Goal: Transaction & Acquisition: Purchase product/service

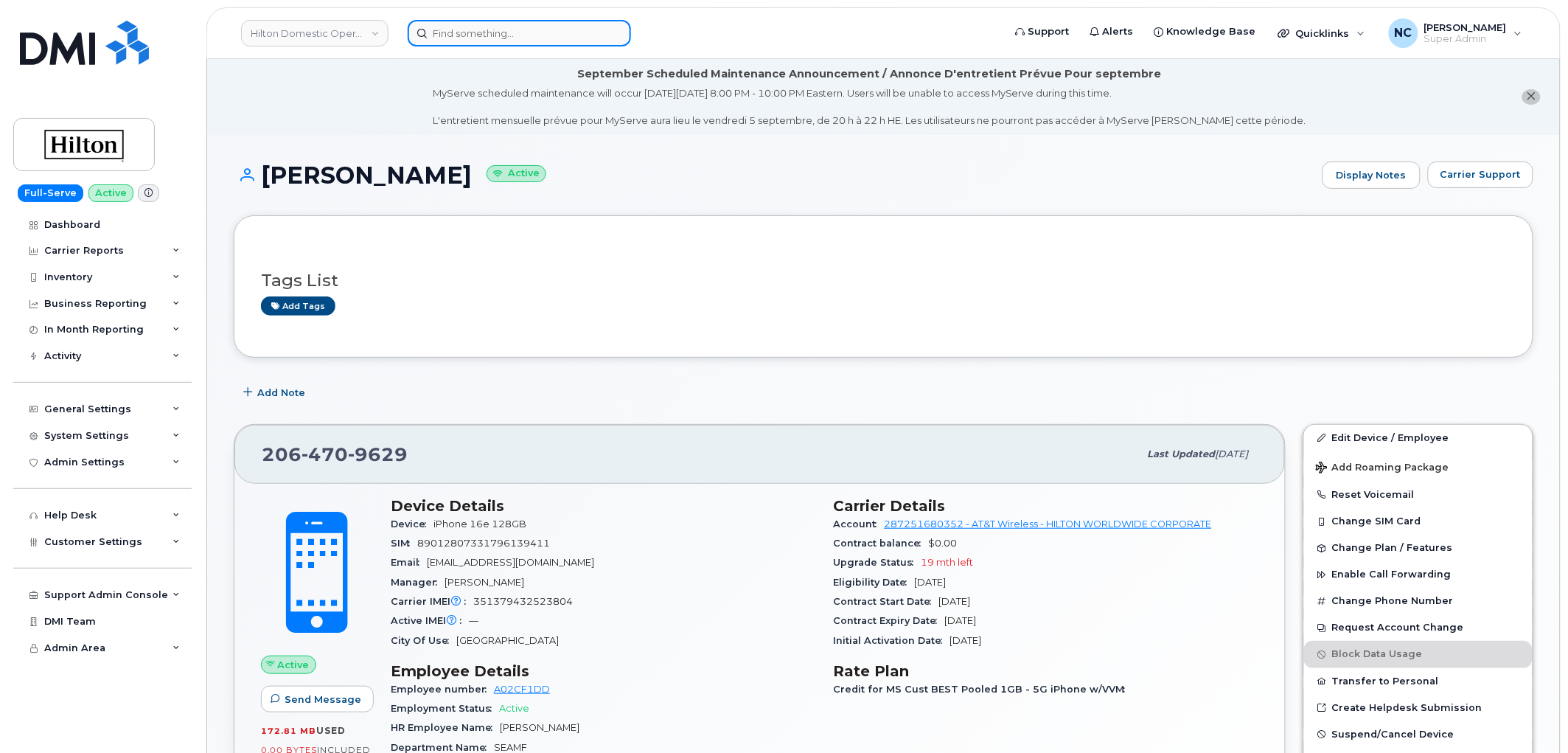
click at [550, 45] on input at bounding box center [518, 33] width 223 height 27
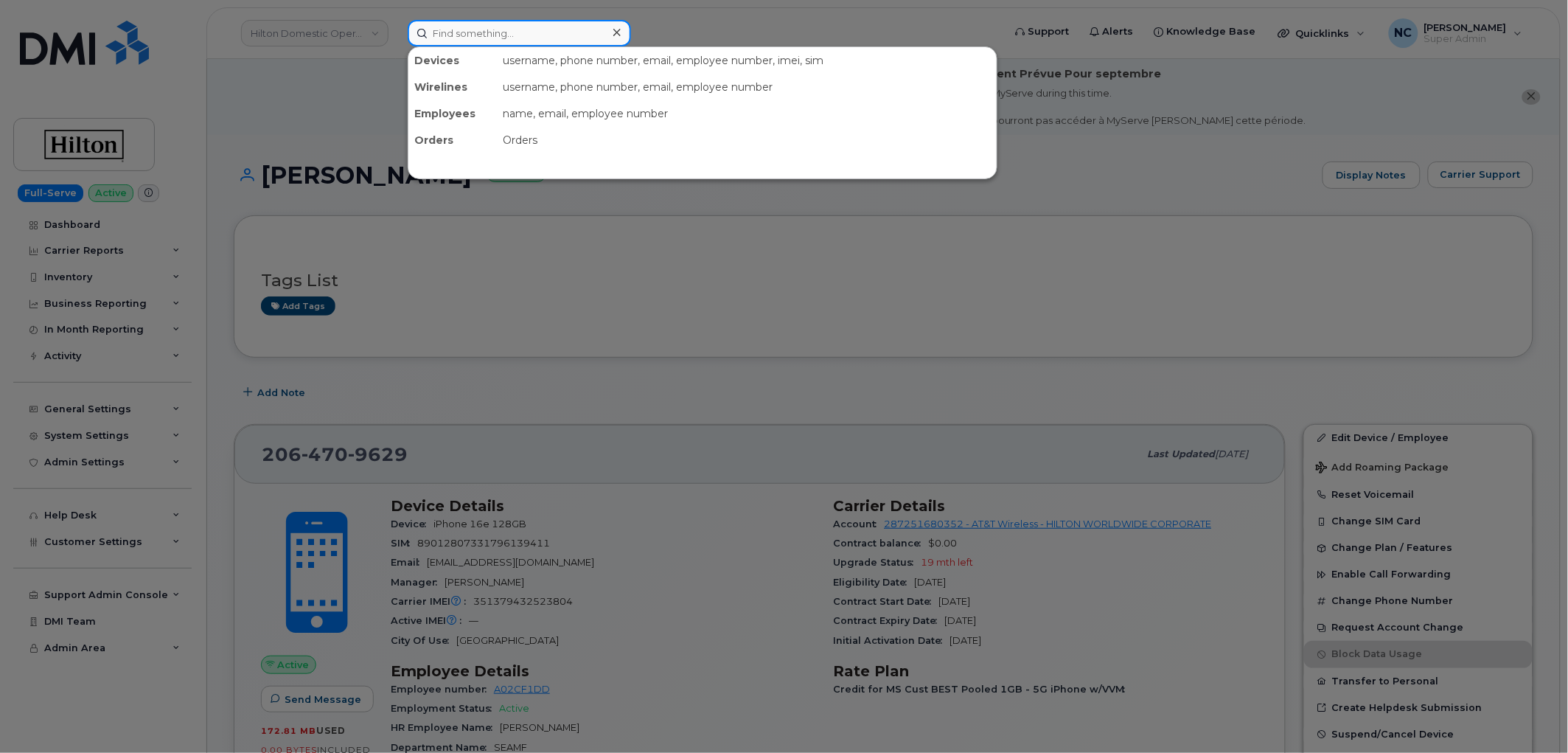
paste input "300228"
type input "300228"
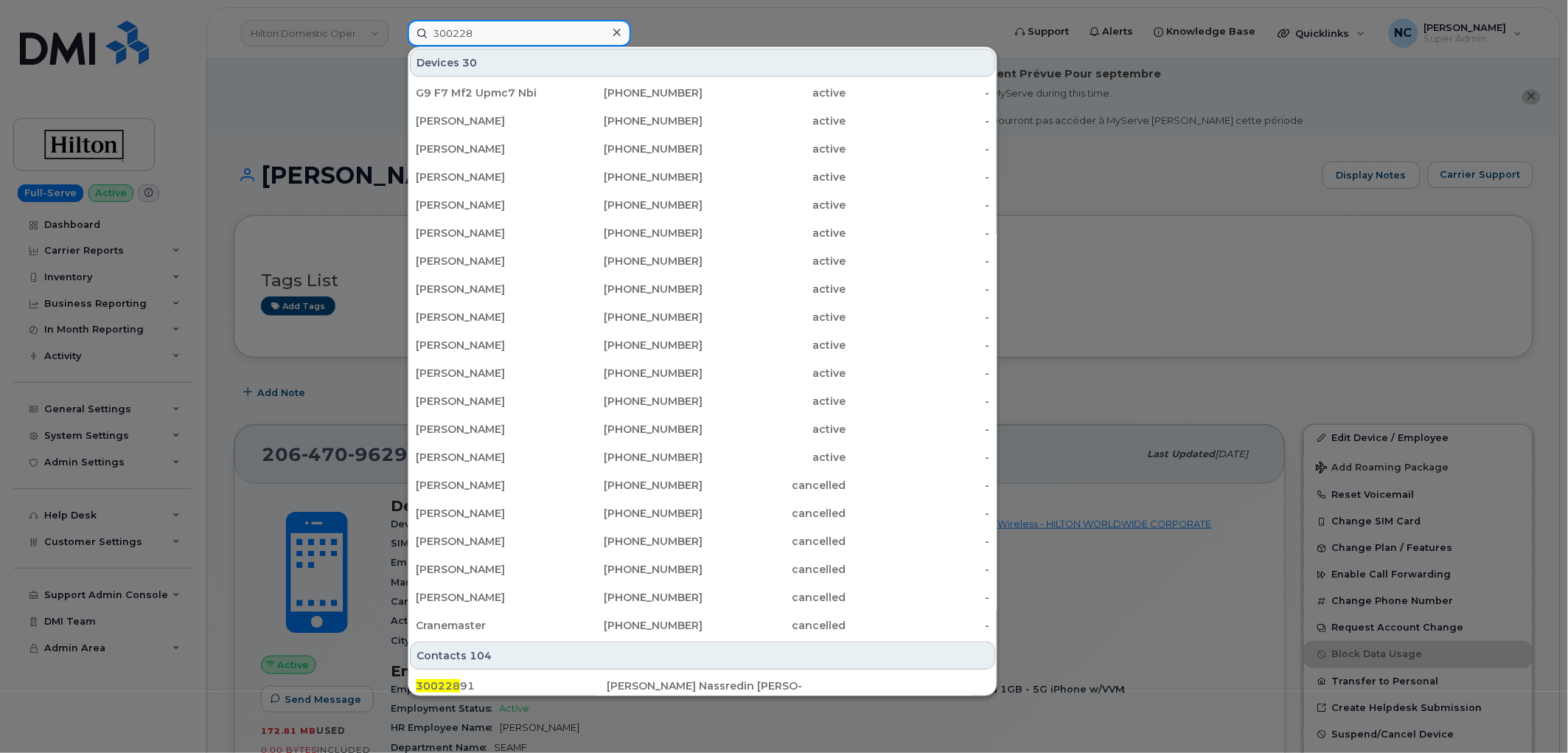
scroll to position [246, 0]
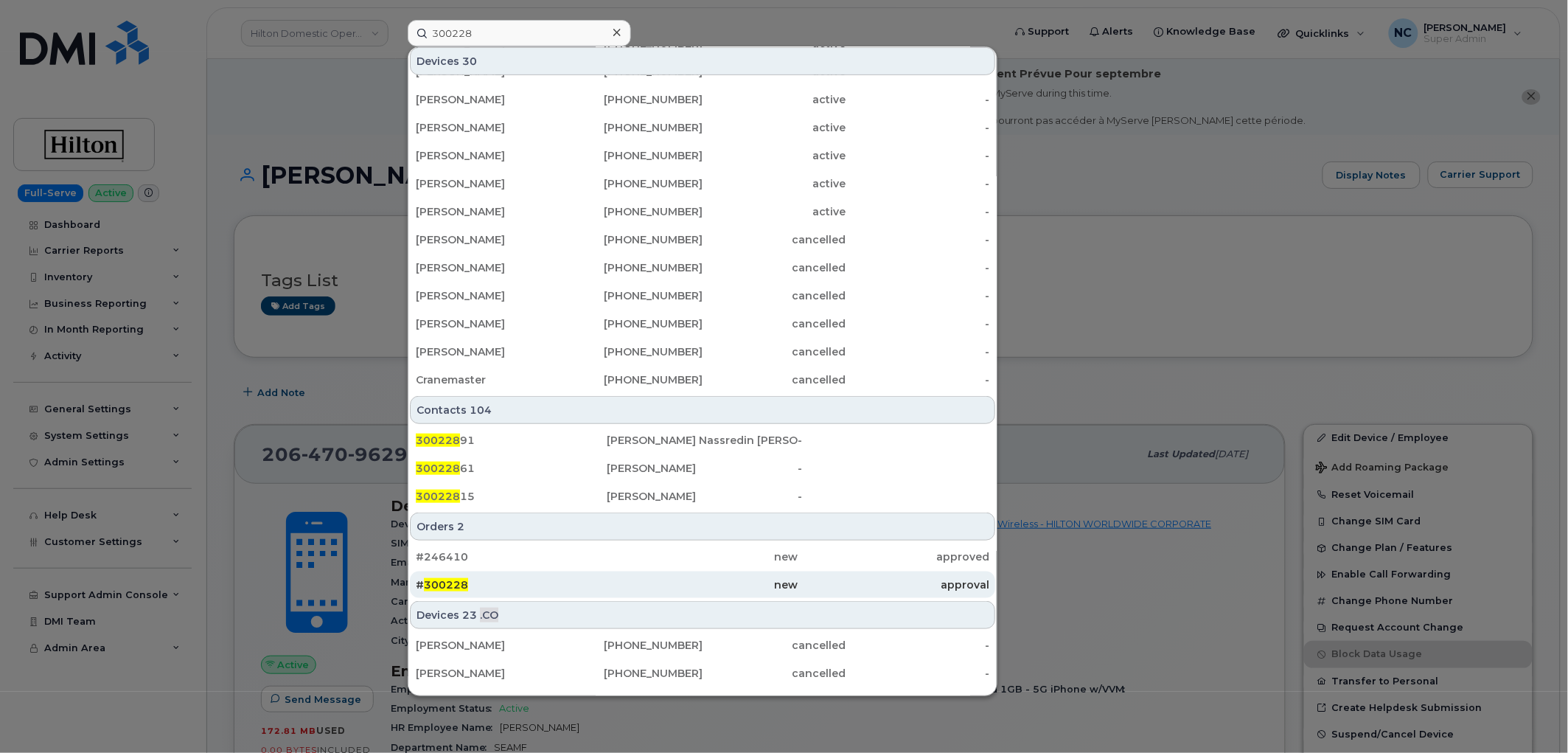
click at [503, 583] on div "# 300228" at bounding box center [511, 585] width 191 height 15
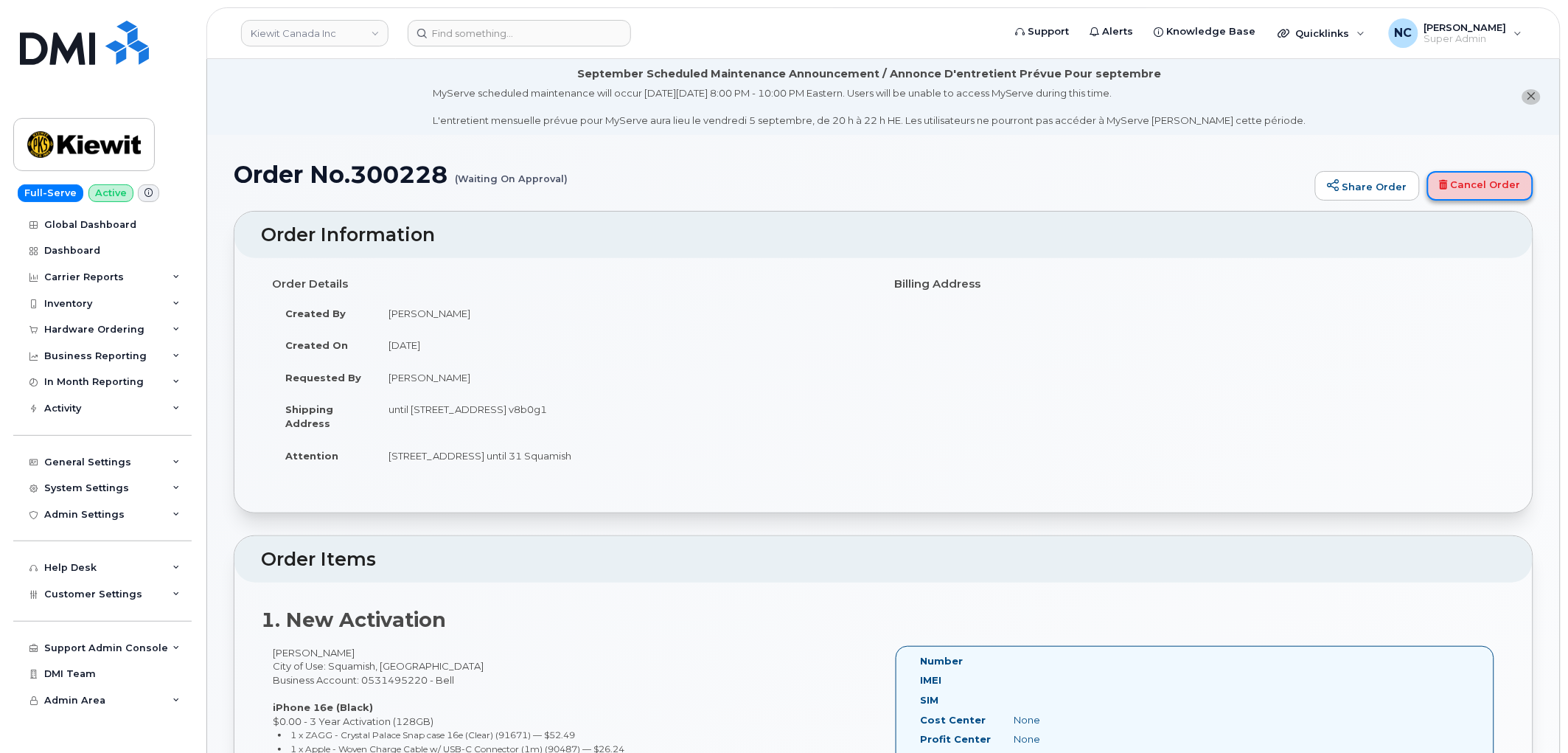
drag, startPoint x: 1484, startPoint y: 174, endPoint x: 812, endPoint y: 82, distance: 678.3
click at [1484, 174] on link "Cancel Order" at bounding box center [1480, 186] width 106 height 30
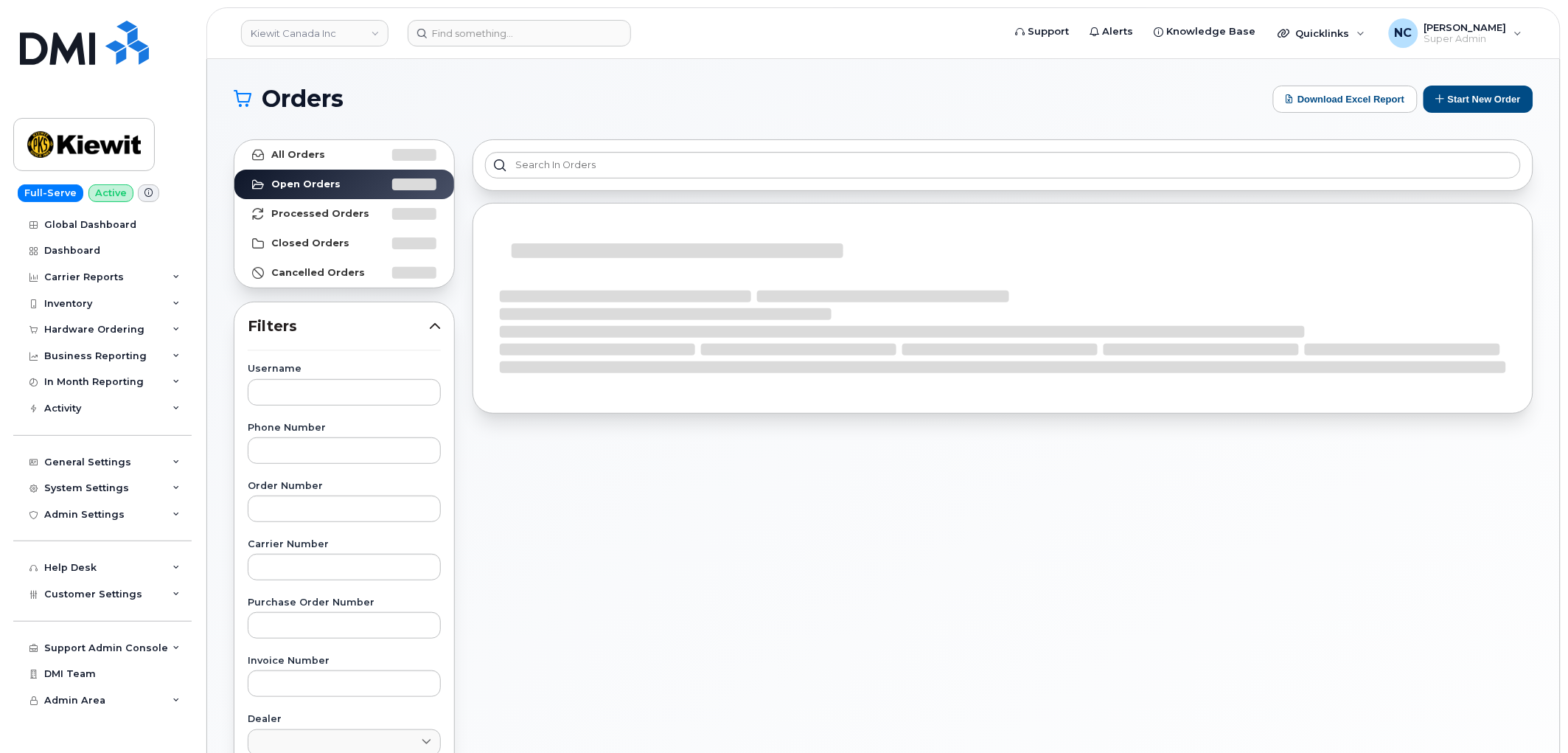
click at [594, 150] on div at bounding box center [1002, 165] width 1061 height 52
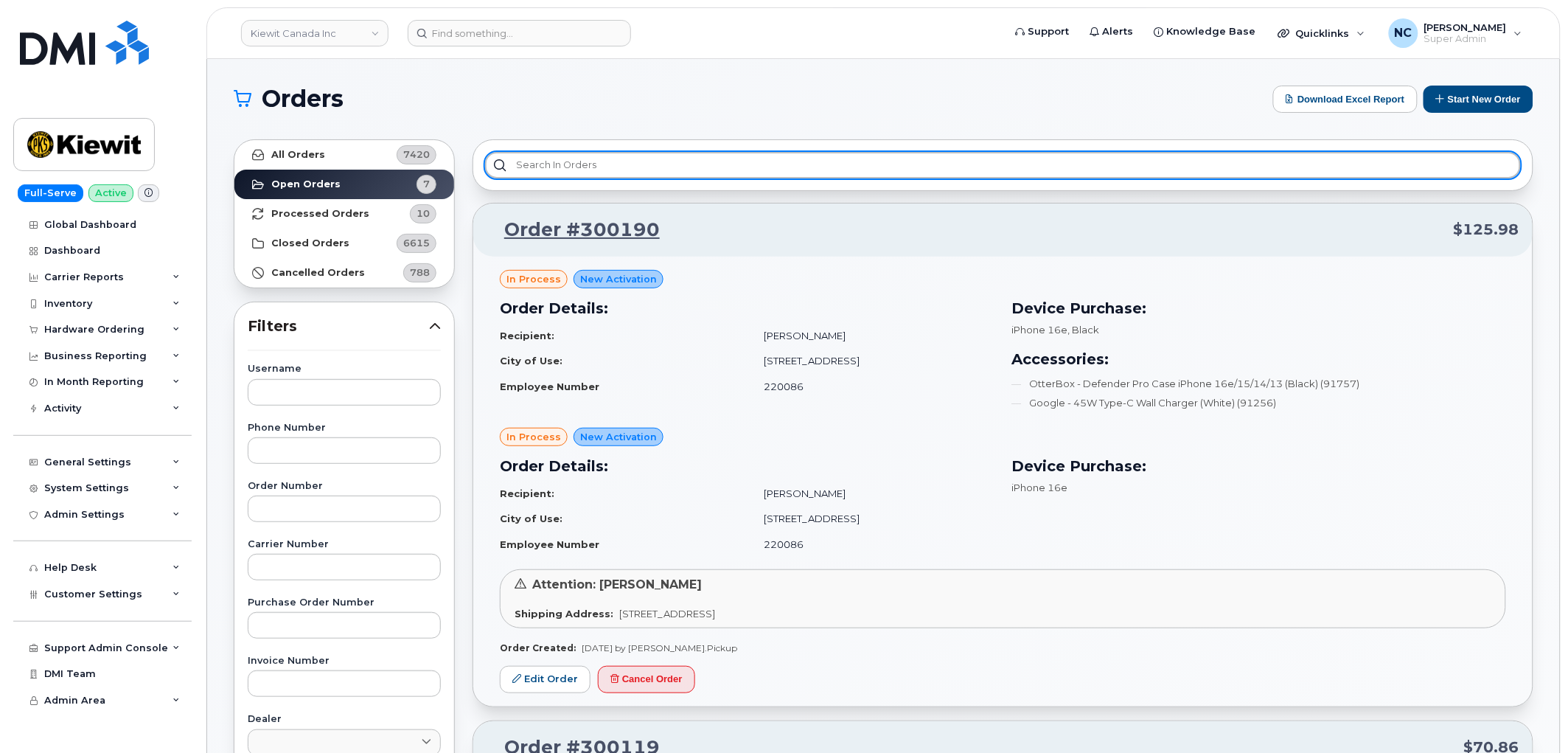
click at [593, 159] on input "text" at bounding box center [1002, 164] width 1035 height 27
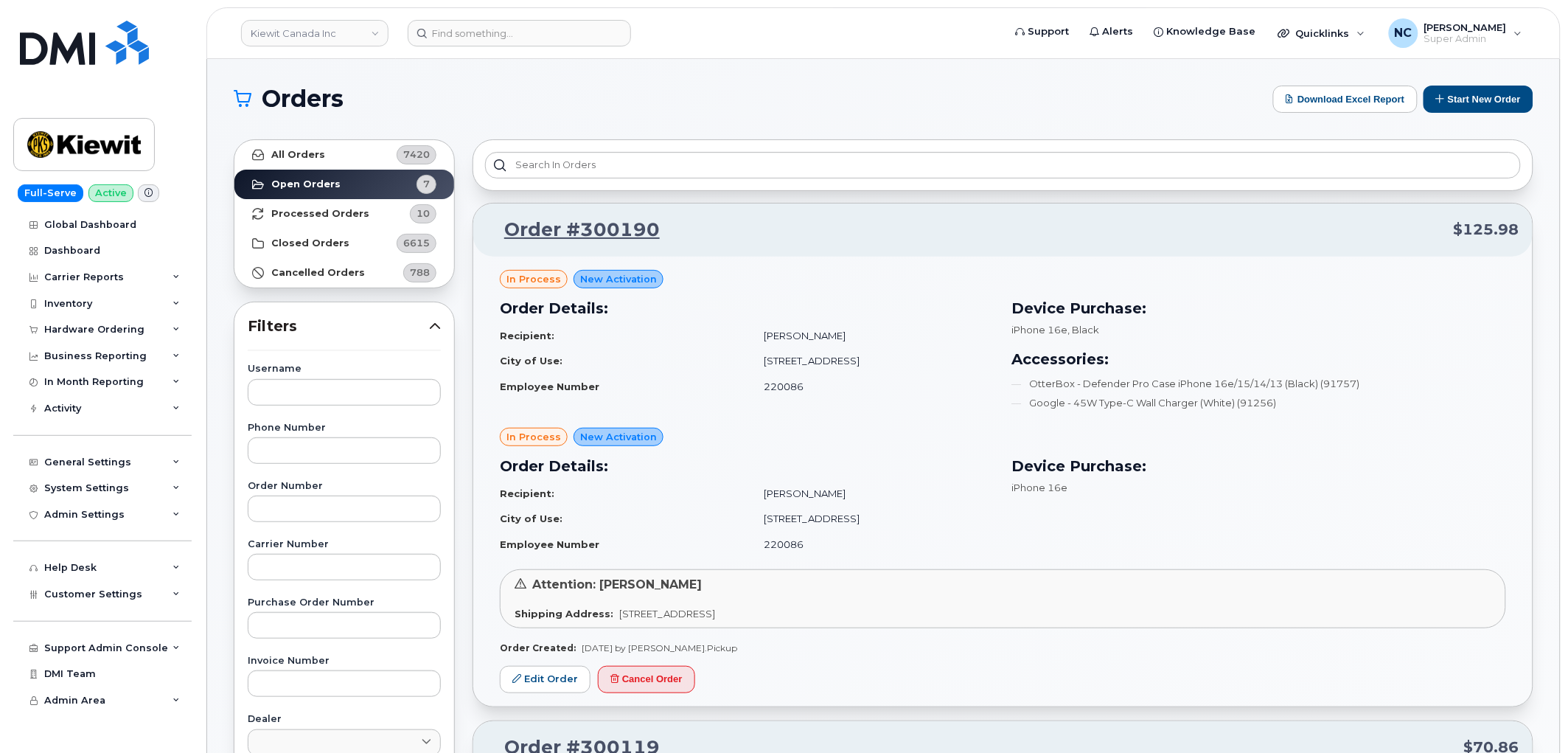
click at [1487, 87] on button "Start New Order" at bounding box center [1478, 99] width 110 height 28
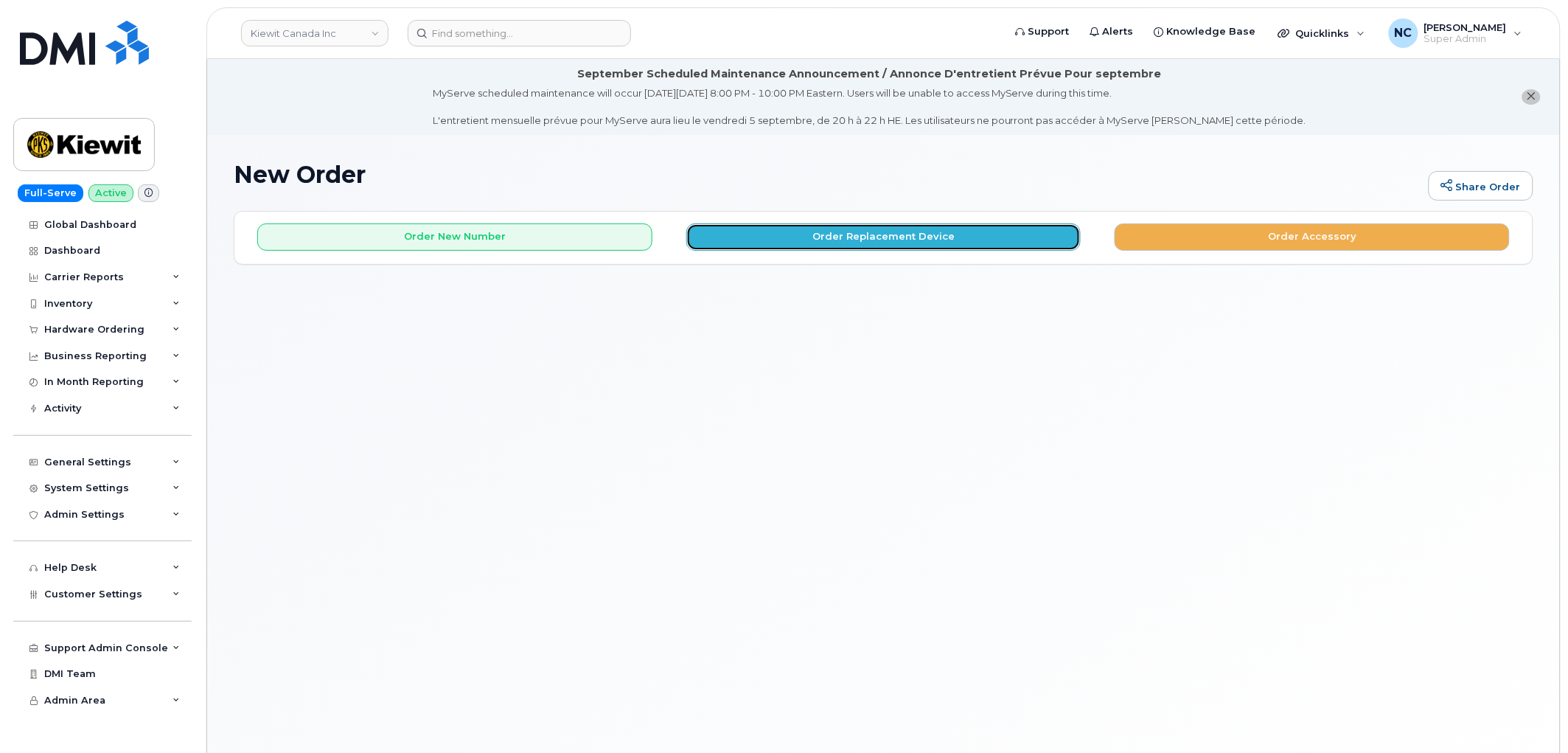
click at [926, 230] on button "Order Replacement Device" at bounding box center [884, 237] width 395 height 28
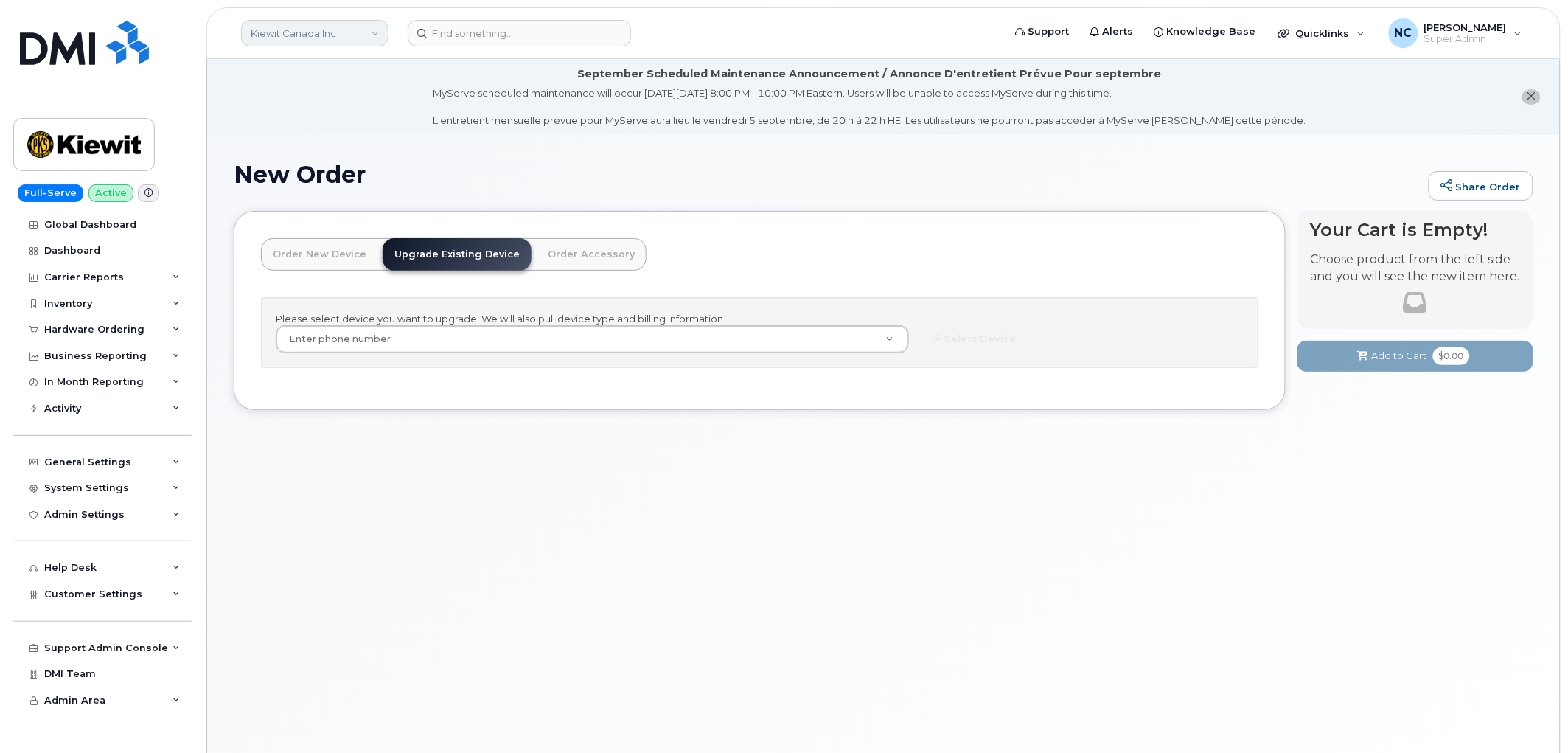
click at [327, 33] on link "Kiewit Canada Inc" at bounding box center [314, 33] width 148 height 27
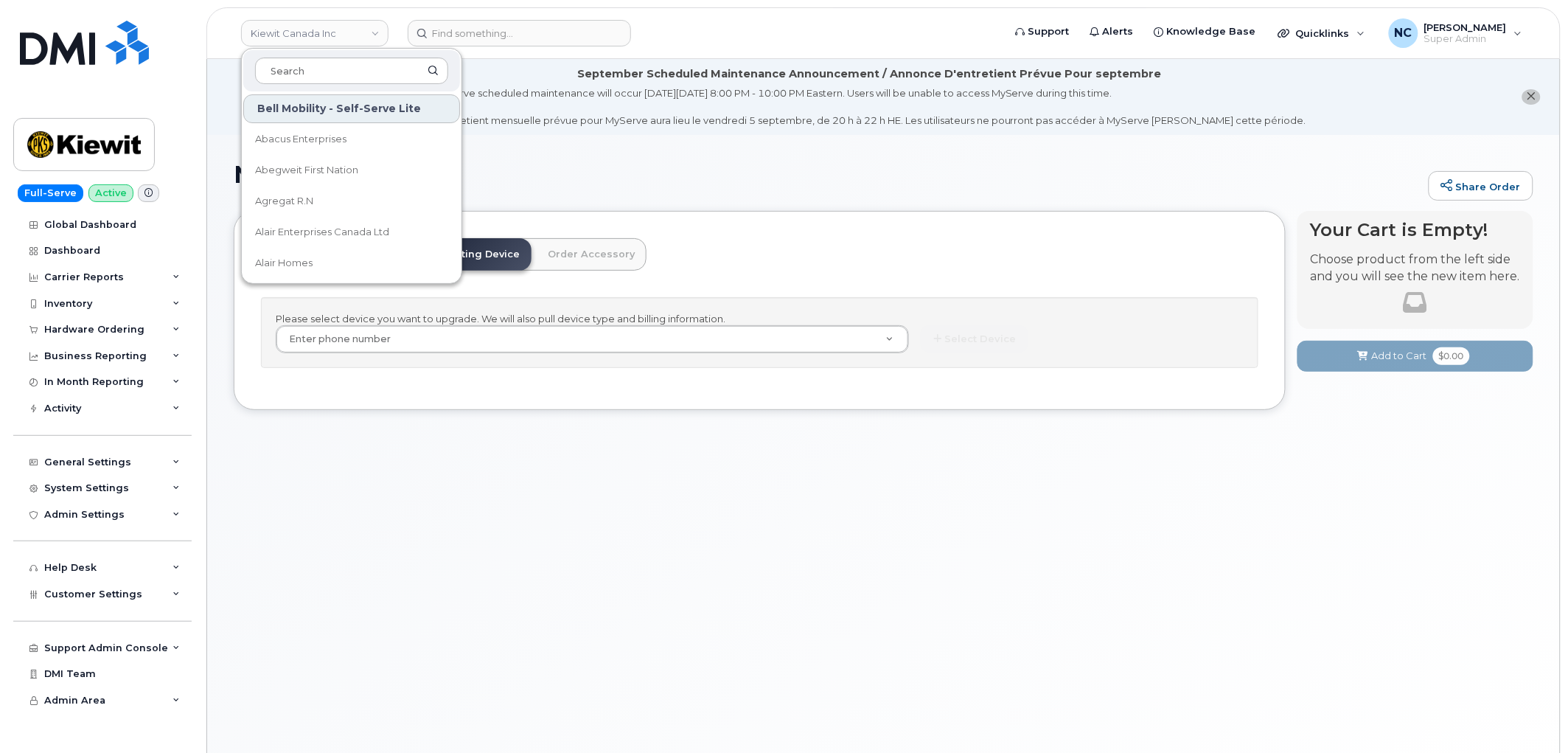
click at [373, 52] on div at bounding box center [352, 71] width 217 height 42
click at [362, 59] on input at bounding box center [351, 70] width 193 height 27
click at [590, 25] on input at bounding box center [518, 33] width 223 height 27
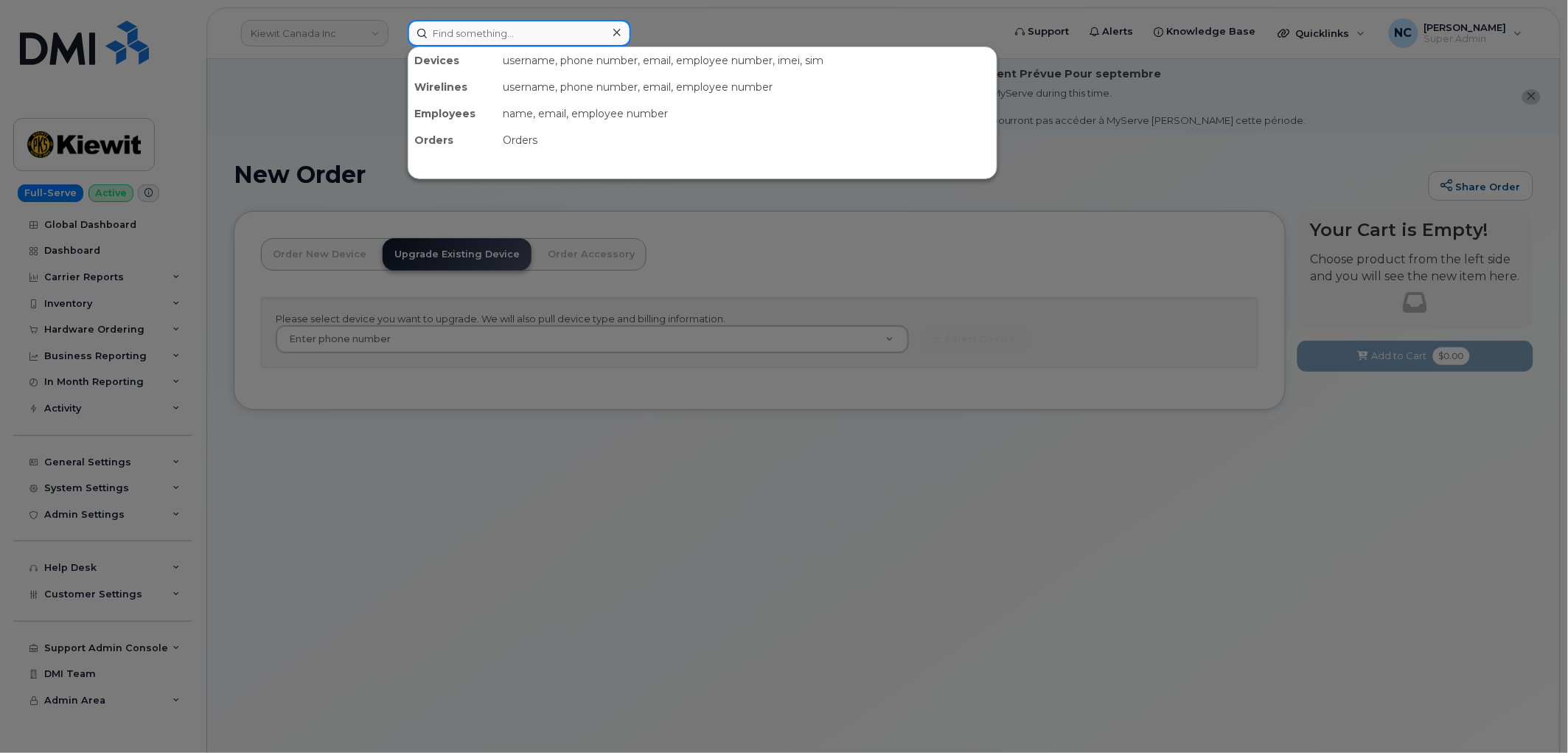
click at [508, 32] on input at bounding box center [518, 33] width 223 height 27
paste input "604-712-1366"
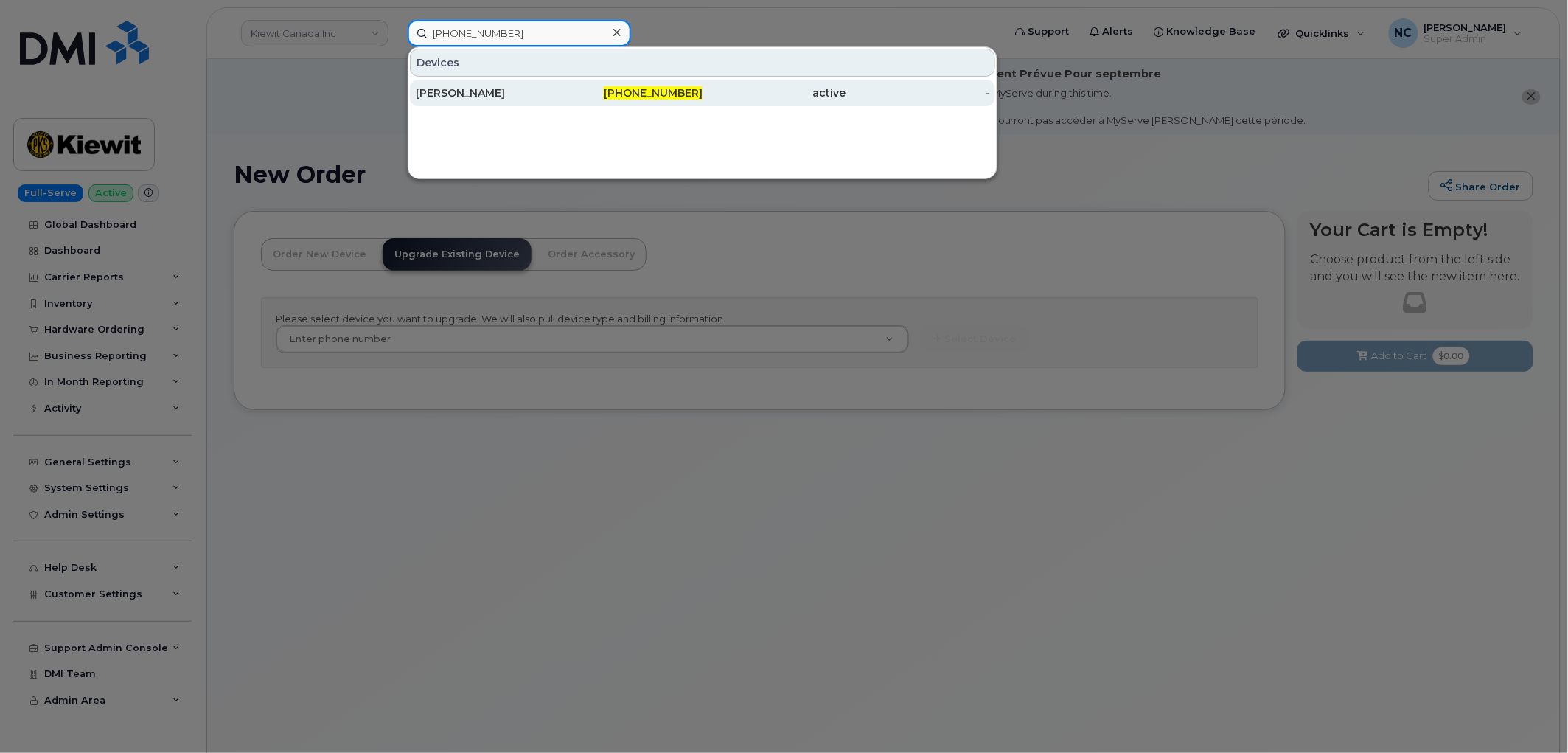
type input "604-712-1366"
click at [516, 96] on div "[PERSON_NAME]" at bounding box center [487, 92] width 144 height 15
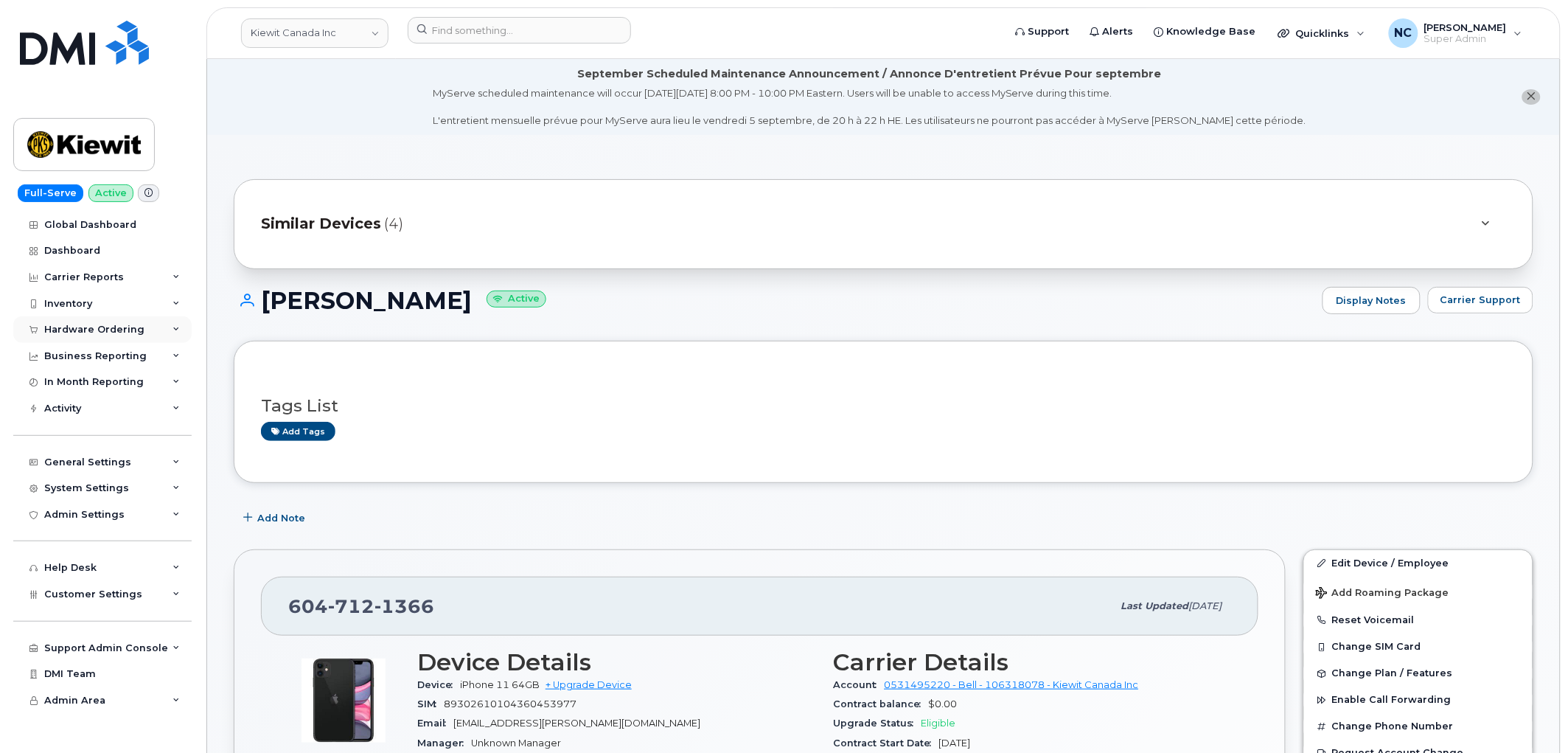
click at [94, 332] on div "Hardware Ordering" at bounding box center [94, 330] width 100 height 12
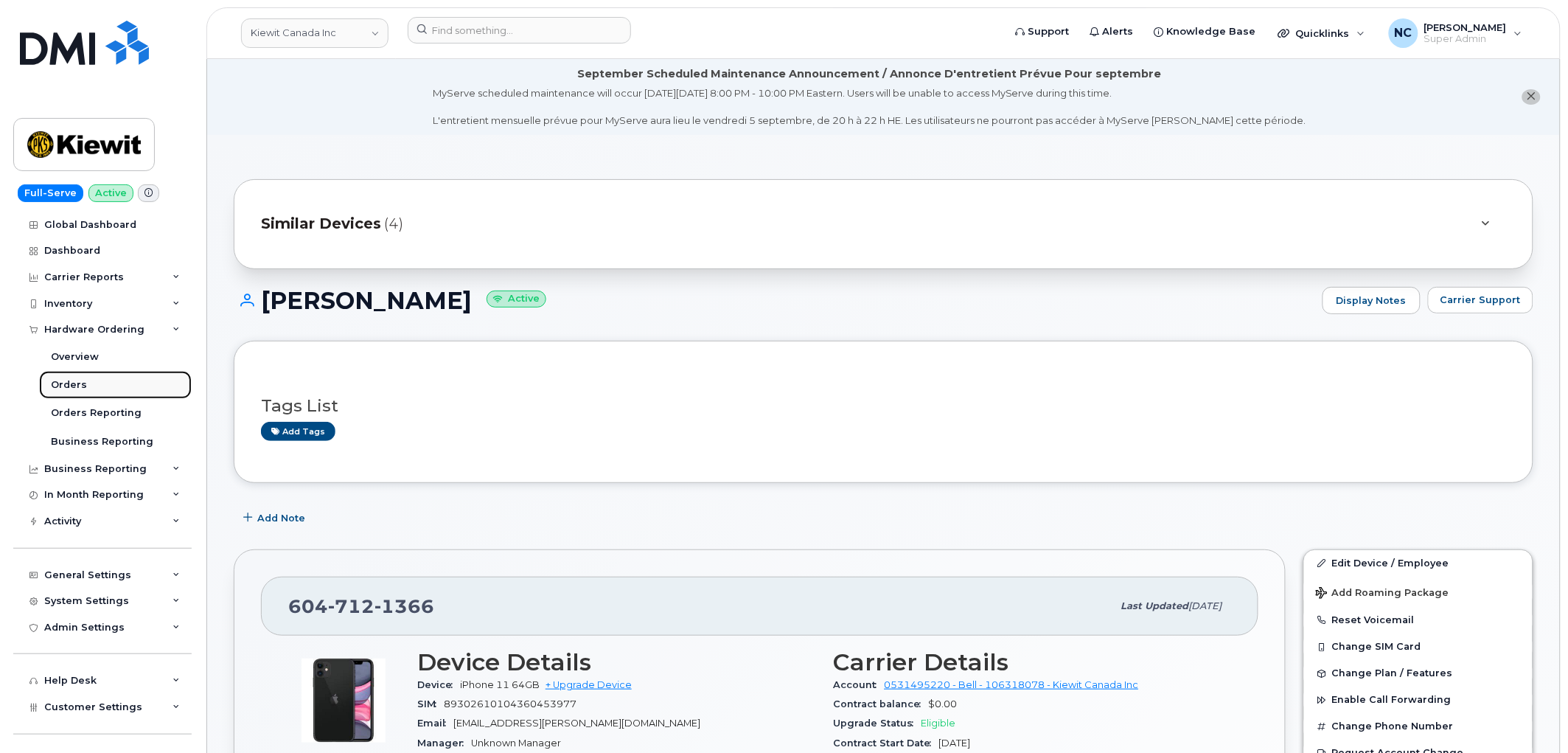
click at [52, 386] on div "Orders" at bounding box center [68, 384] width 36 height 13
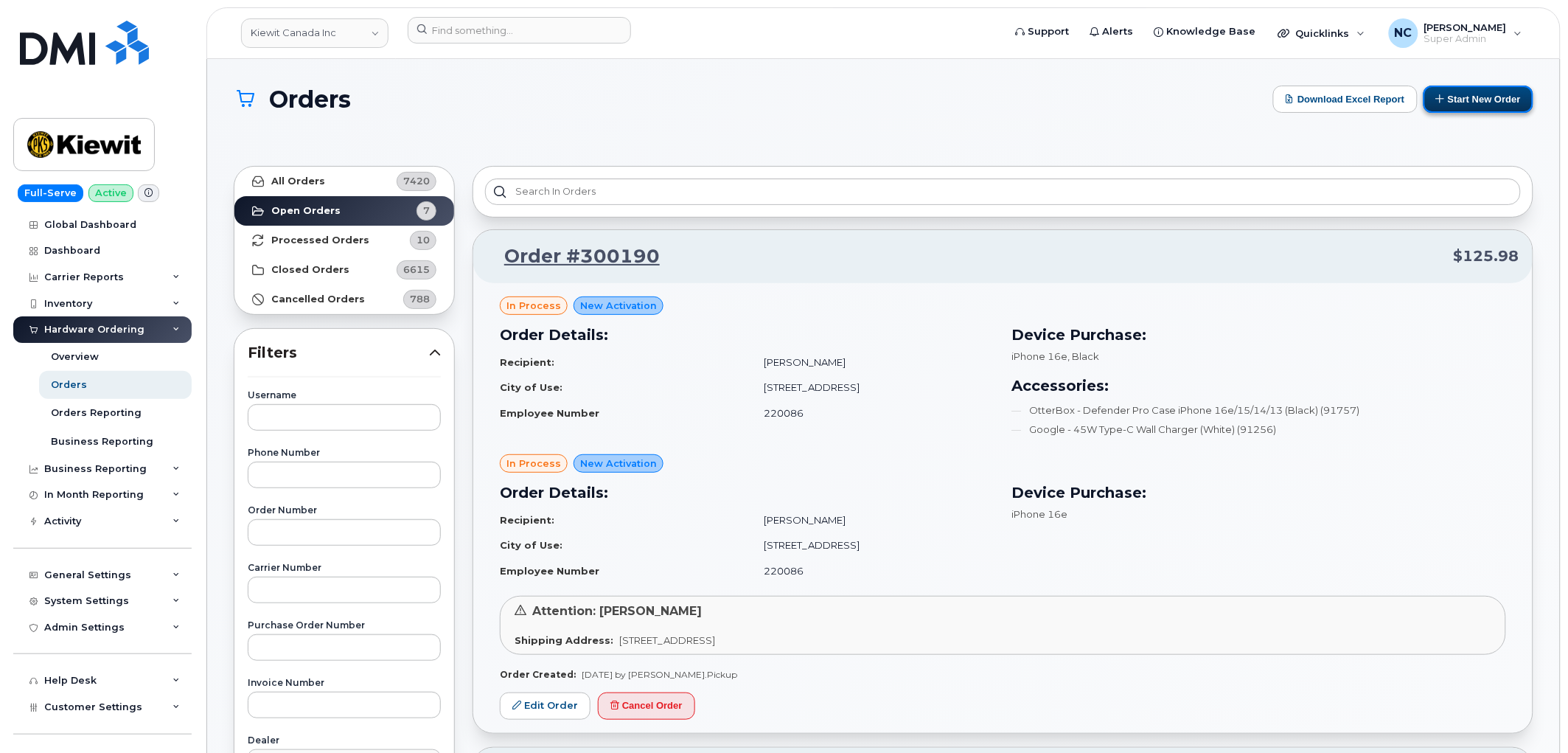
click at [1472, 94] on button "Start New Order" at bounding box center [1478, 99] width 110 height 28
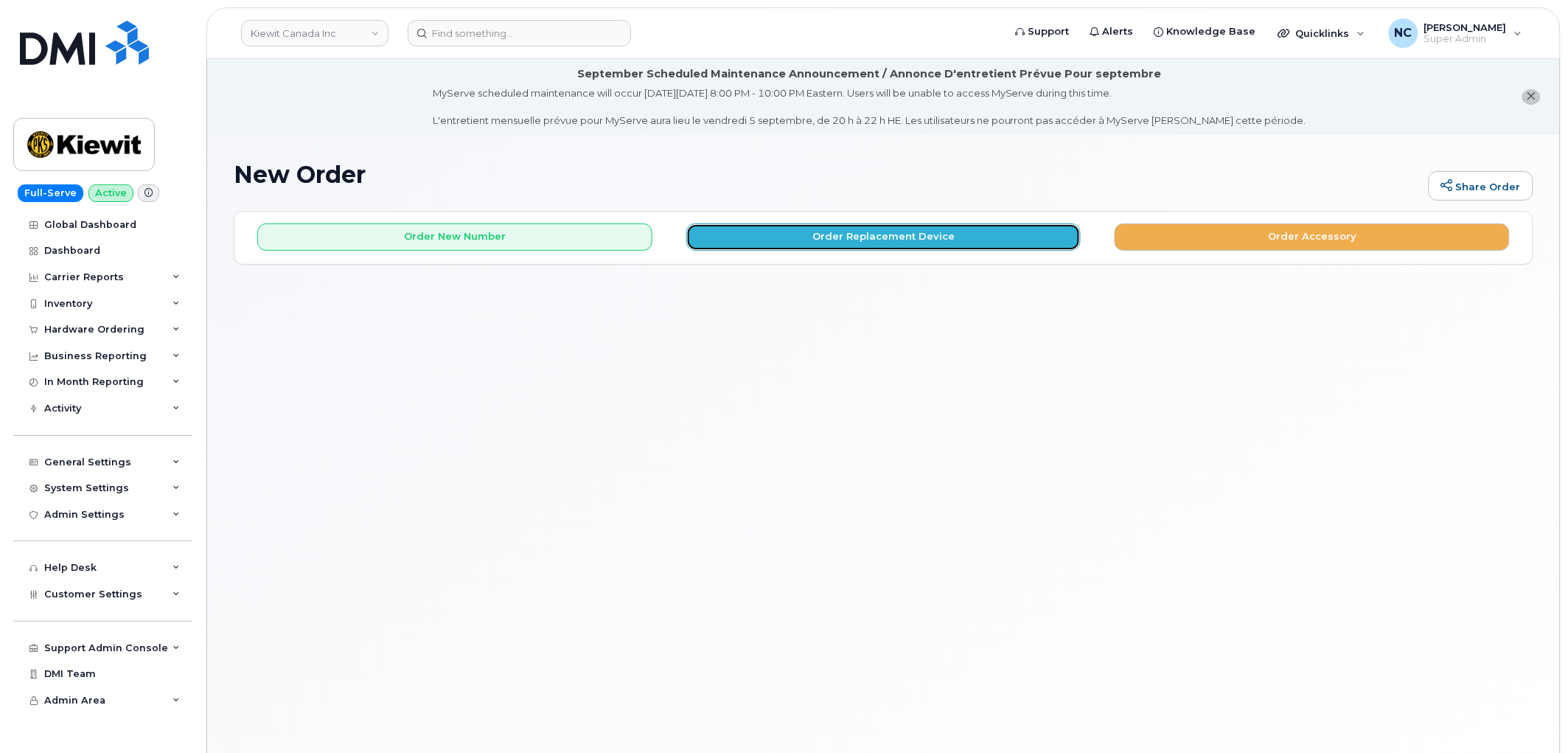
click at [866, 248] on button "Order Replacement Device" at bounding box center [884, 237] width 395 height 28
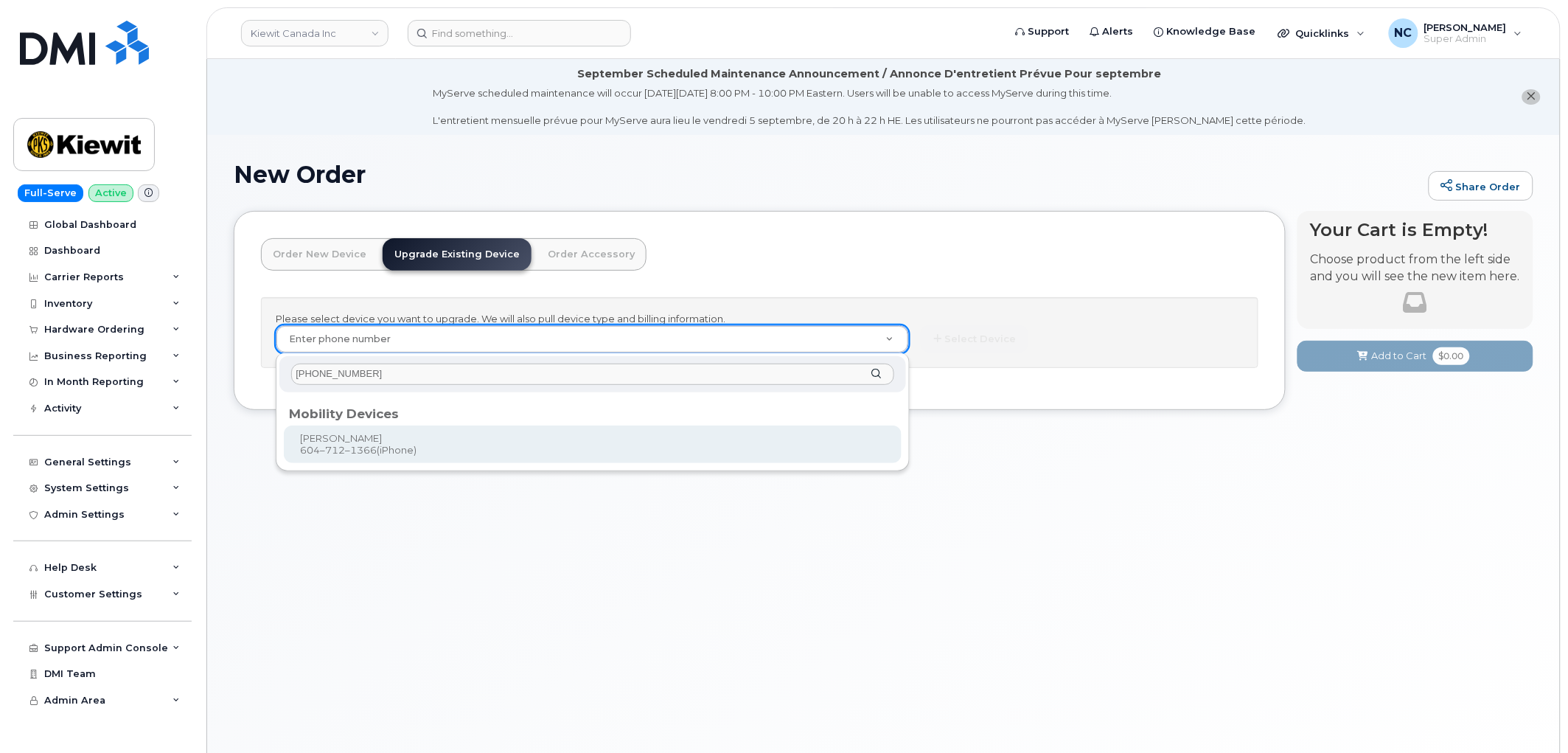
type input "[PHONE_NUMBER]"
type input "728708"
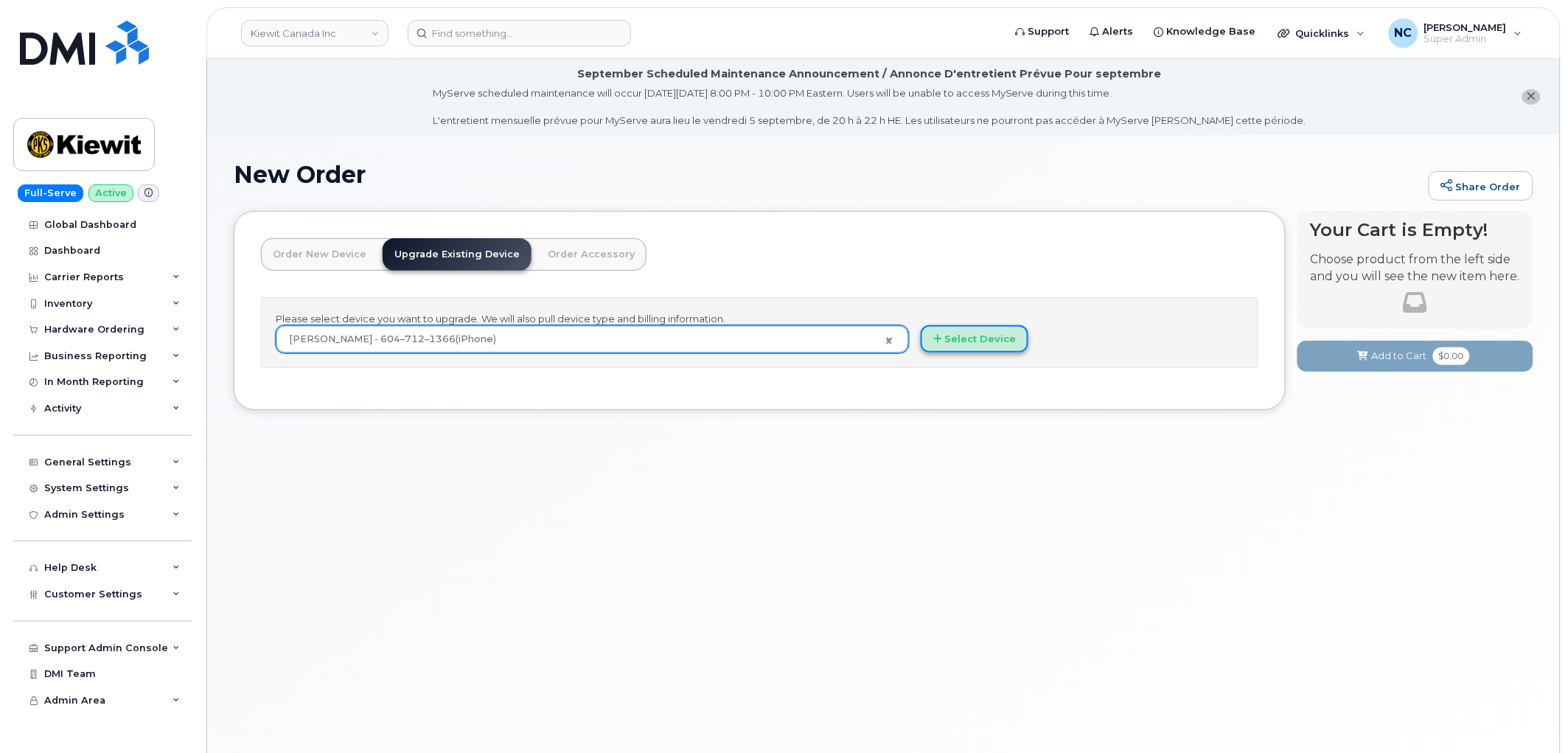
click at [956, 351] on button "Select Device" at bounding box center [974, 339] width 108 height 28
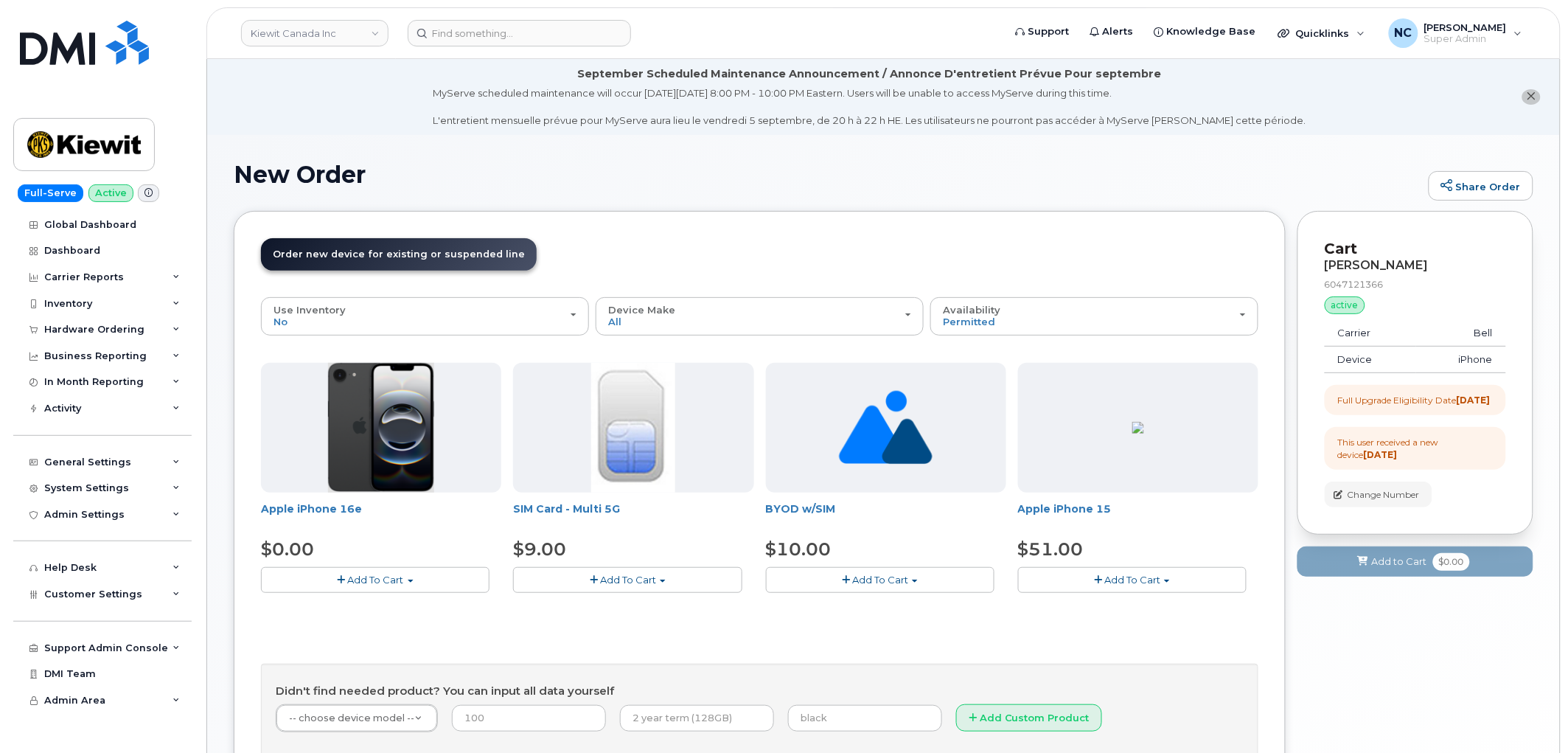
click at [350, 571] on button "Add To Cart" at bounding box center [374, 580] width 229 height 26
click at [376, 606] on link "$0.00 - 3 year upgrade (128GB)" at bounding box center [356, 606] width 183 height 19
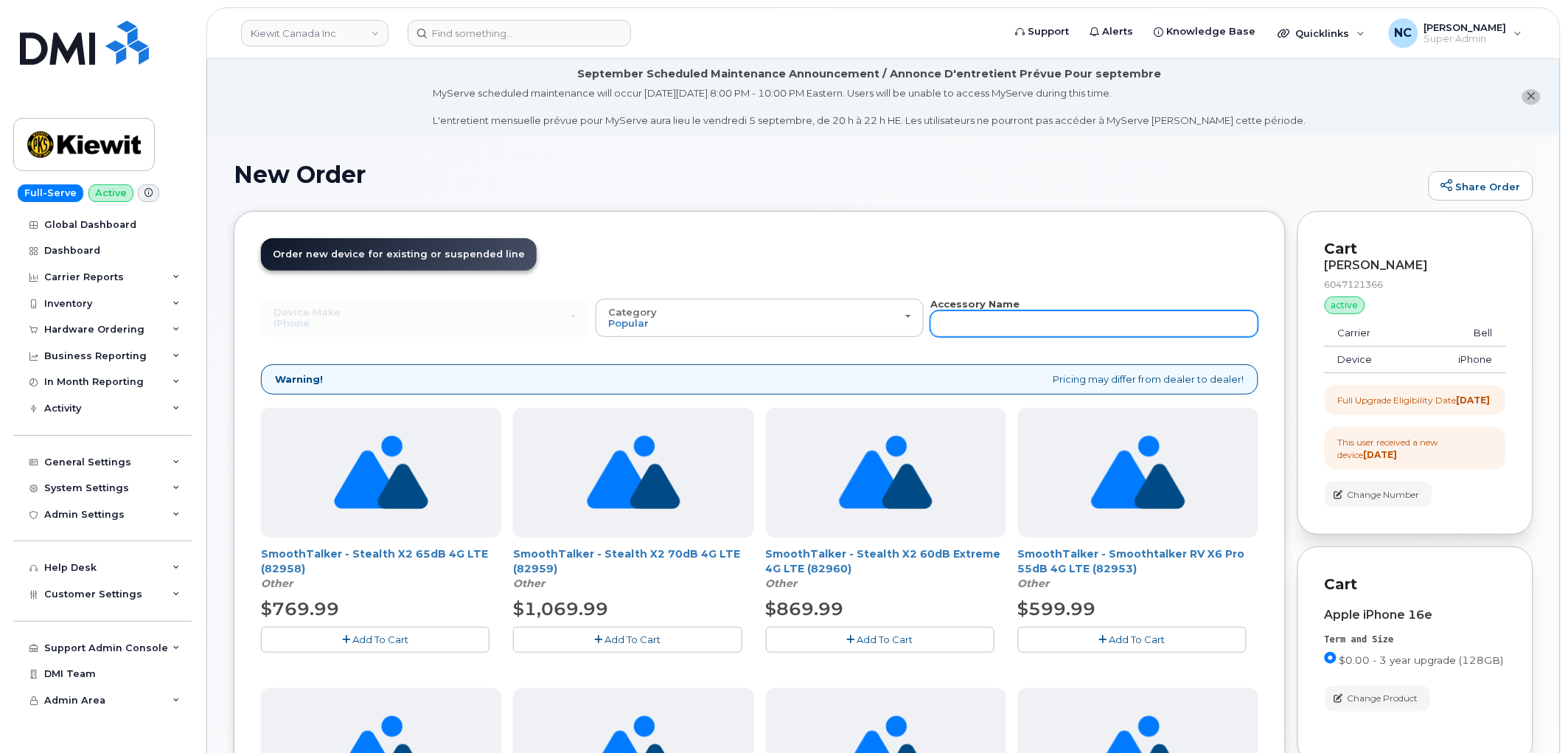
click at [1047, 323] on input "text" at bounding box center [1094, 323] width 328 height 27
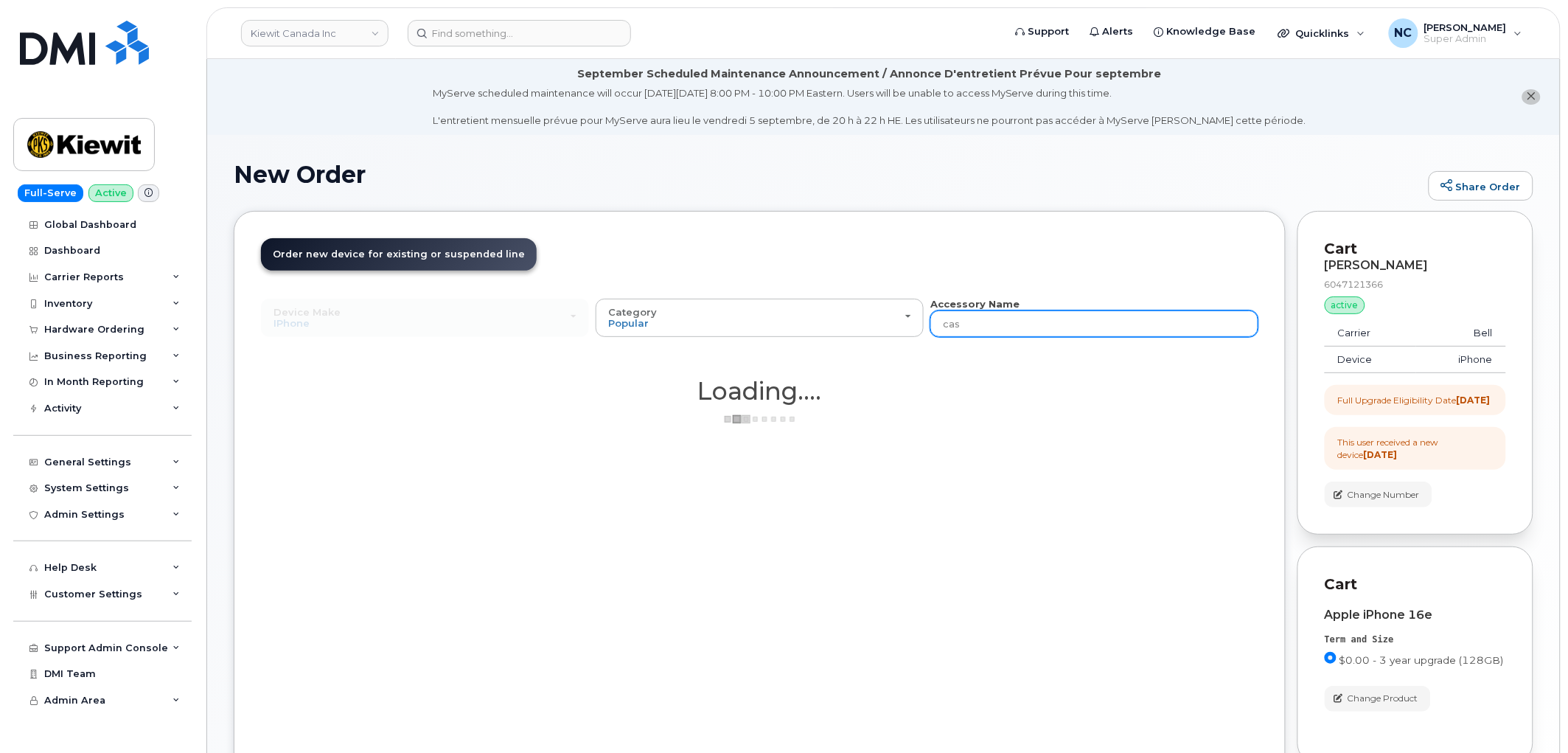
type input "case"
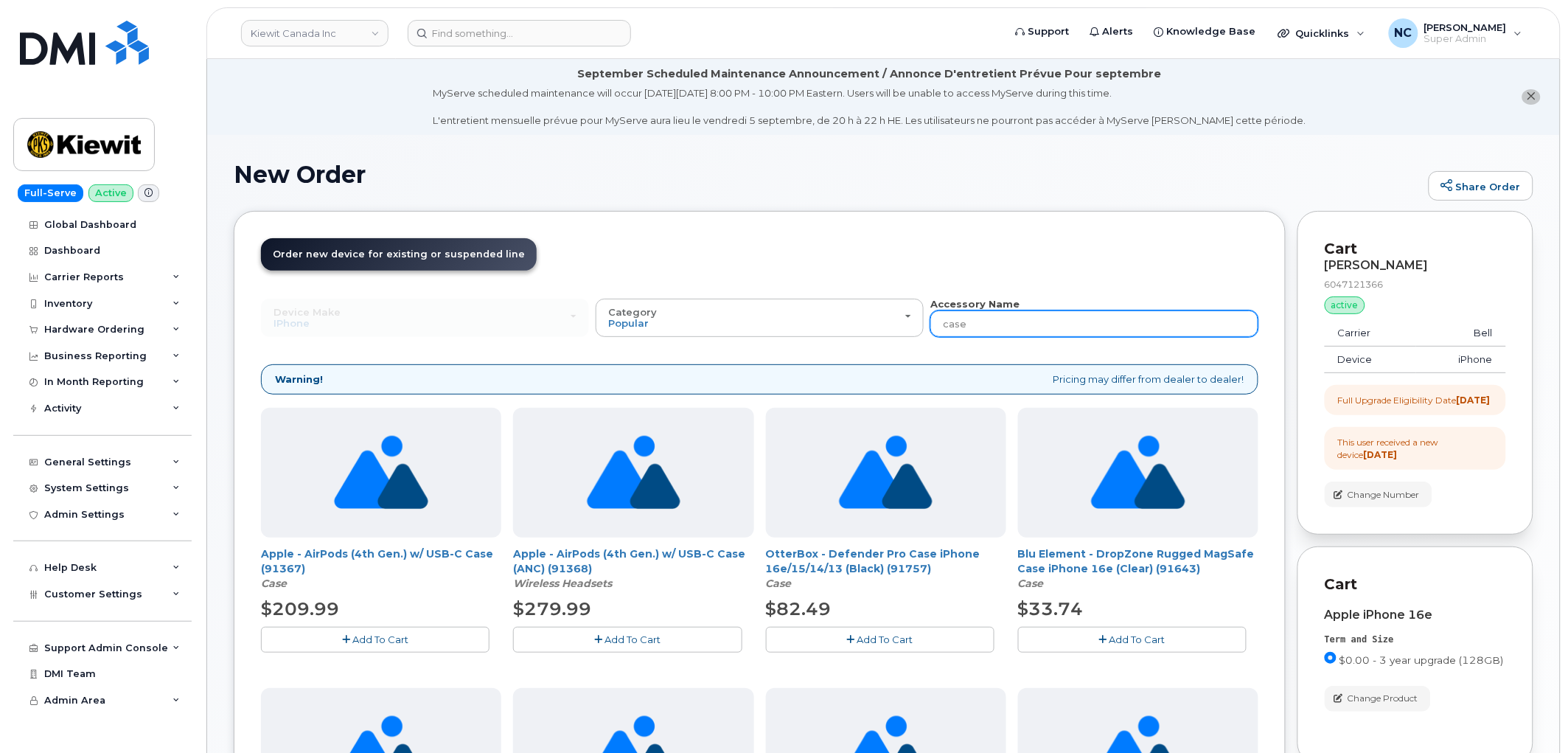
click at [1041, 312] on input "case" at bounding box center [1094, 323] width 328 height 27
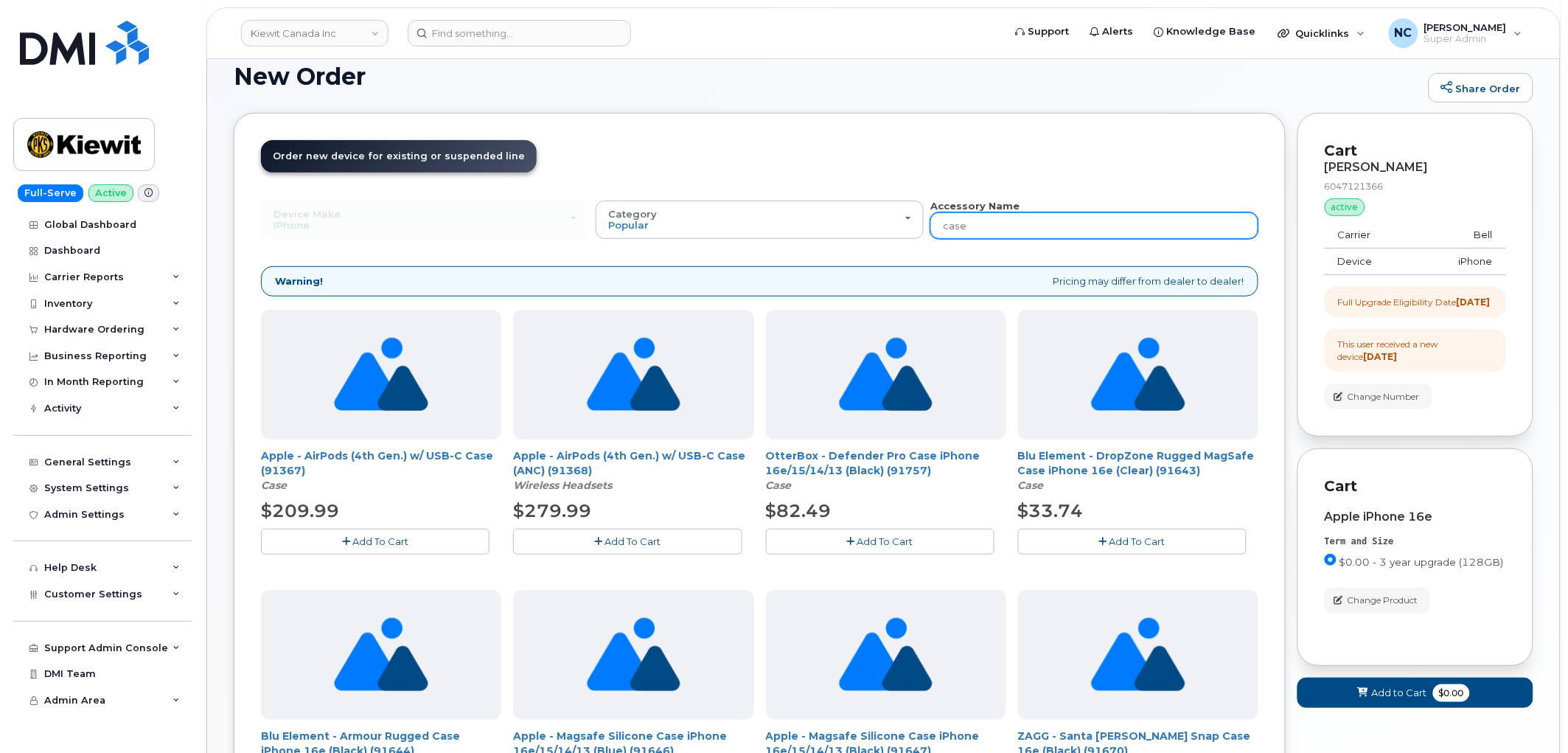
scroll to position [82, 0]
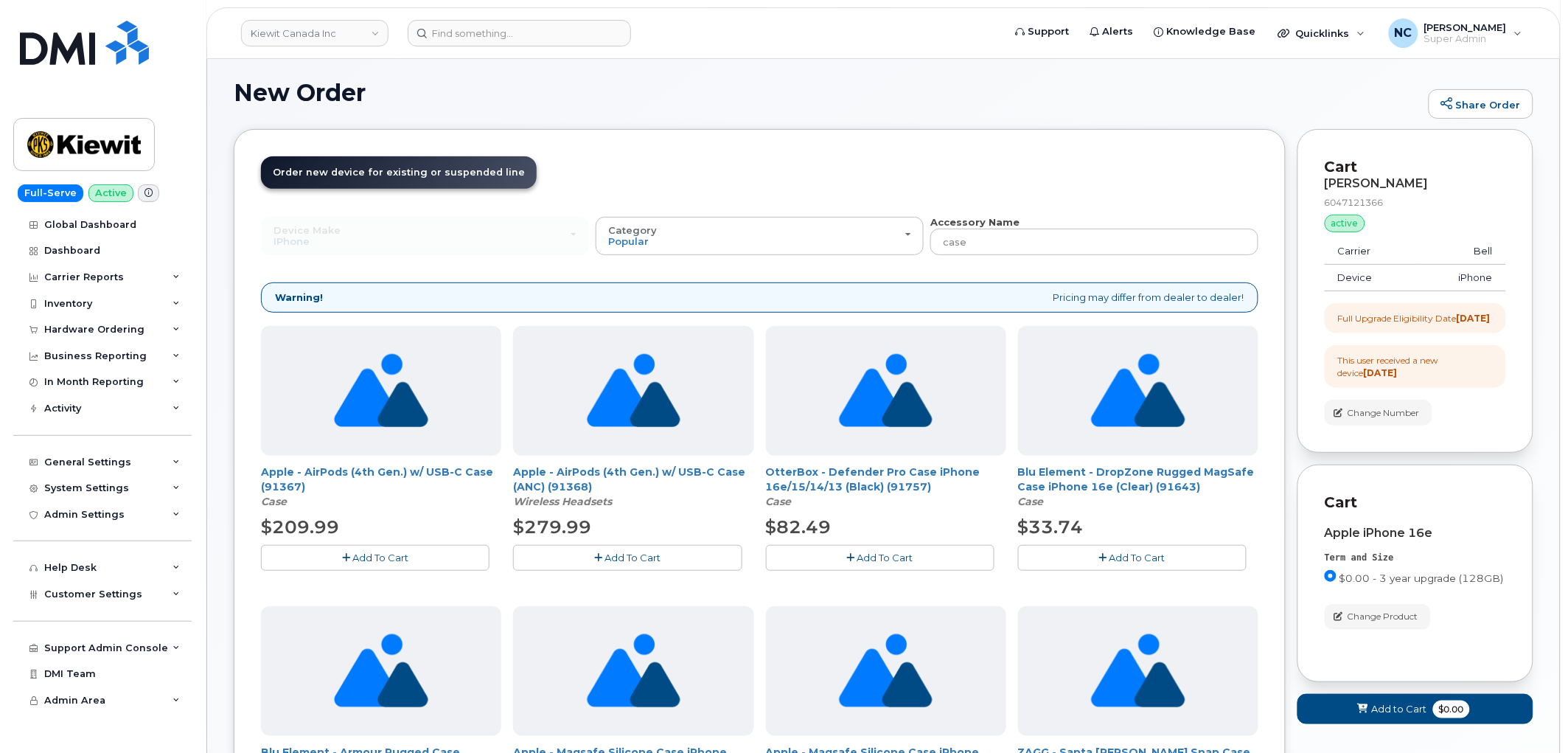
click at [875, 564] on button "Add To Cart" at bounding box center [880, 558] width 229 height 26
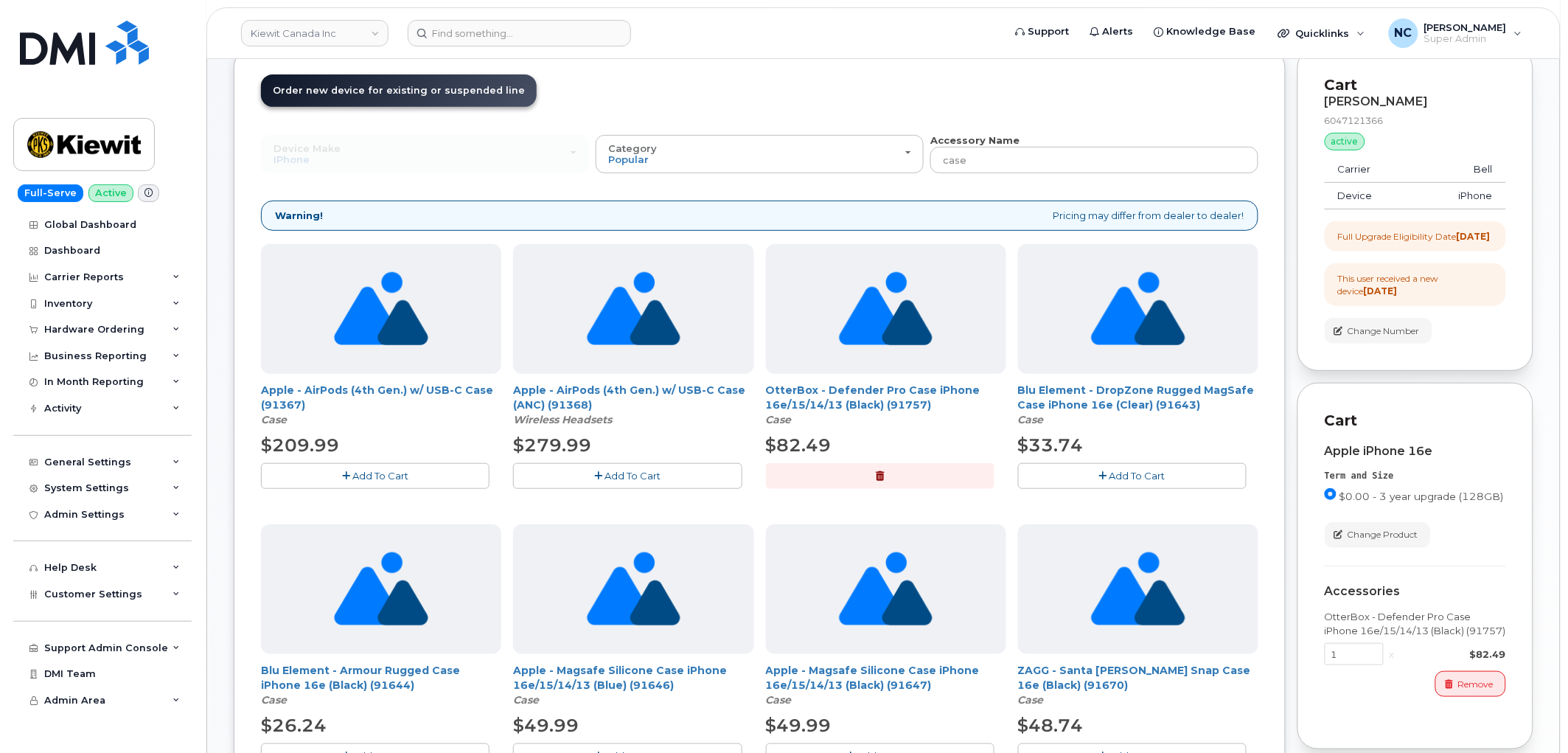
scroll to position [0, 0]
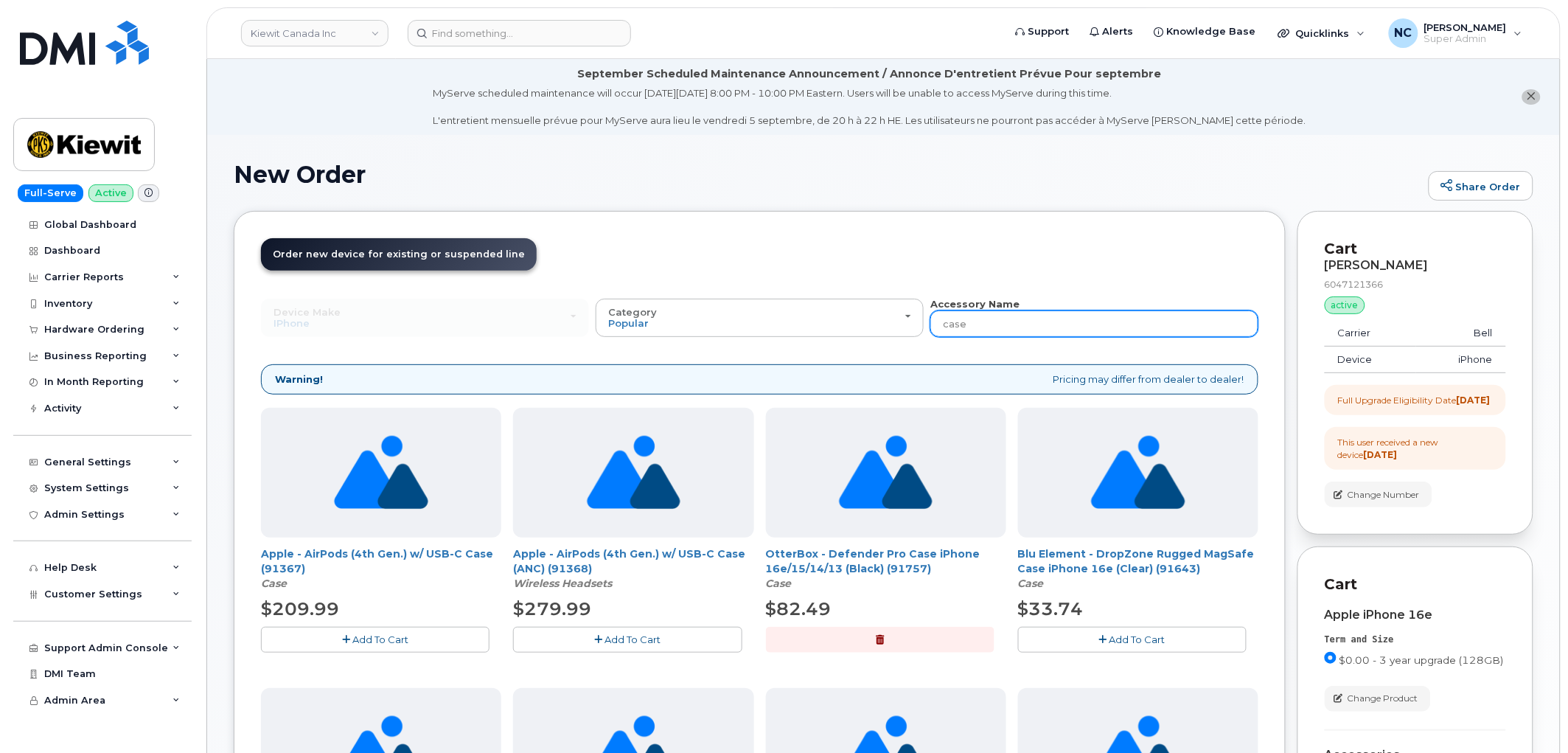
drag, startPoint x: 970, startPoint y: 333, endPoint x: 613, endPoint y: 295, distance: 359.0
click at [653, 311] on div "Device Make All Android Cell Phone HUB iPhone Modem Tablet All Android Cell Pho…" at bounding box center [759, 317] width 997 height 41
type input "apple"
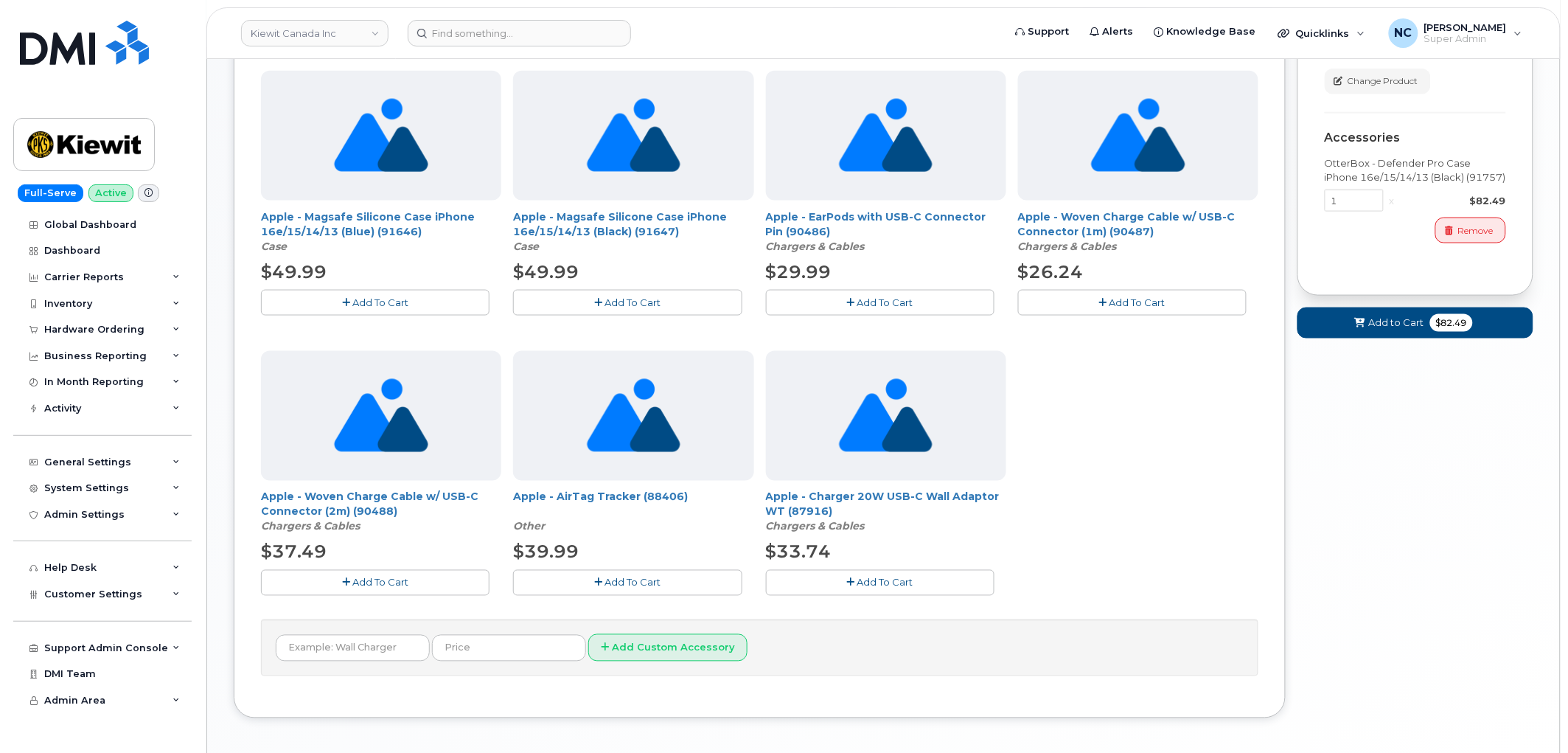
scroll to position [655, 0]
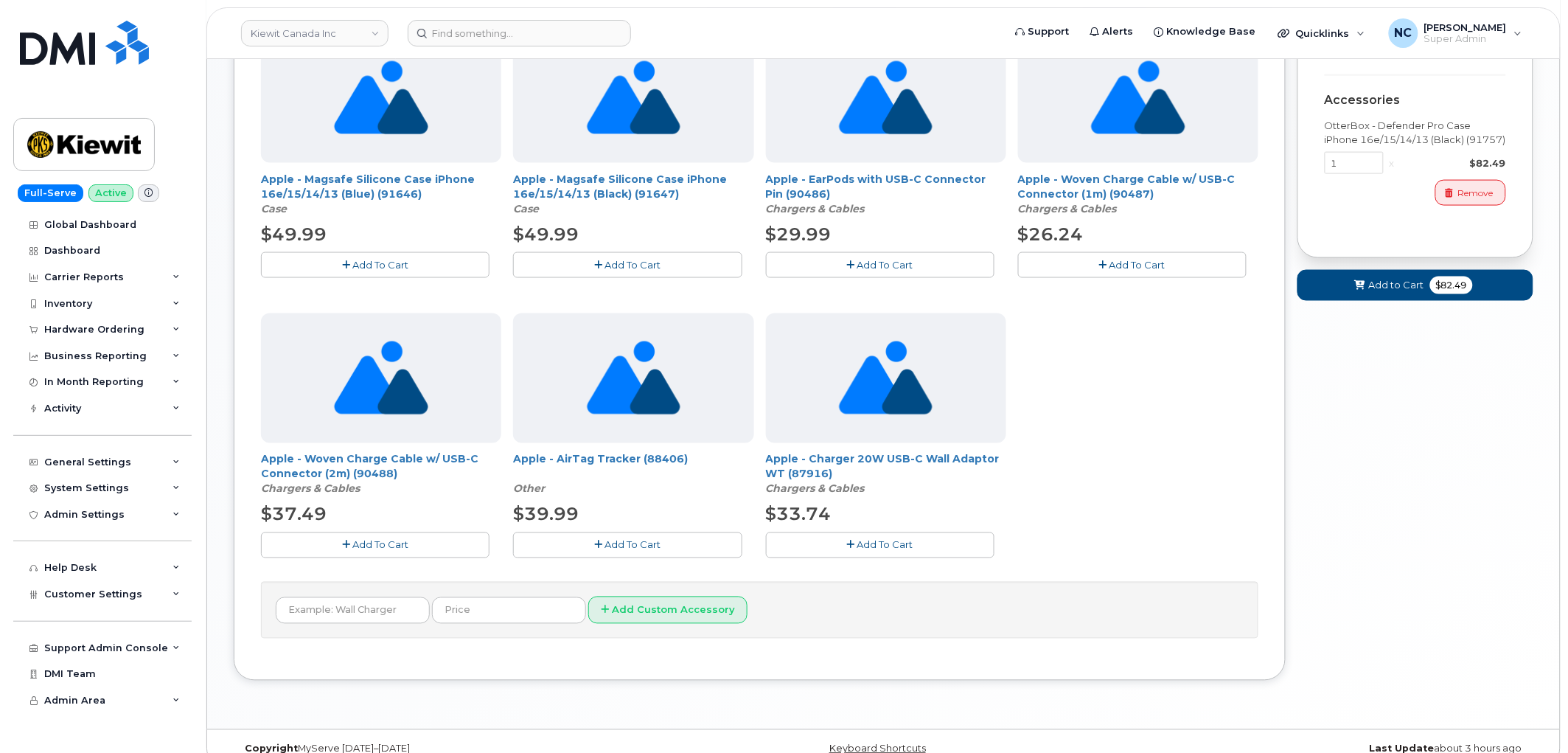
click at [939, 532] on button "Add To Cart" at bounding box center [880, 545] width 229 height 26
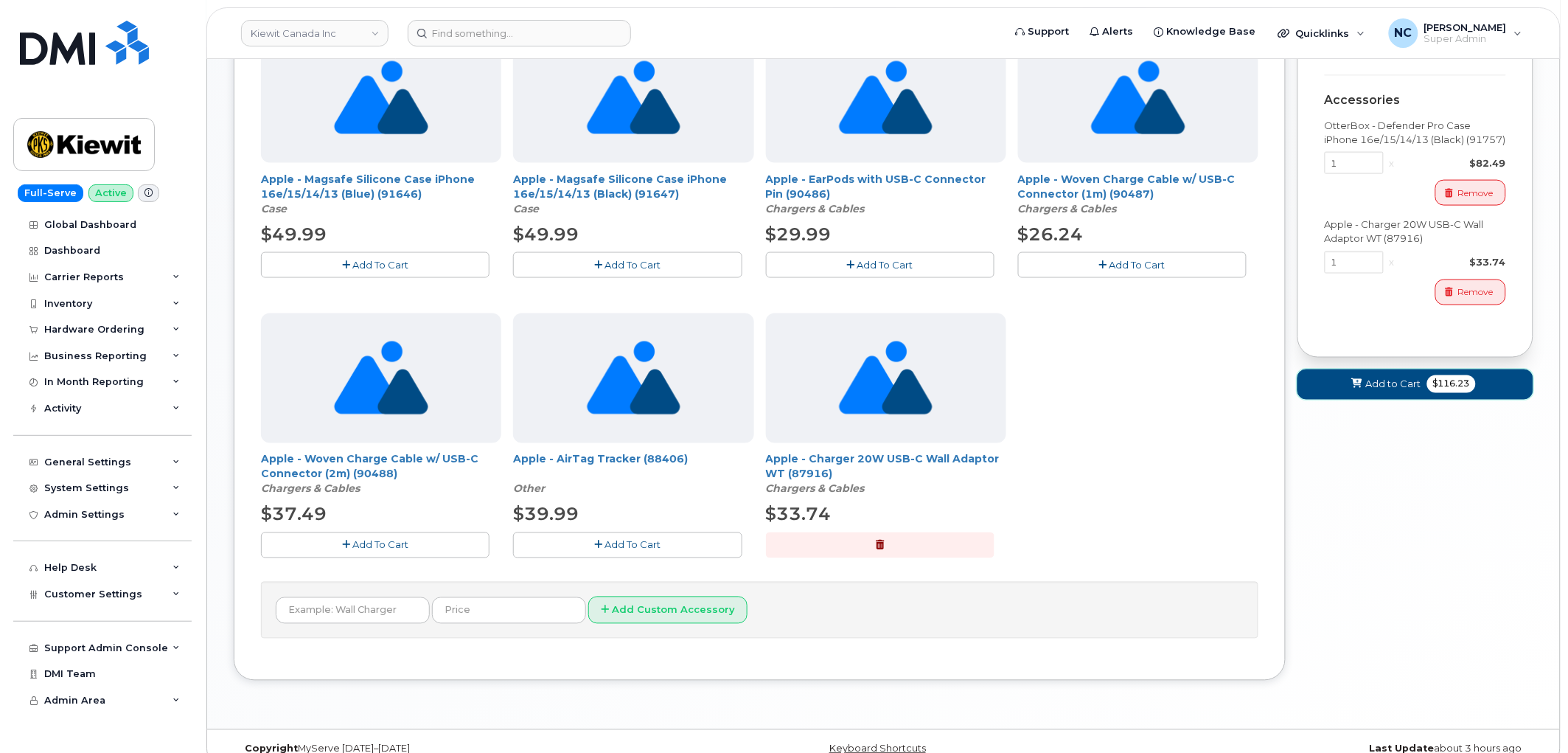
click at [1458, 393] on span "$116.23" at bounding box center [1451, 384] width 49 height 18
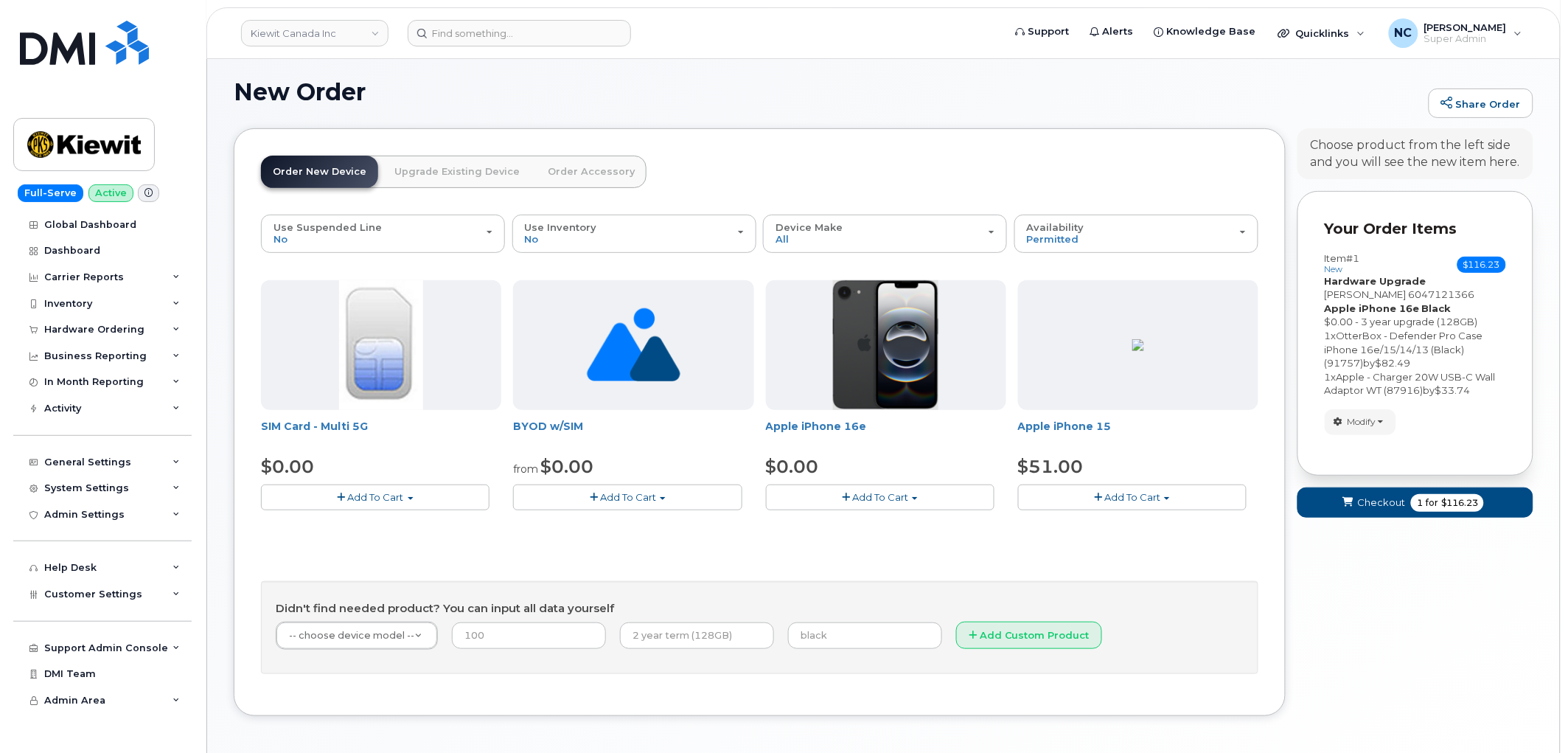
scroll to position [143, 0]
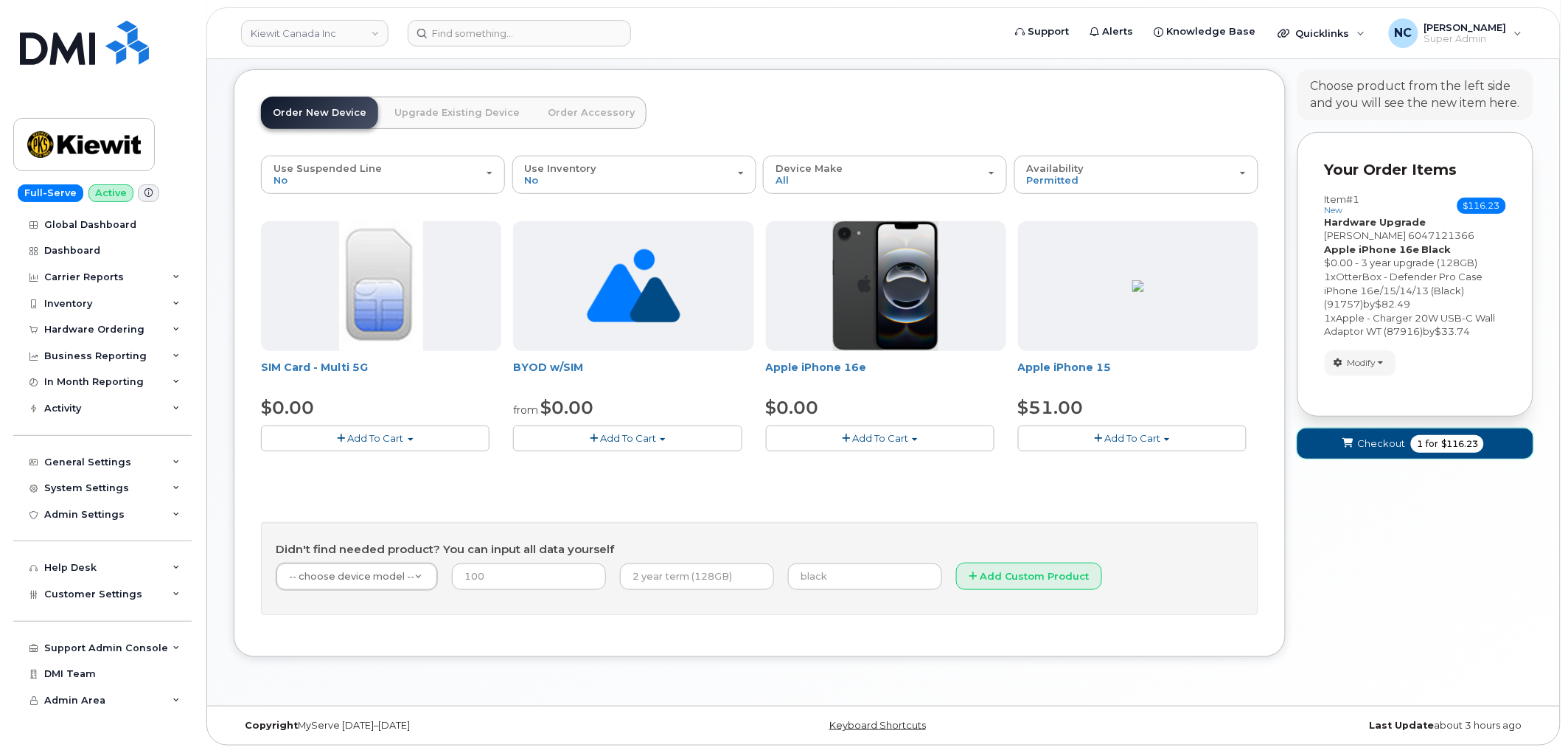
click at [1324, 455] on button "Checkout 1 for $116.23" at bounding box center [1415, 443] width 236 height 31
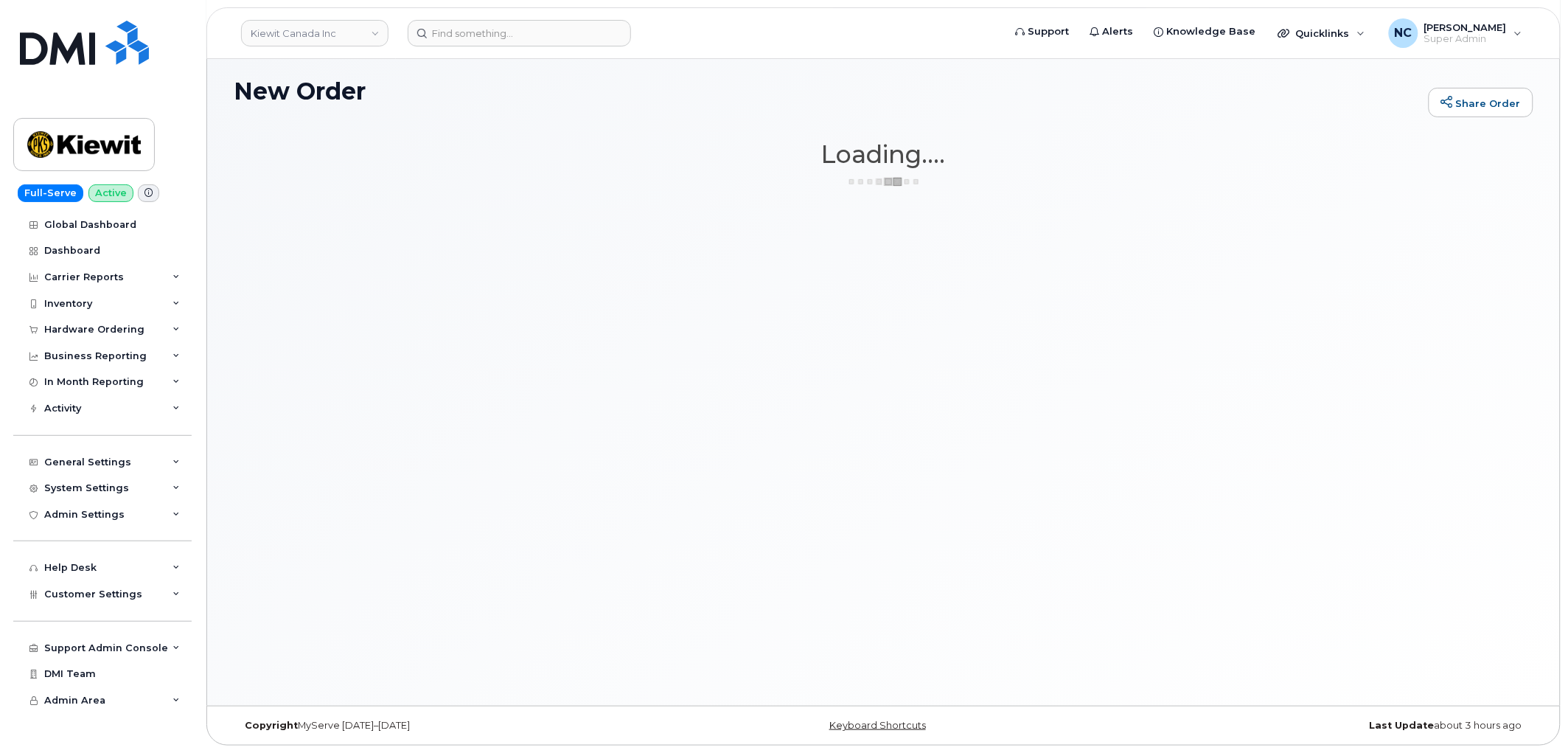
scroll to position [82, 0]
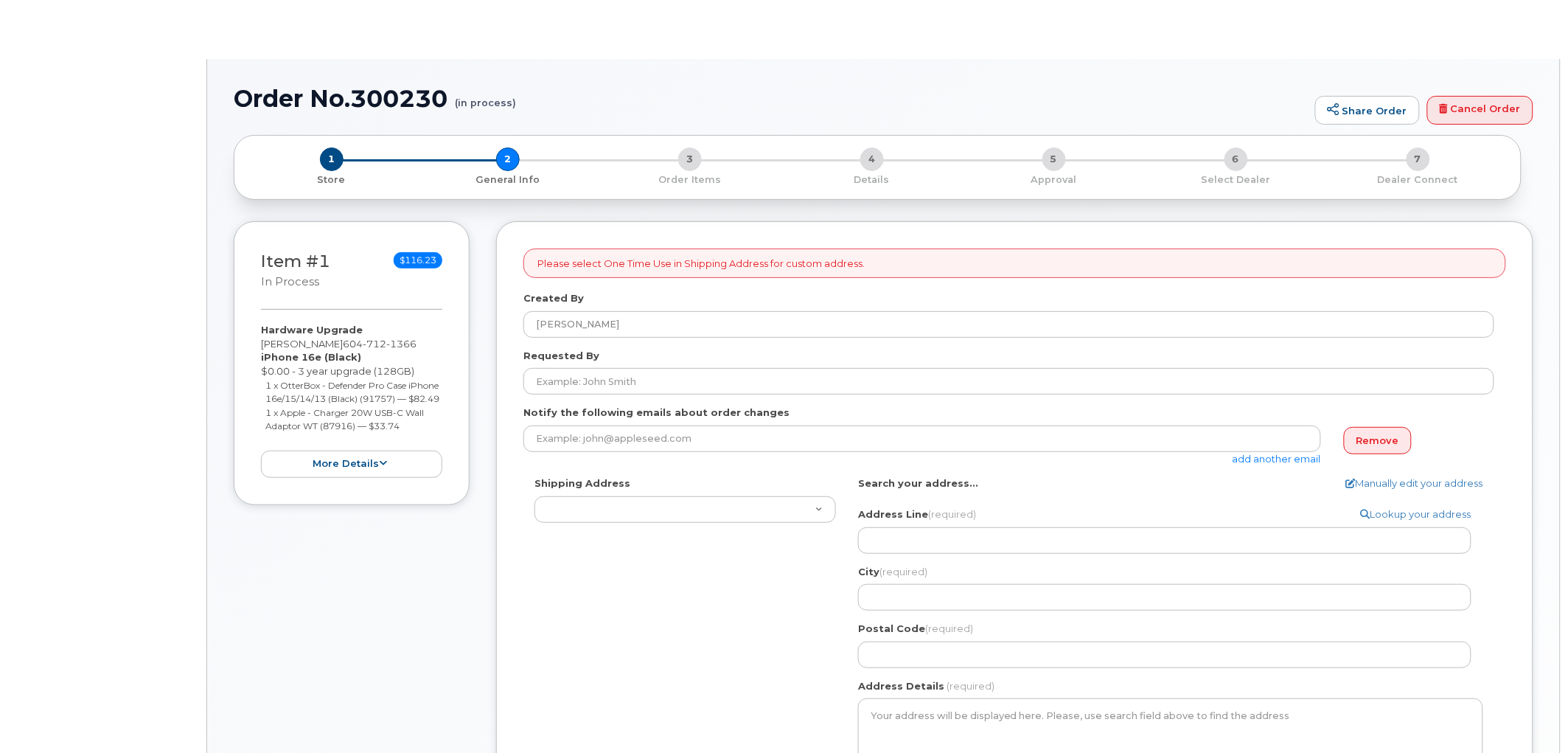
select select
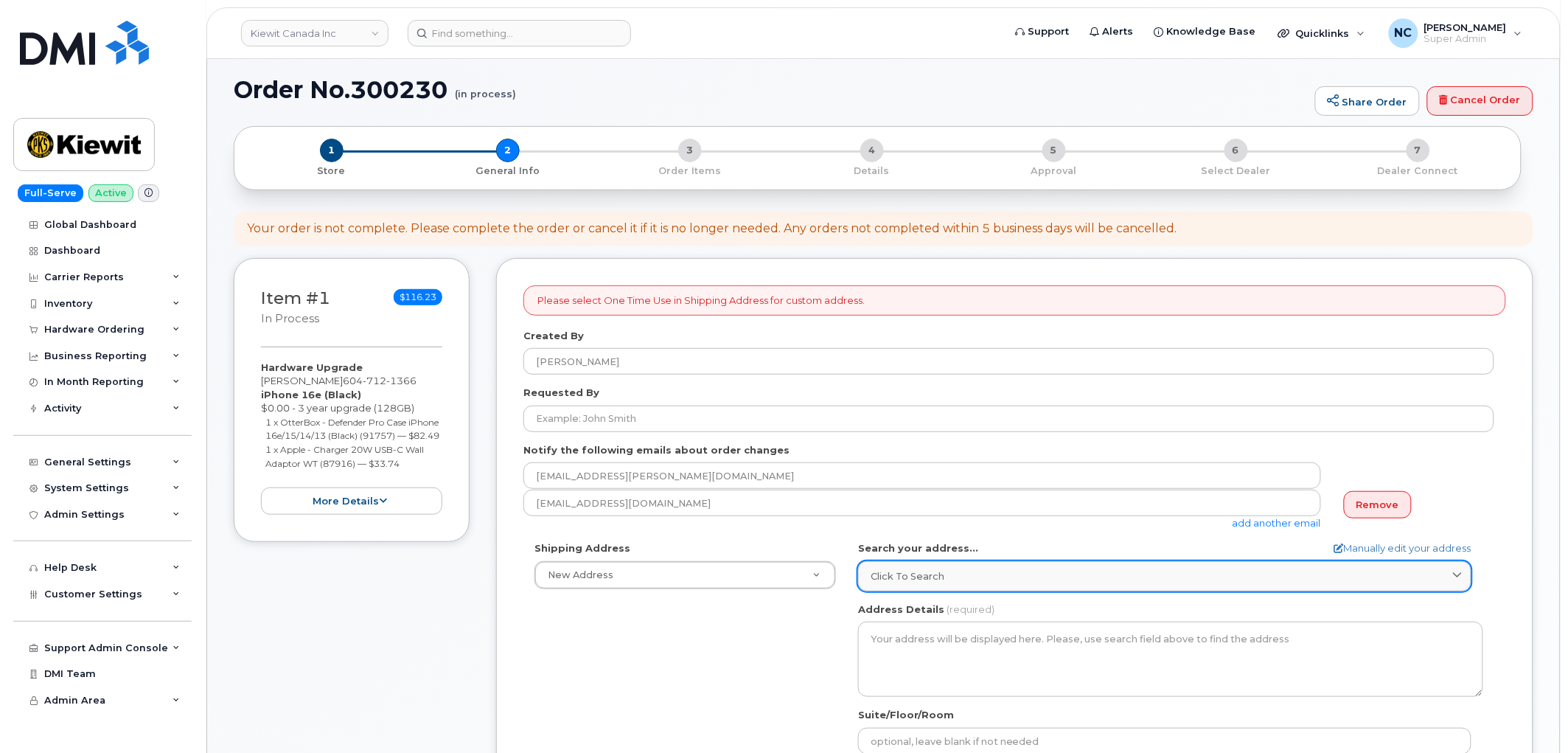
scroll to position [163, 0]
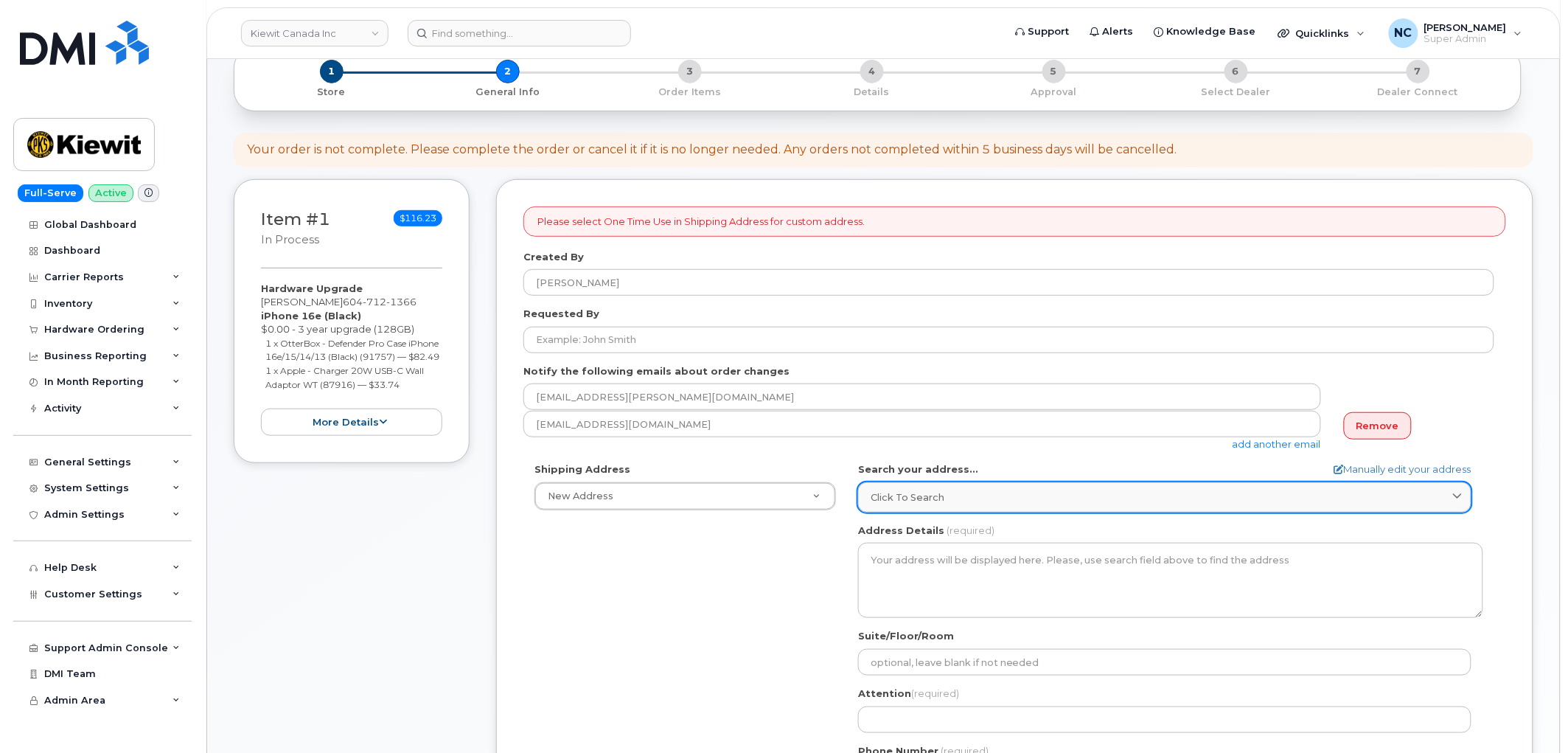
click at [1018, 506] on link "Click to search" at bounding box center [1164, 497] width 613 height 31
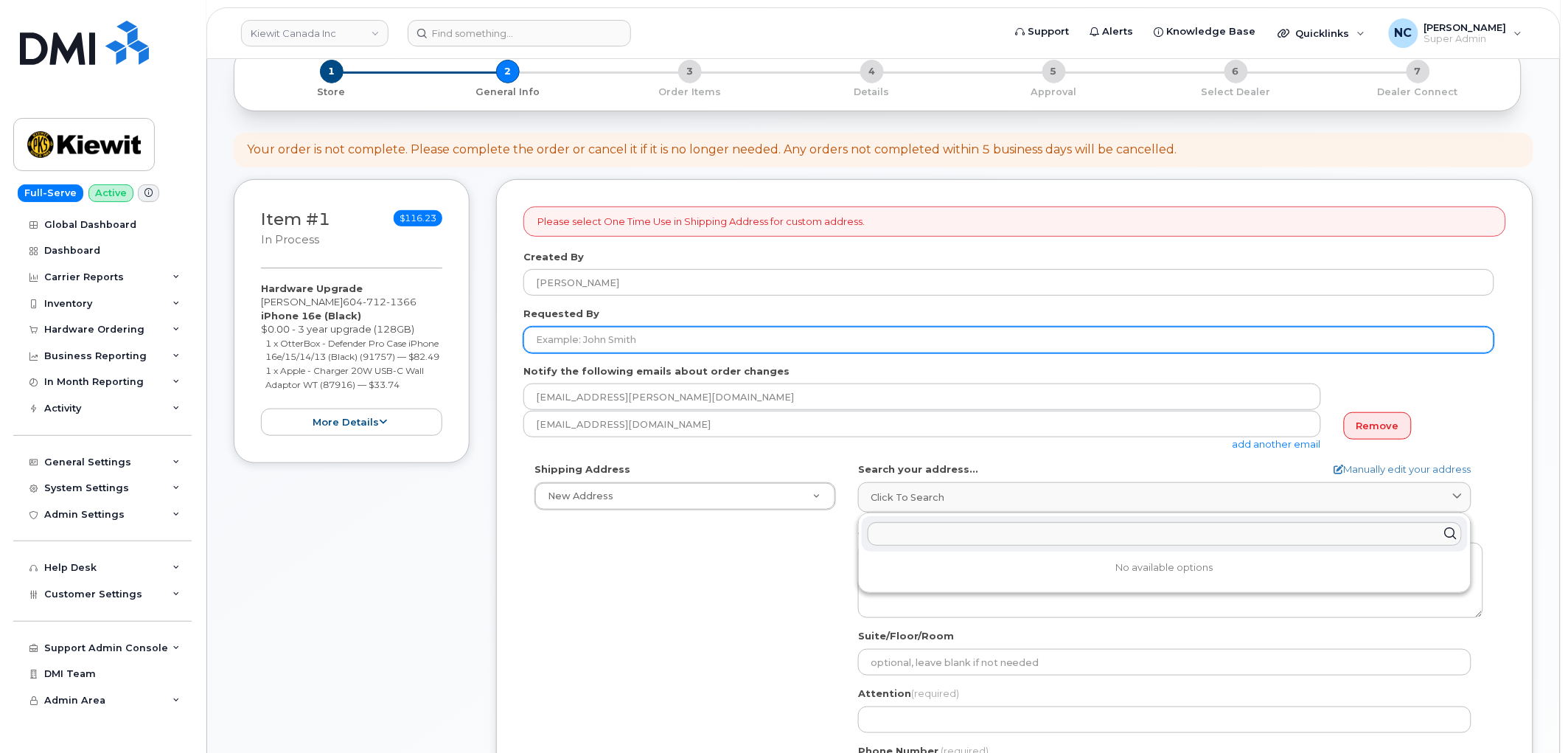
click at [619, 342] on input "Requested By" at bounding box center [1008, 340] width 971 height 27
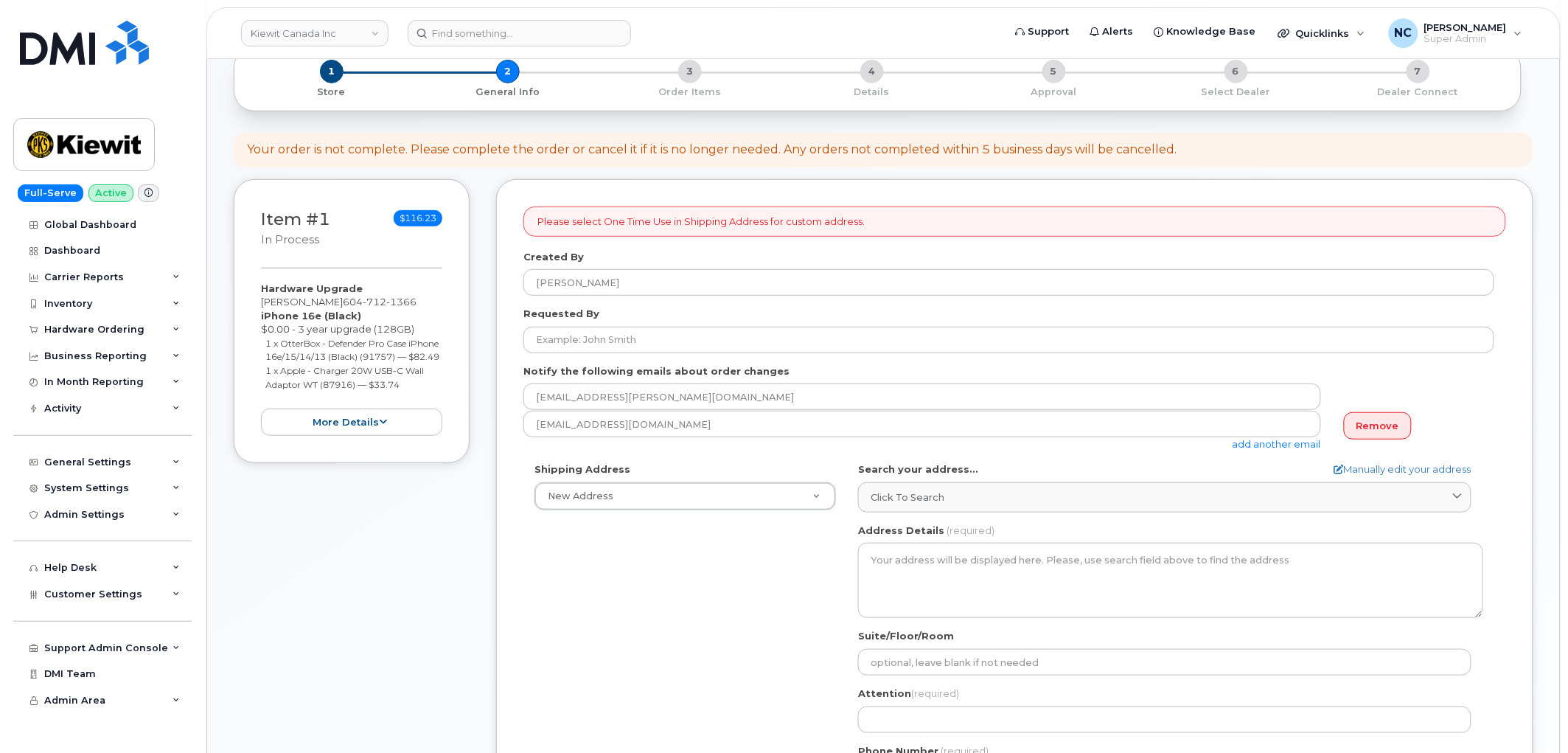
click at [506, 592] on div "Please select One Time Use in Shipping Address for custom address. Created By […" at bounding box center [1014, 601] width 1037 height 845
click at [734, 389] on input "[EMAIL_ADDRESS][PERSON_NAME][DOMAIN_NAME]" at bounding box center [921, 396] width 797 height 27
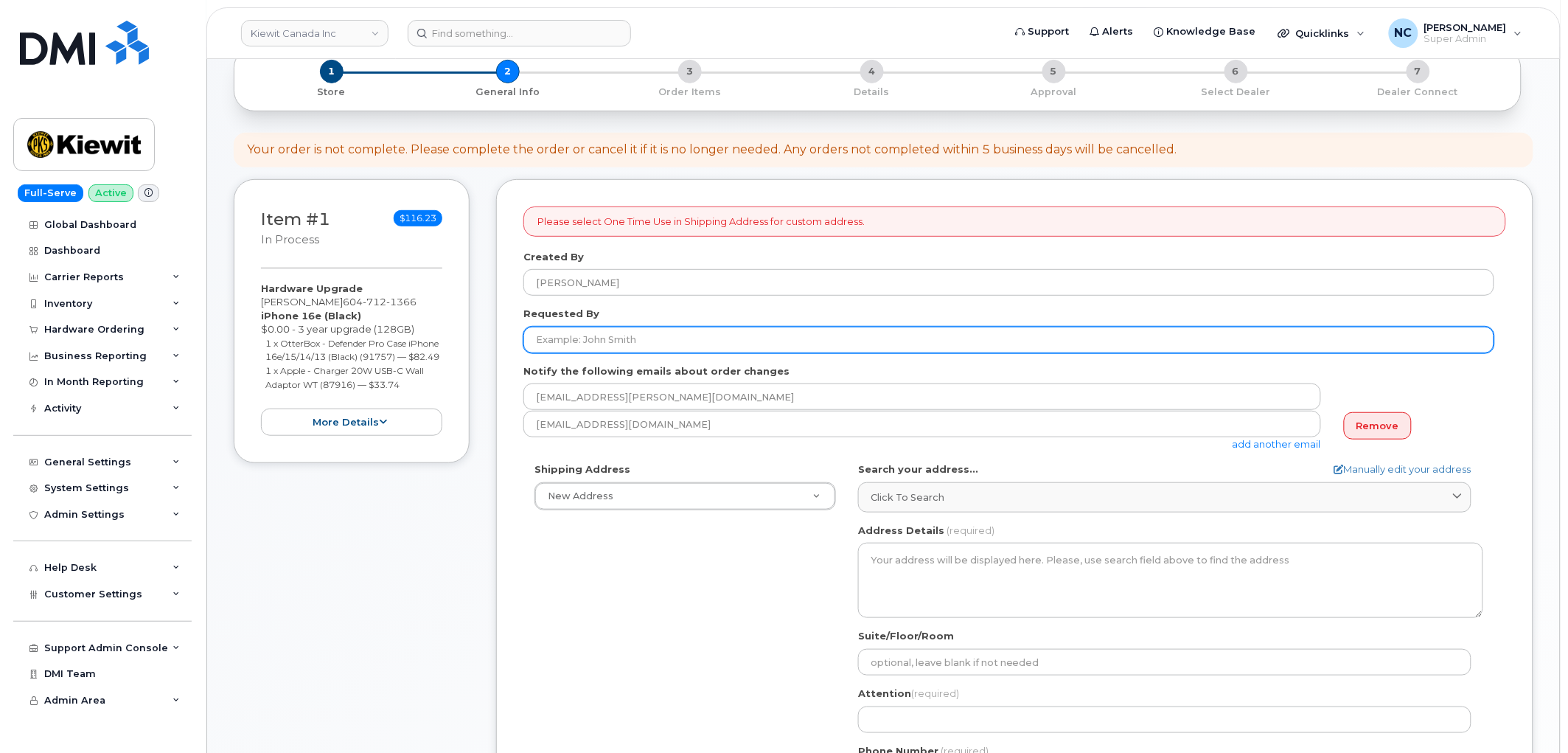
click at [650, 345] on input "Requested By" at bounding box center [1008, 340] width 971 height 27
paste input "[PERSON_NAME]"
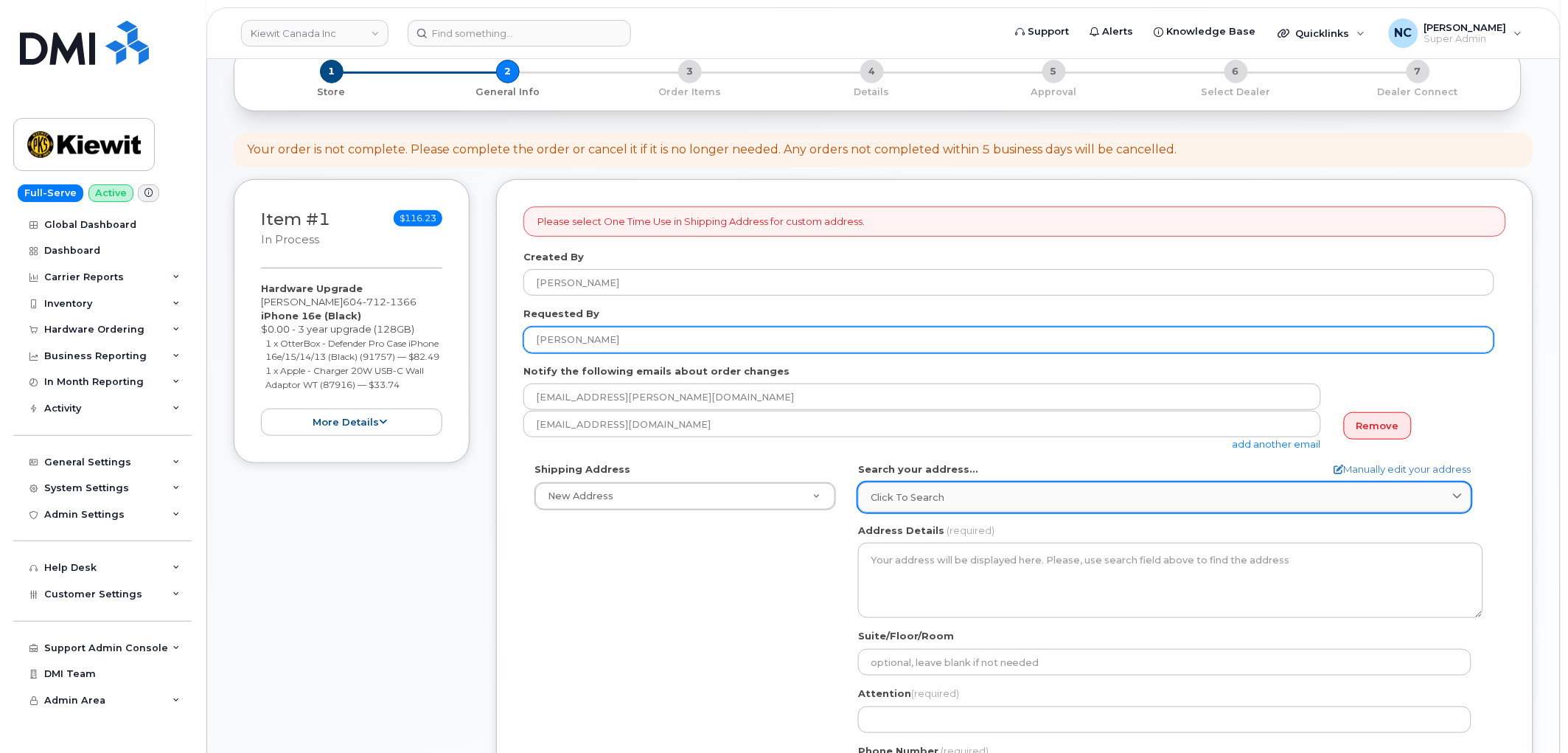
type input "[PERSON_NAME]"
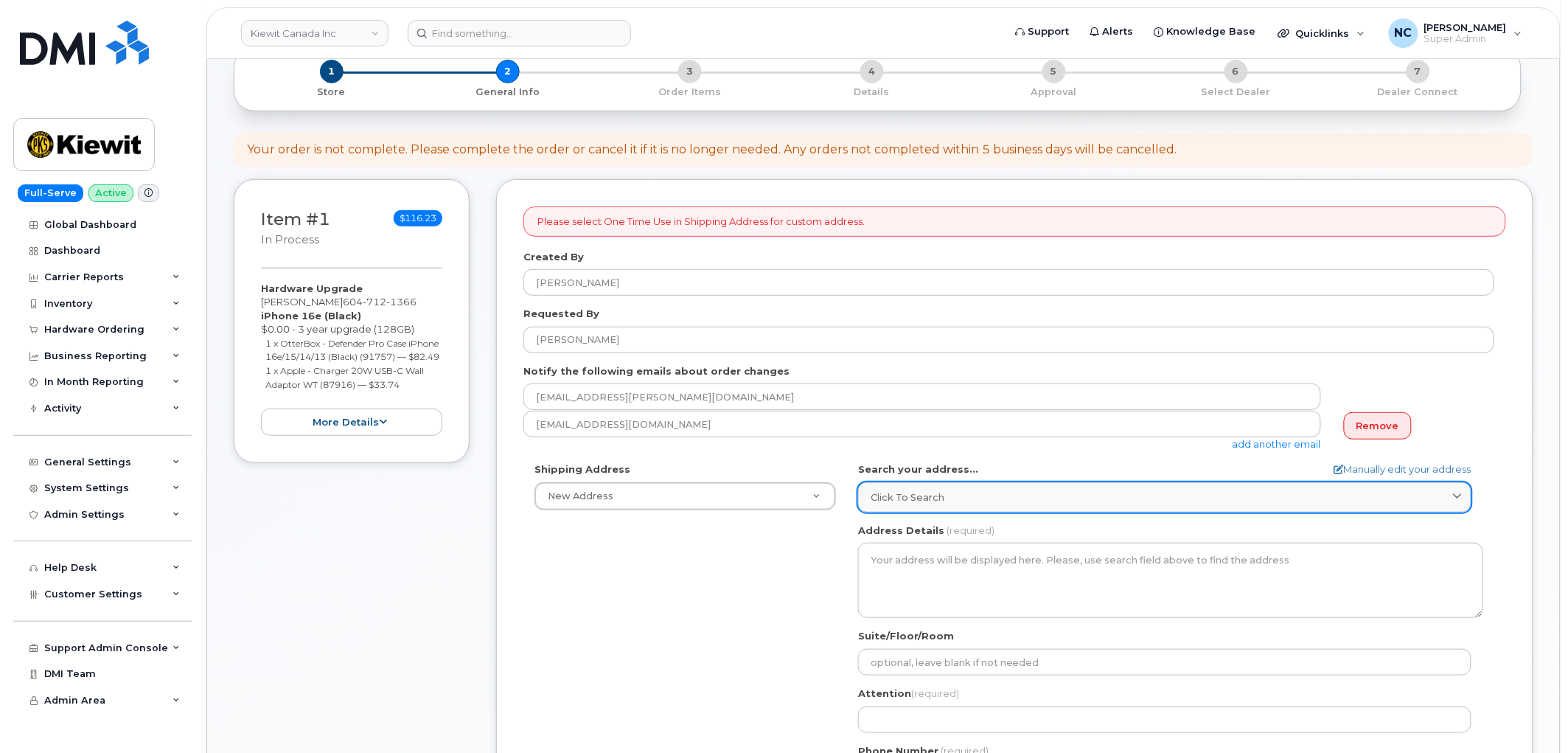
click at [931, 498] on span "Click to search" at bounding box center [907, 497] width 73 height 14
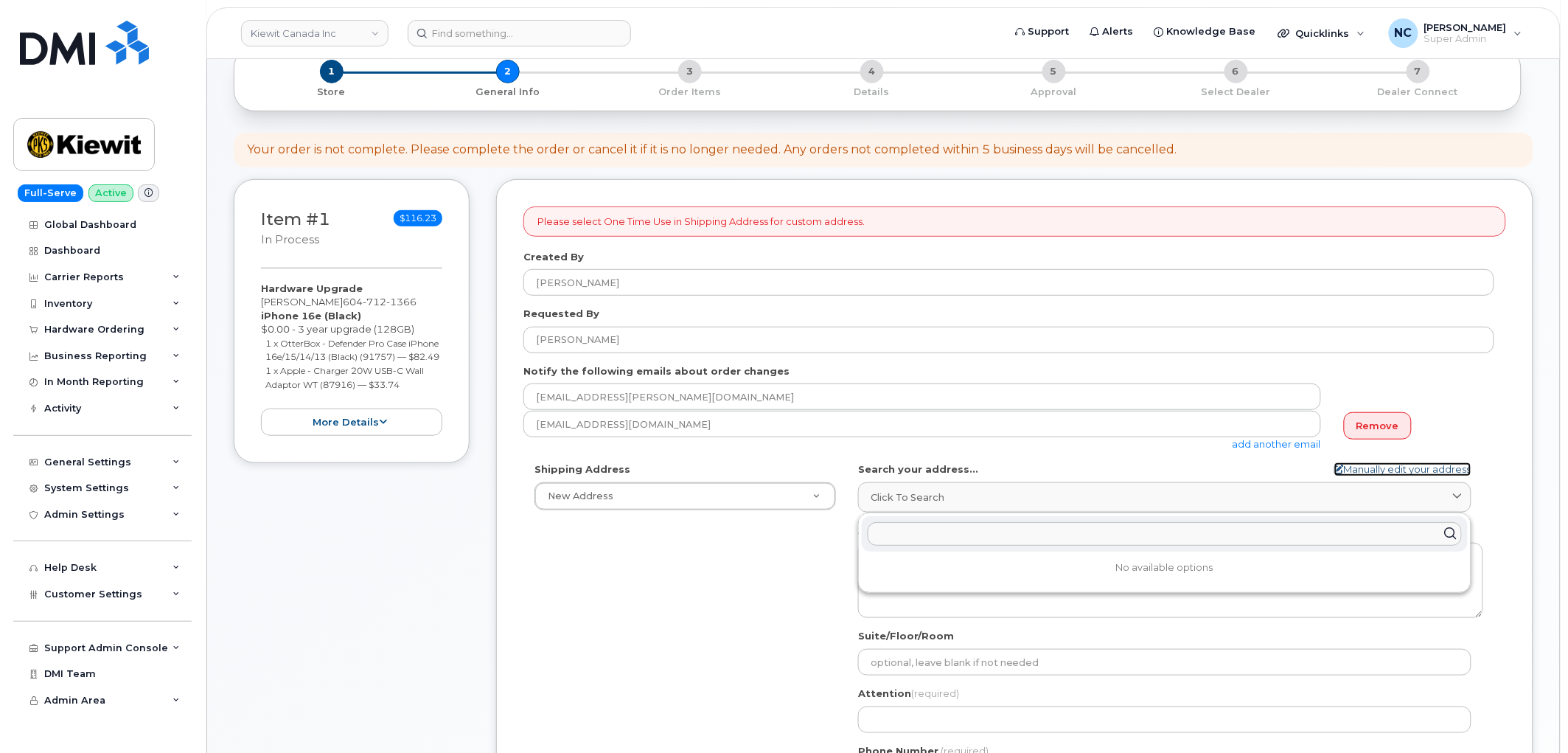
click at [1418, 471] on link "Manually edit your address" at bounding box center [1403, 470] width 137 height 14
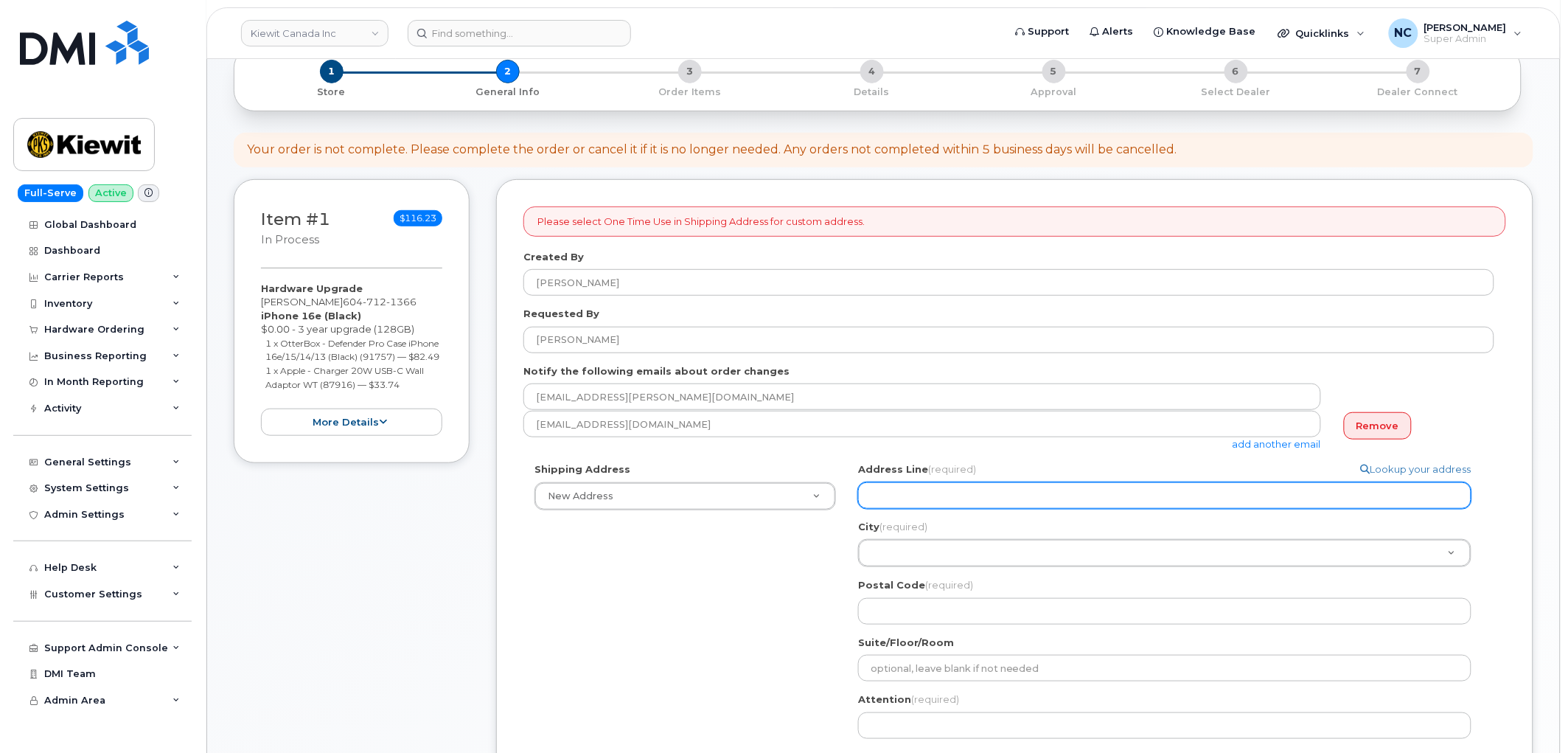
click at [1006, 502] on input "Address Line (required)" at bounding box center [1164, 495] width 613 height 27
click at [908, 503] on input "Address Line (required)" at bounding box center [1164, 495] width 613 height 27
select select
type input "1"
select select
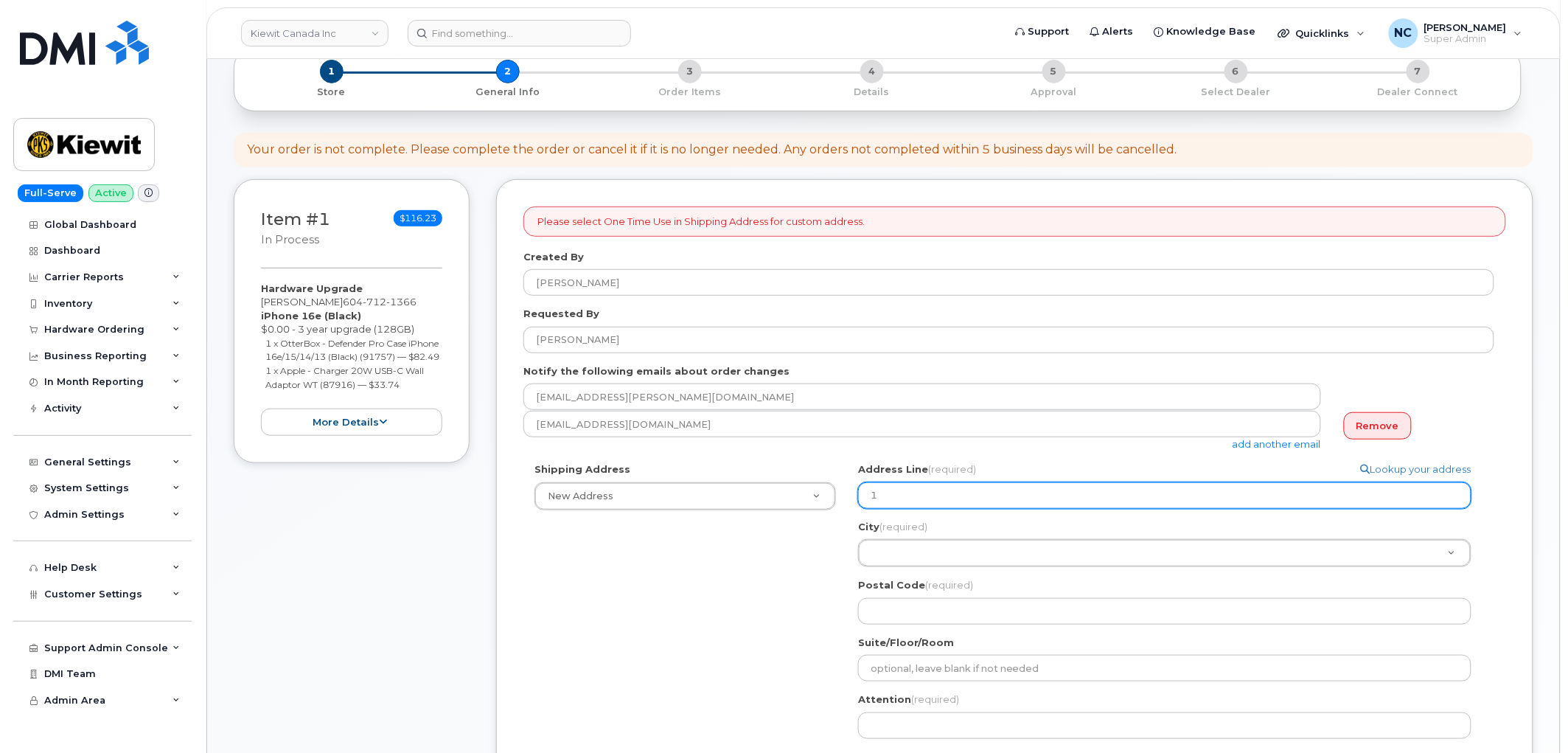
type input "18"
select select
type input "180"
select select
type input "1800"
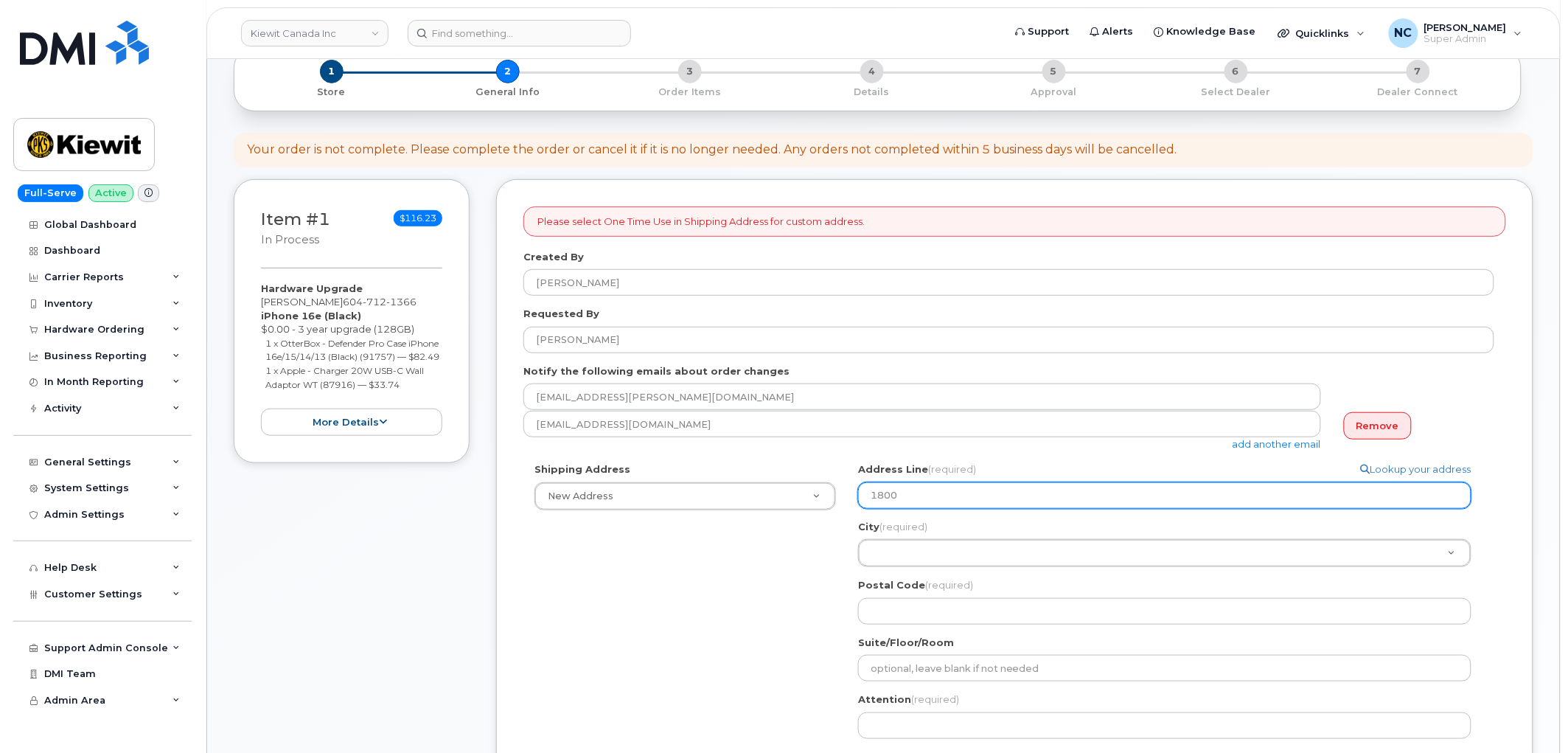
select select
type input "1800 M"
select select
type input "1800 Ma"
select select
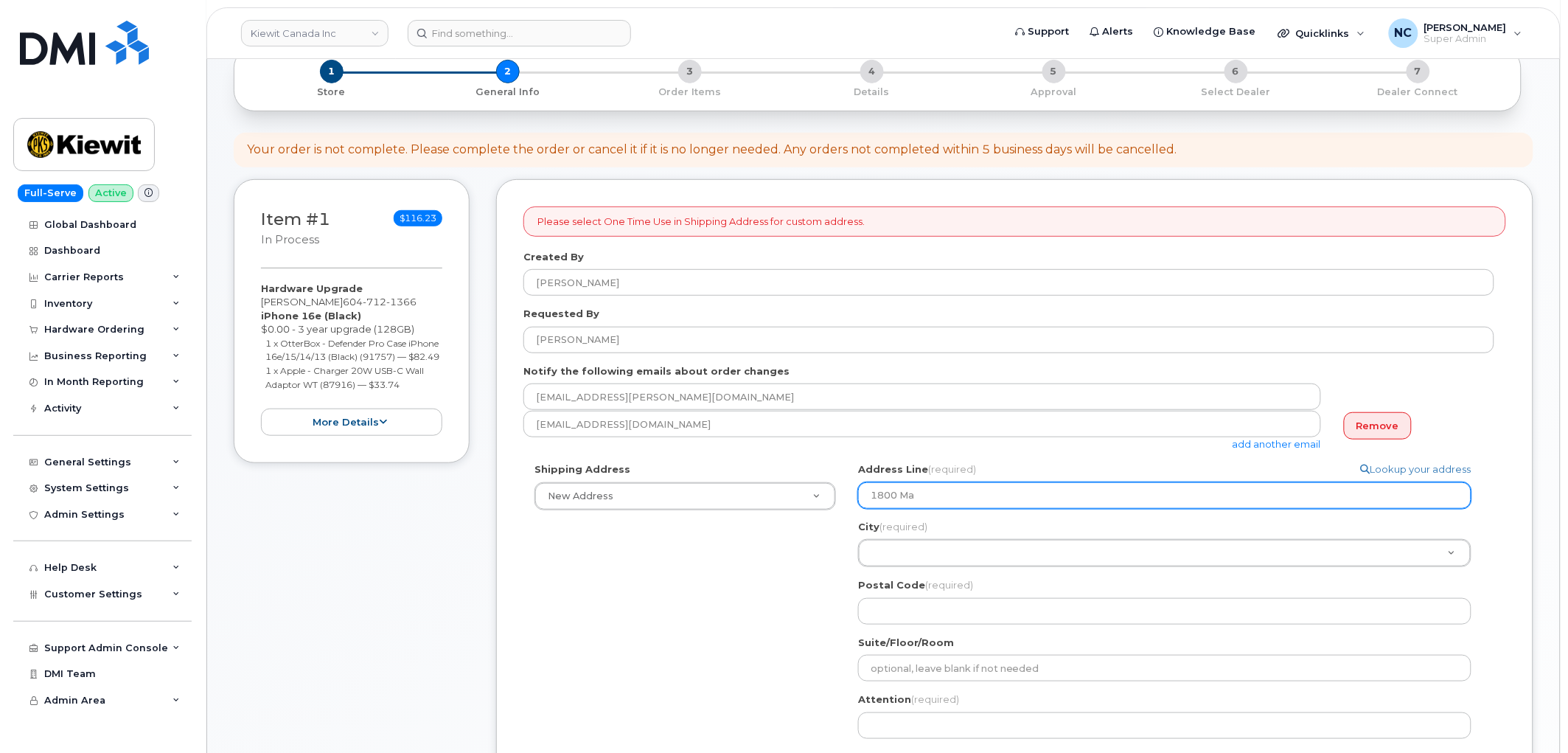
type input "1800 Mam"
select select
type input "1800 Mamq"
select select
type input "1800 Mamqu"
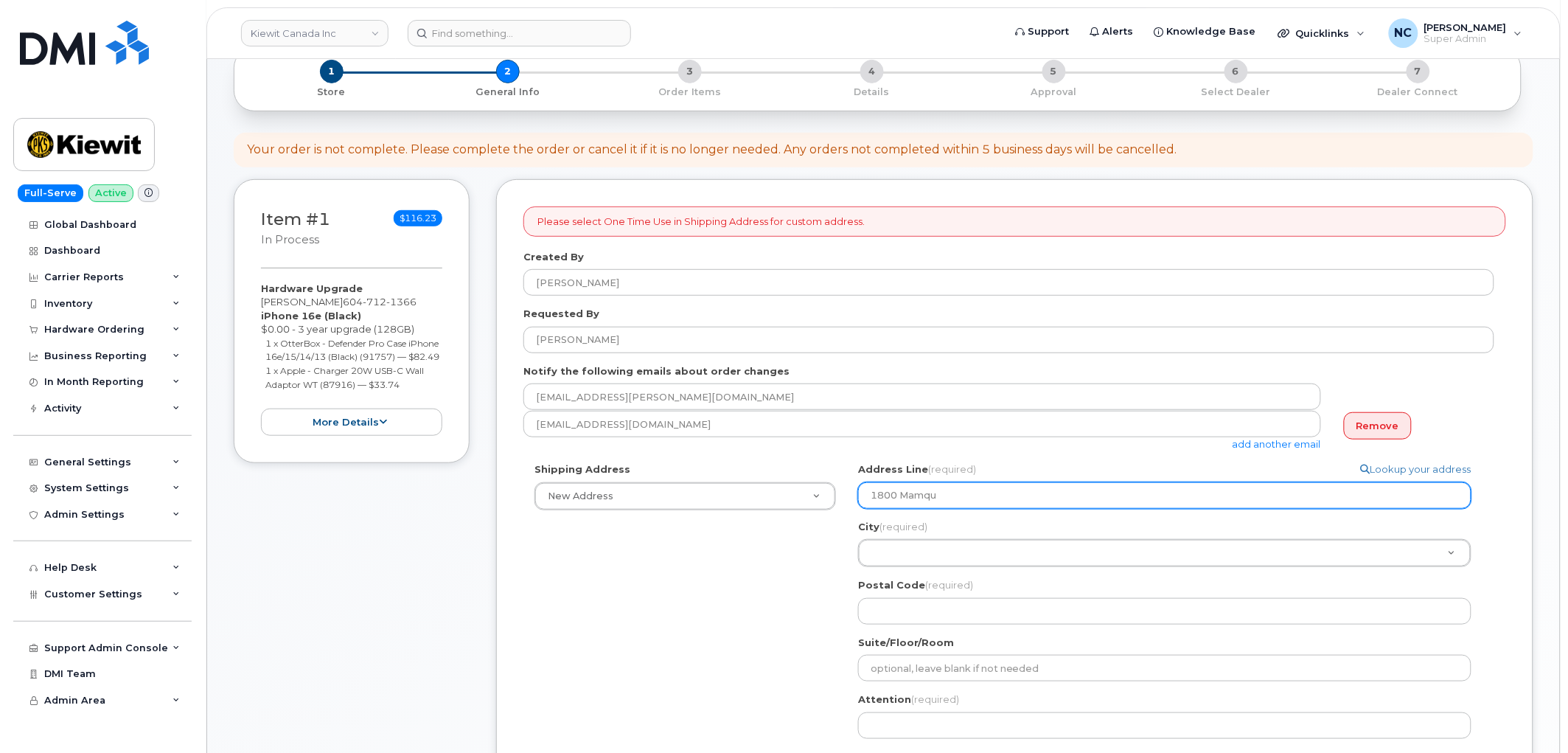
select select
type input "1800 Mamqua"
select select
type input "1800 Mamquam"
select select
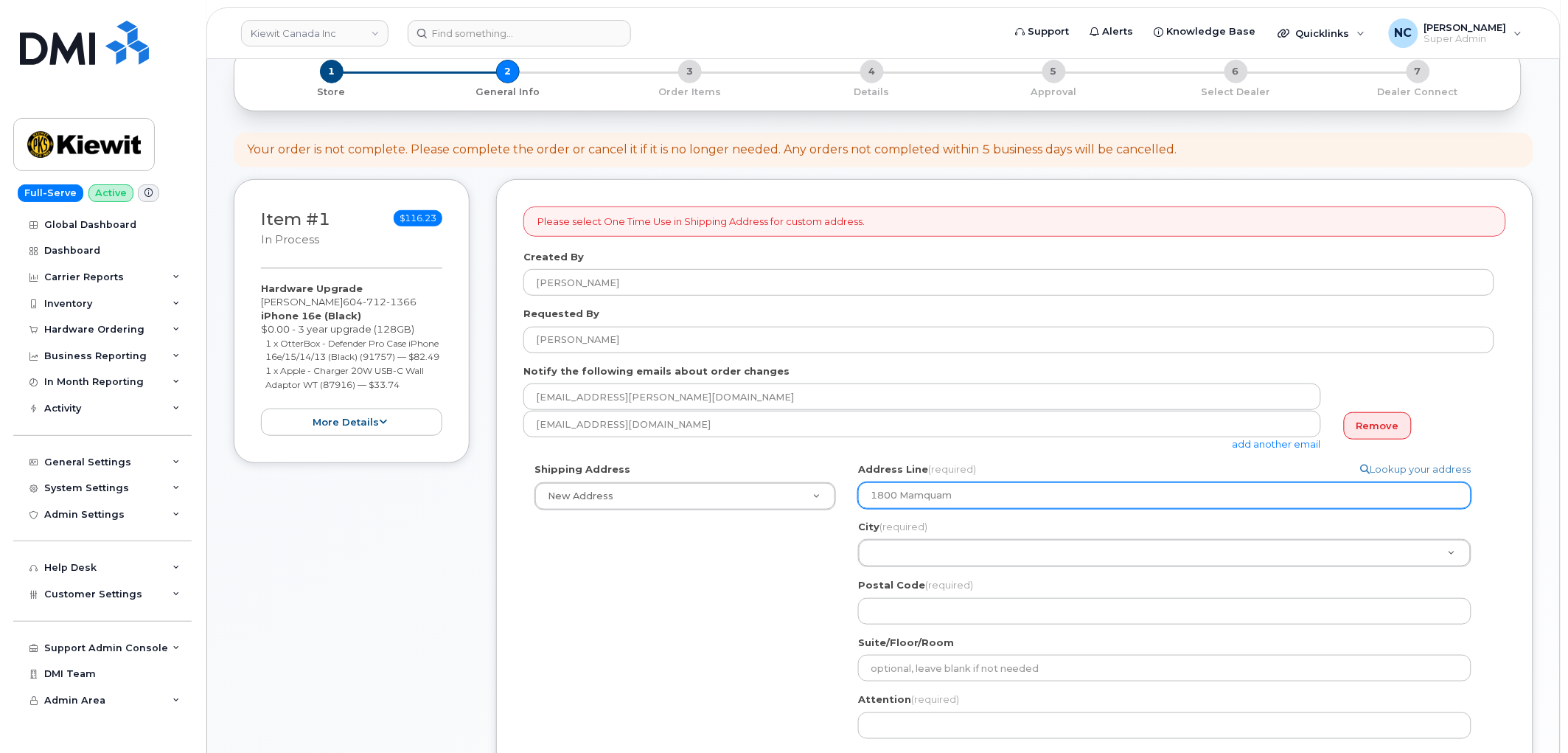
type input "1800 Mamquam R"
select select
type input "1800 Mamquam Rd"
select select
type input "1800 Mamquam Rd;"
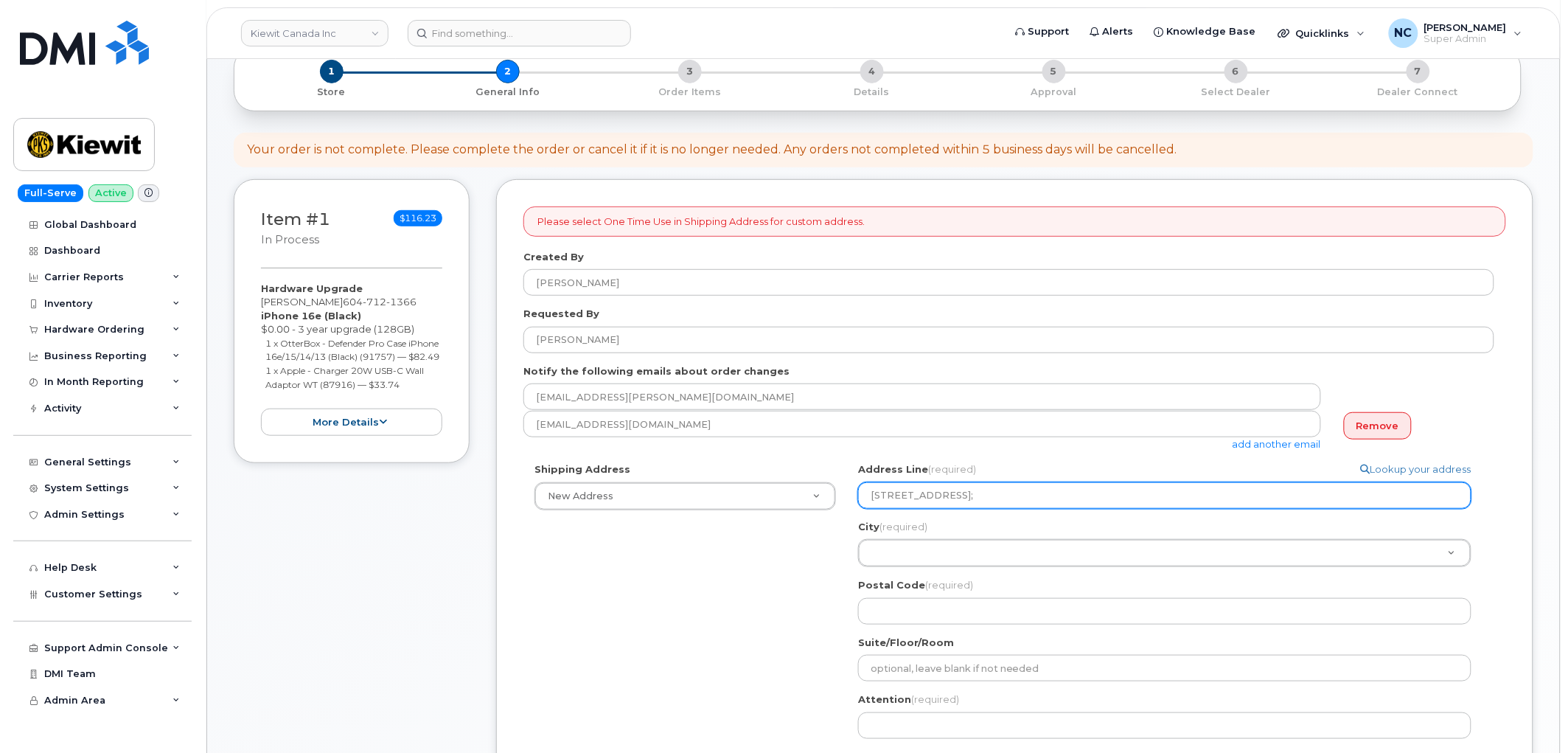
select select
type input "1800 Mamquam Rd; Y"
select select
type input "1800 Mamquam Rd; Yn"
select select
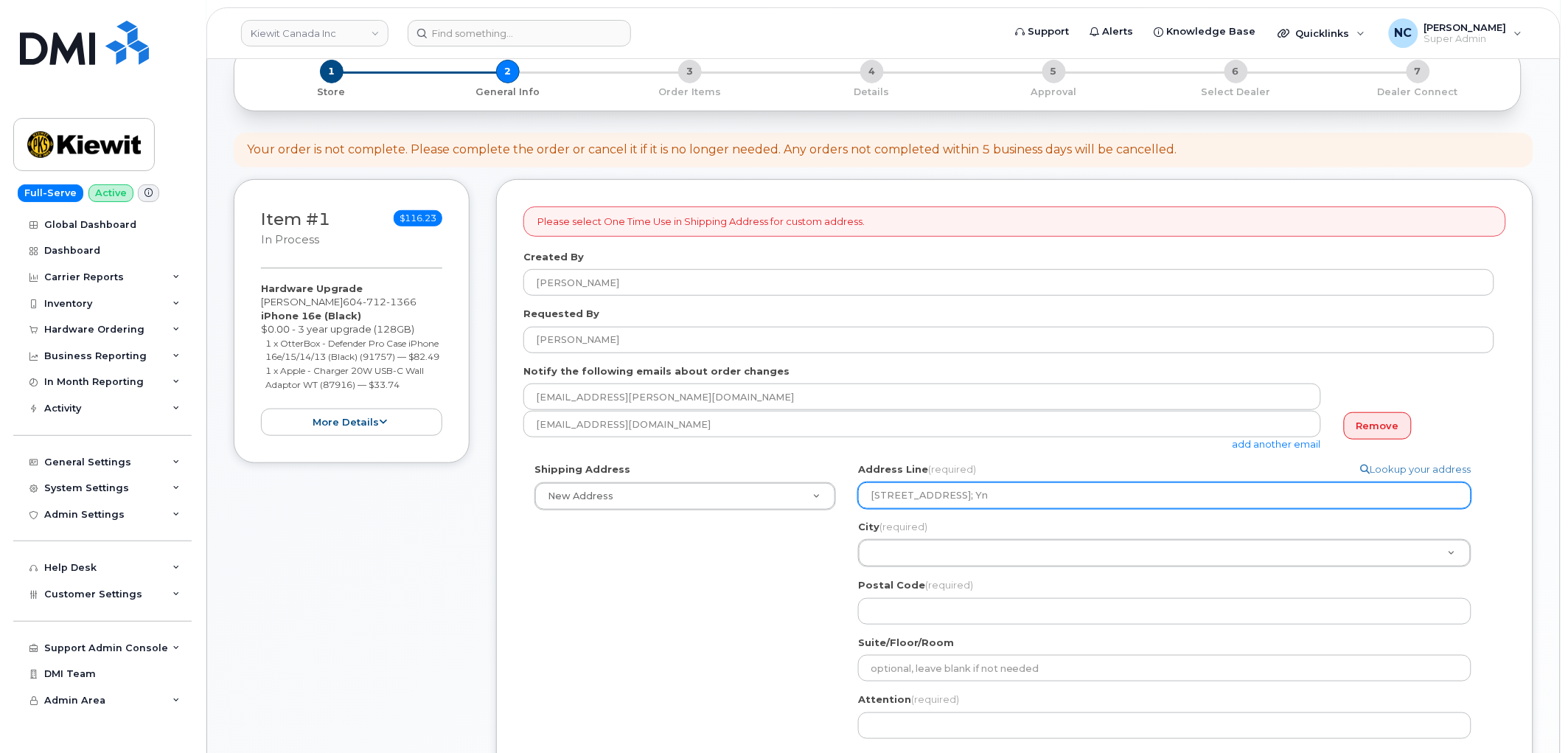
type input "1800 Mamquam Rd; Y"
select select
type input "1800 Mamquam Rd;"
select select
type input "1800 Mamquam Rd; U"
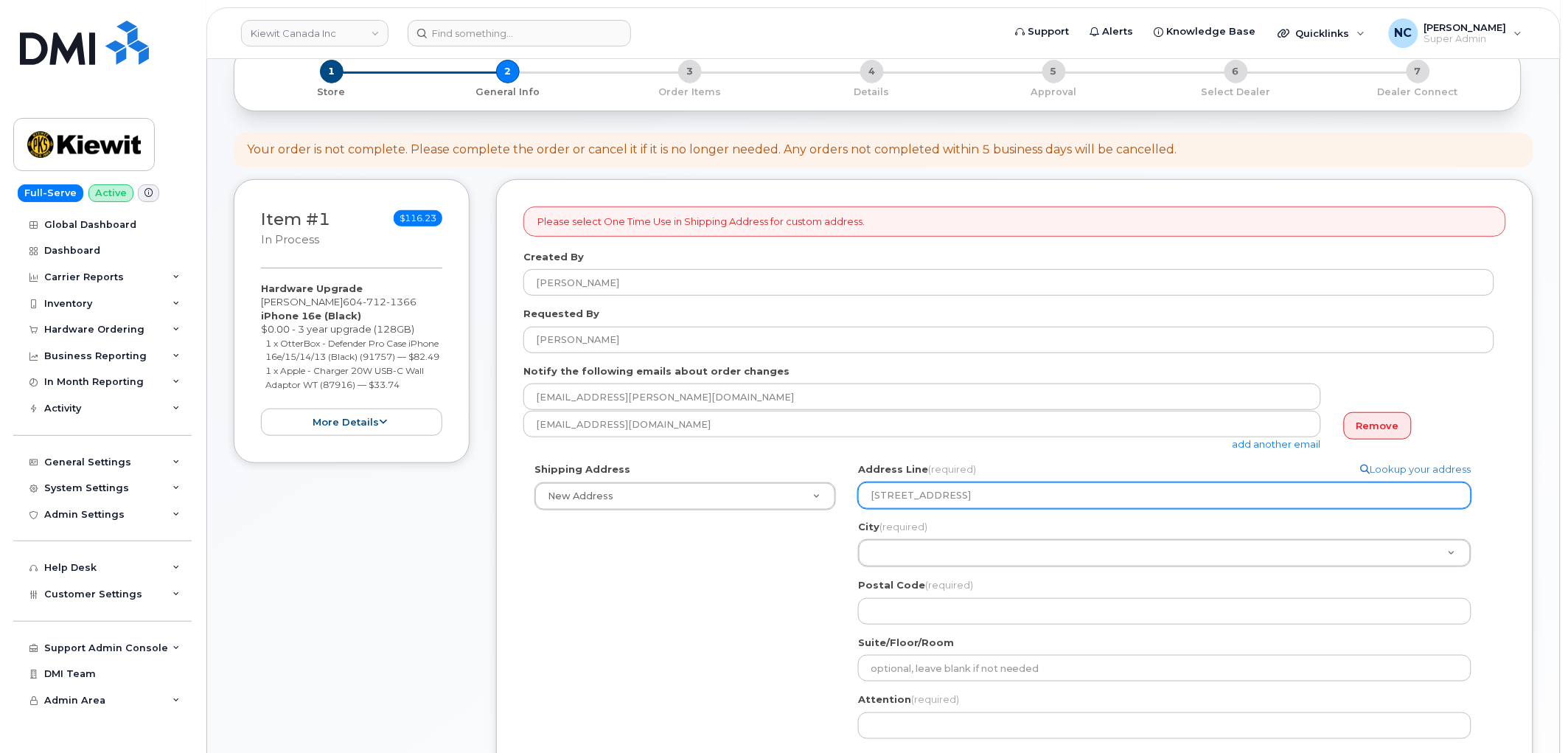
select select
type input "1800 Mamquam Rd; Un"
select select
type input "1800 Mamquam Rd; Uni"
select select
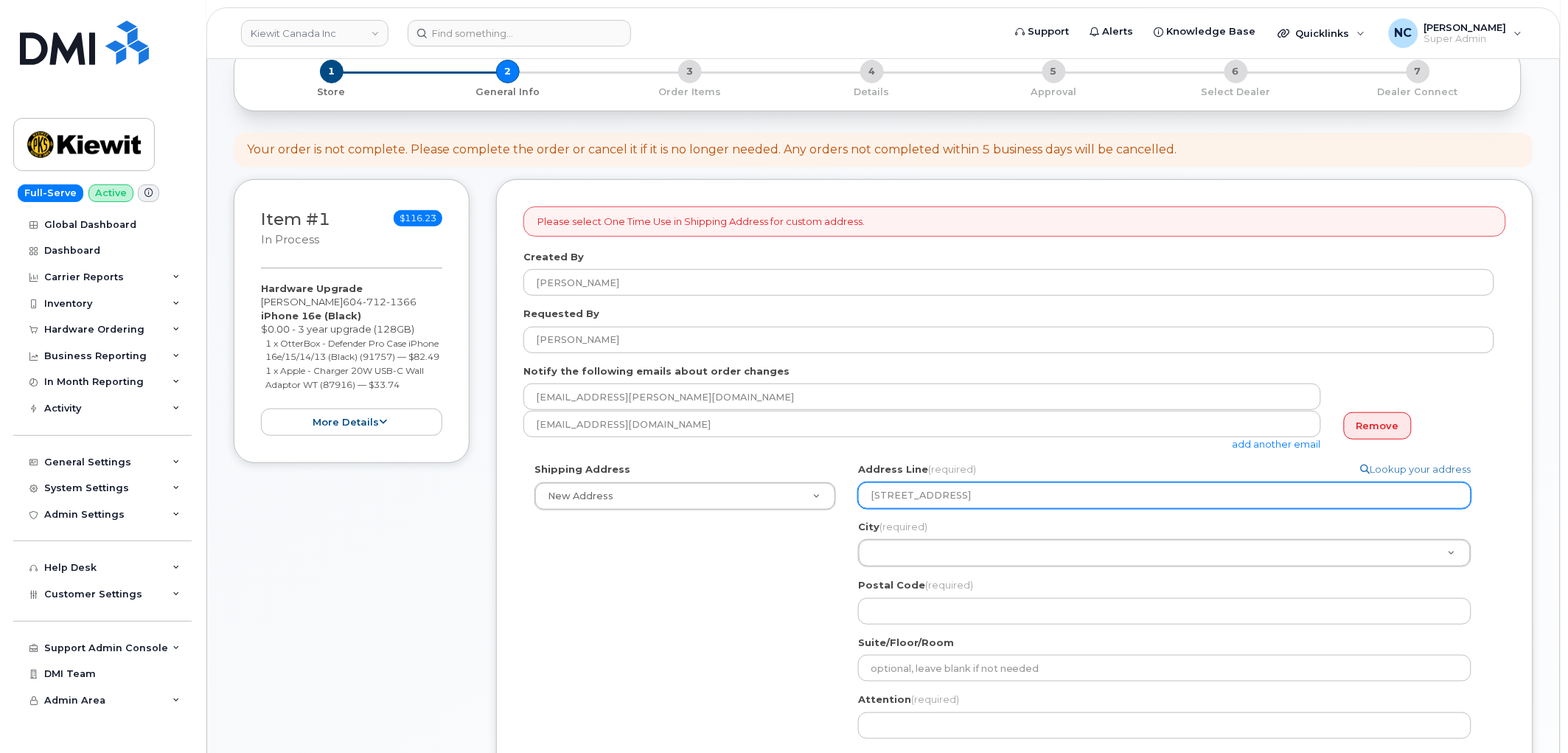
type input "1800 Mamquam Rd; Unit"
select select
type input "1800 Mamquam Rd; Unit #"
select select
type input "1800 Mamquam Rd; Unit #3"
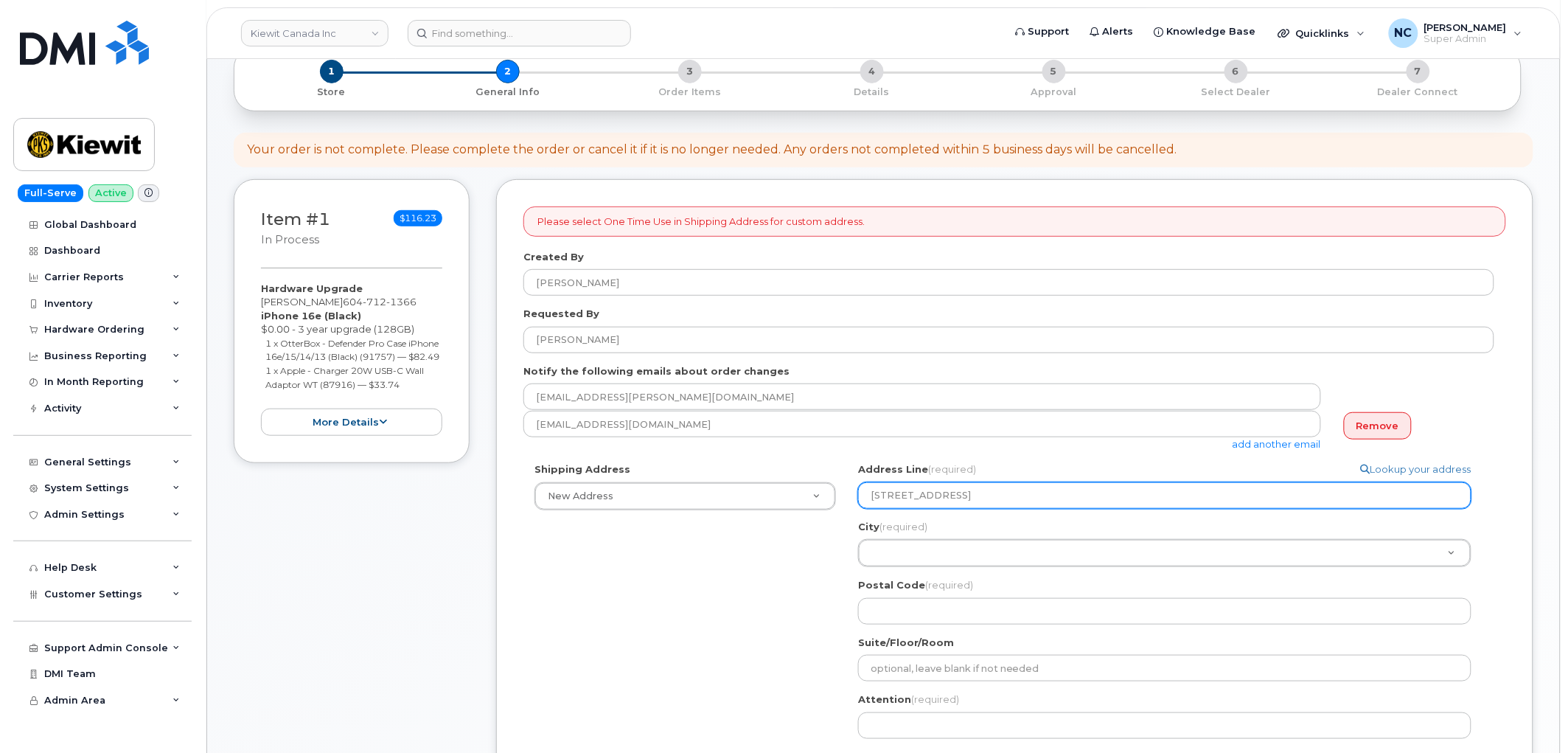
select select
type input "1800 Mamquam Rd; Unit #31"
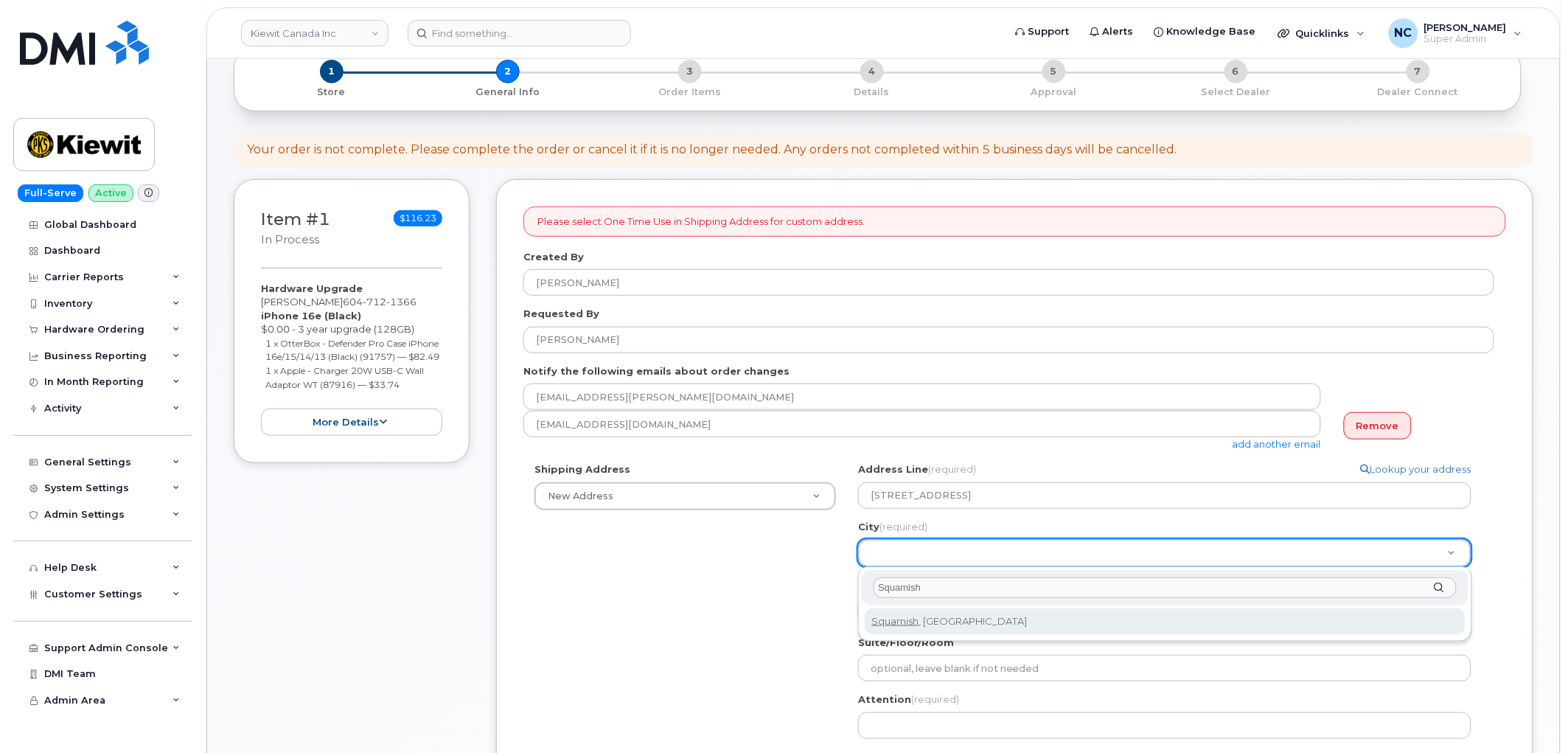
type input "Squamish"
select select
type input "929"
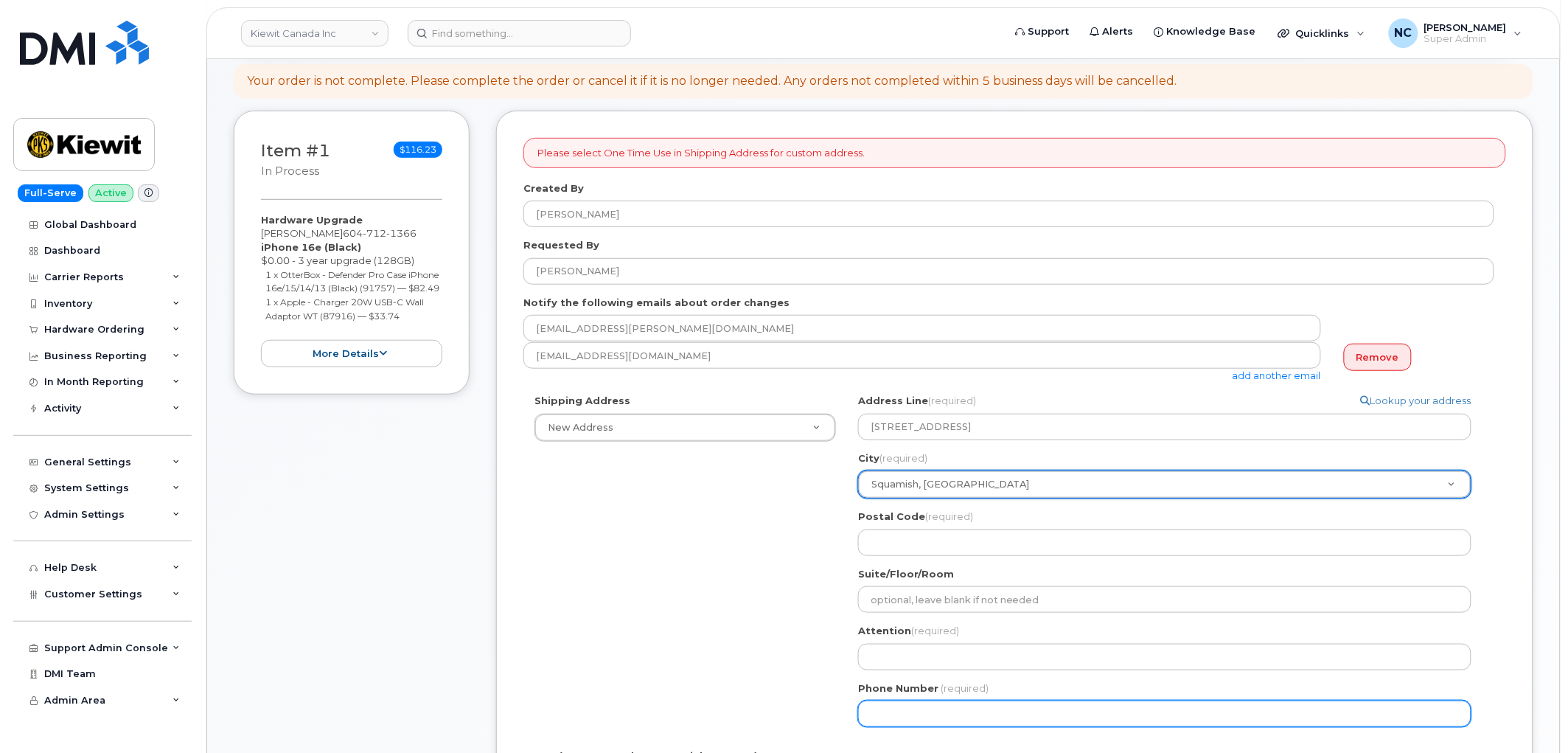
scroll to position [327, 0]
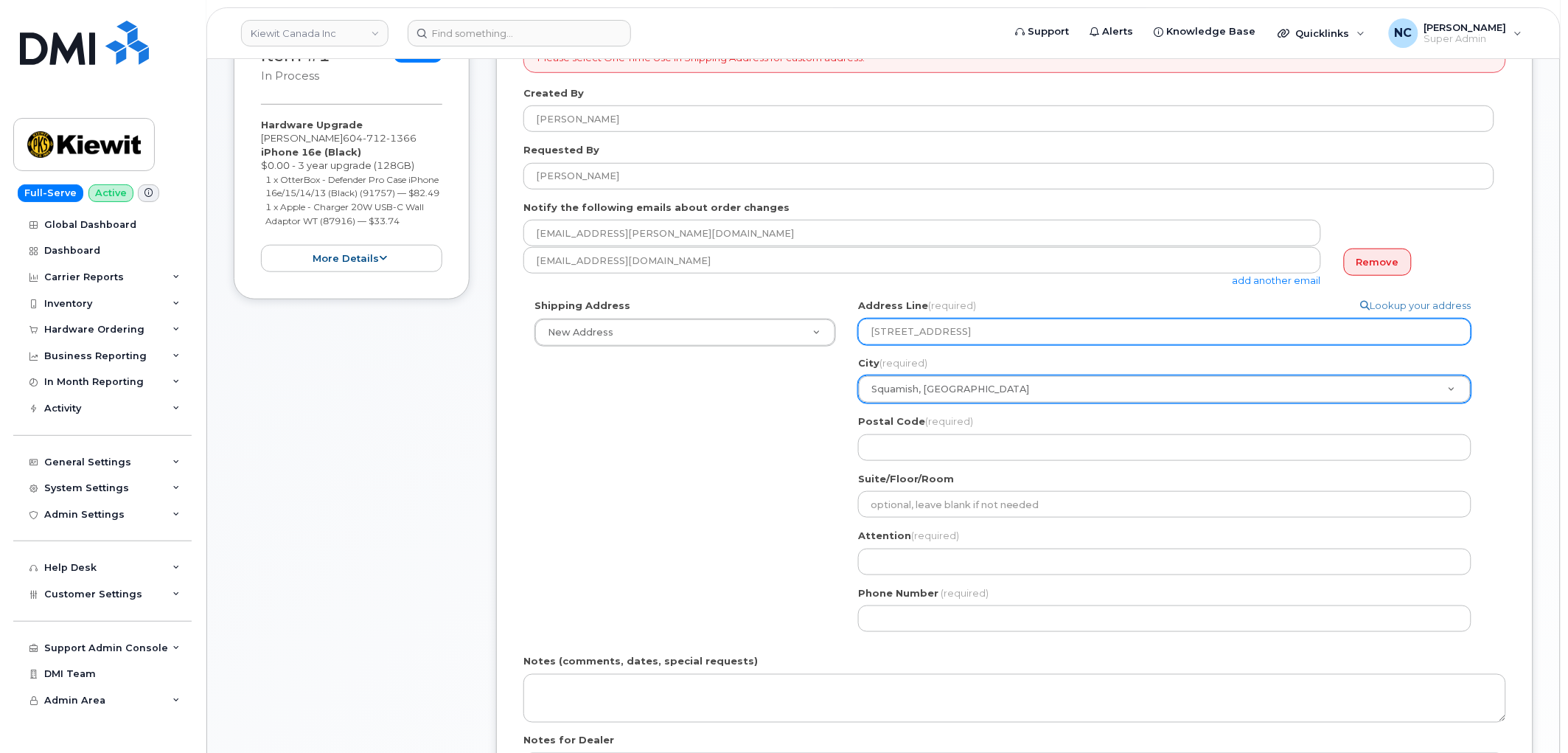
drag, startPoint x: 1025, startPoint y: 329, endPoint x: 974, endPoint y: 337, distance: 51.6
click at [974, 337] on input "1800 Mamquam Rd; Unit #31" at bounding box center [1164, 331] width 613 height 27
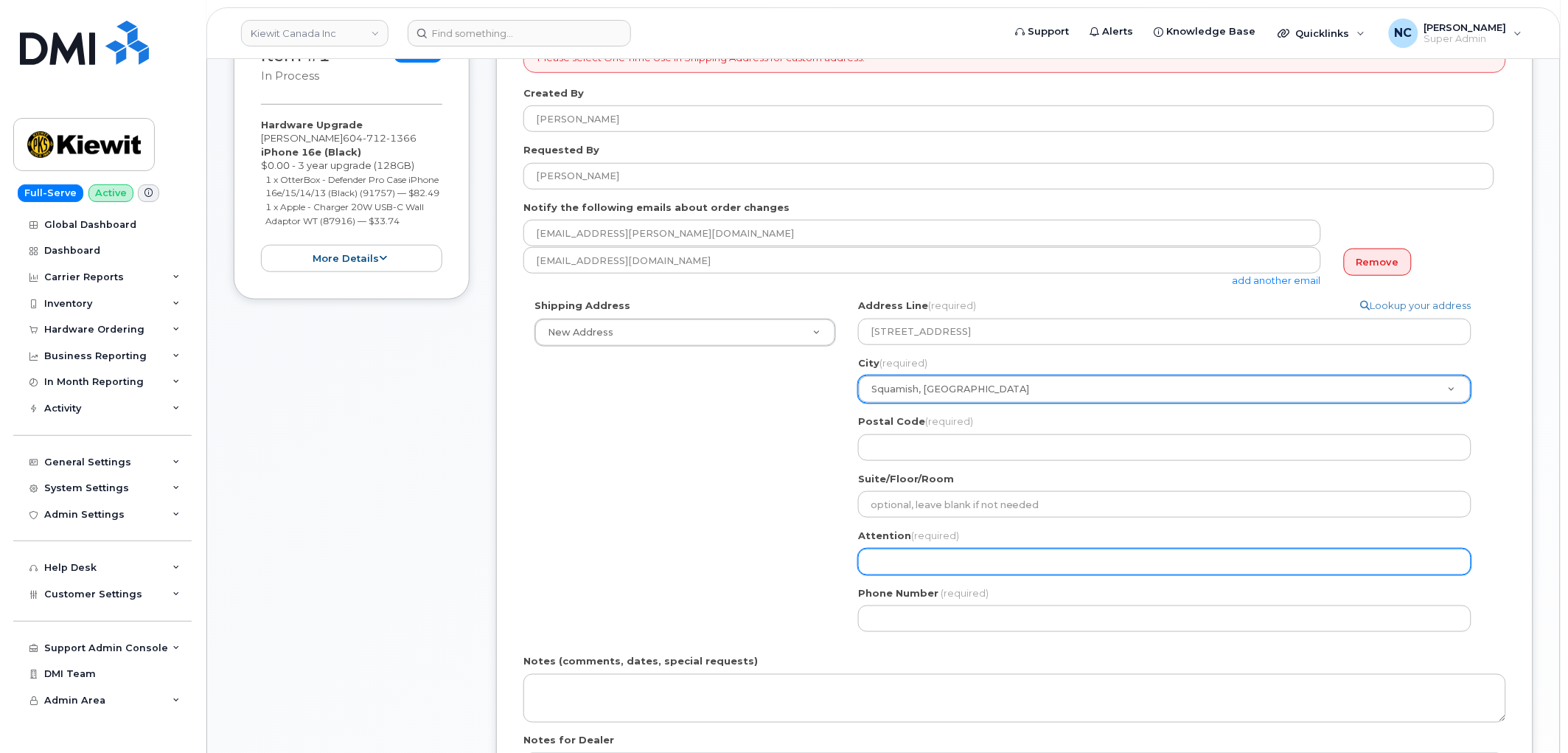
click at [918, 563] on input "Attention (required)" at bounding box center [1164, 562] width 613 height 27
paste input "Unit #31"
select select
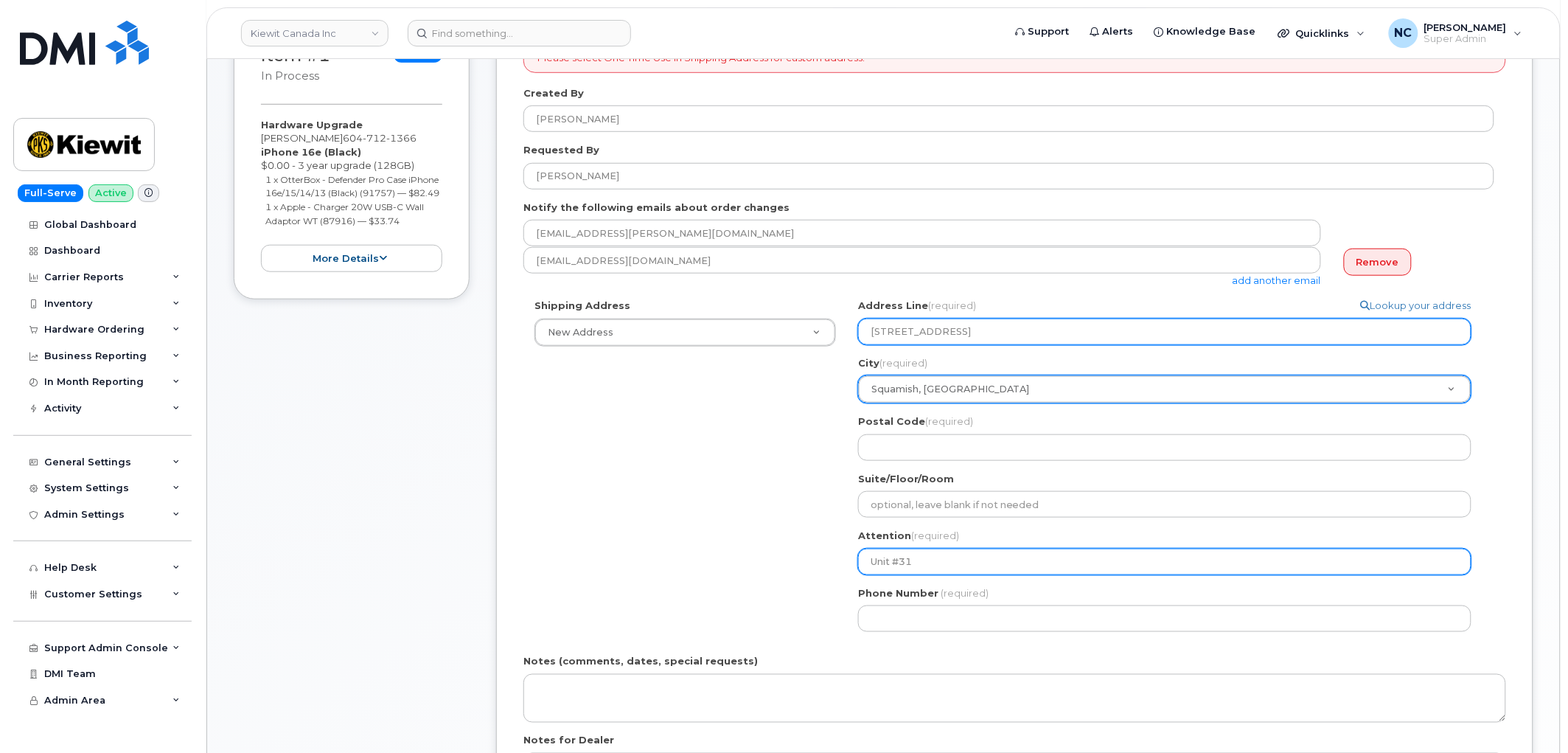
type input "Unit #31"
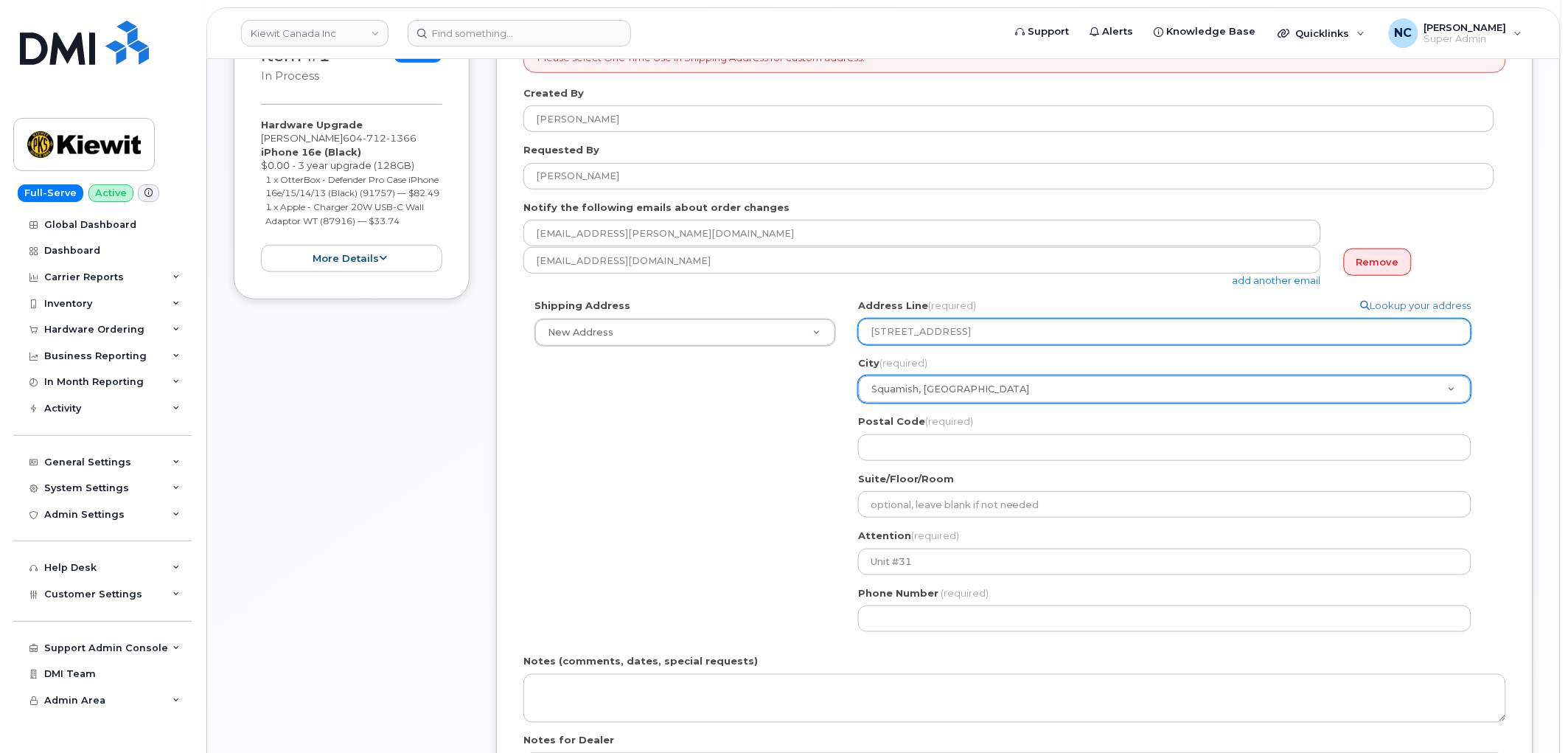
drag, startPoint x: 1044, startPoint y: 320, endPoint x: 967, endPoint y: 334, distance: 78.3
click at [967, 334] on input "1800 Mamquam Rd; Unit #31" at bounding box center [1164, 331] width 613 height 27
select select
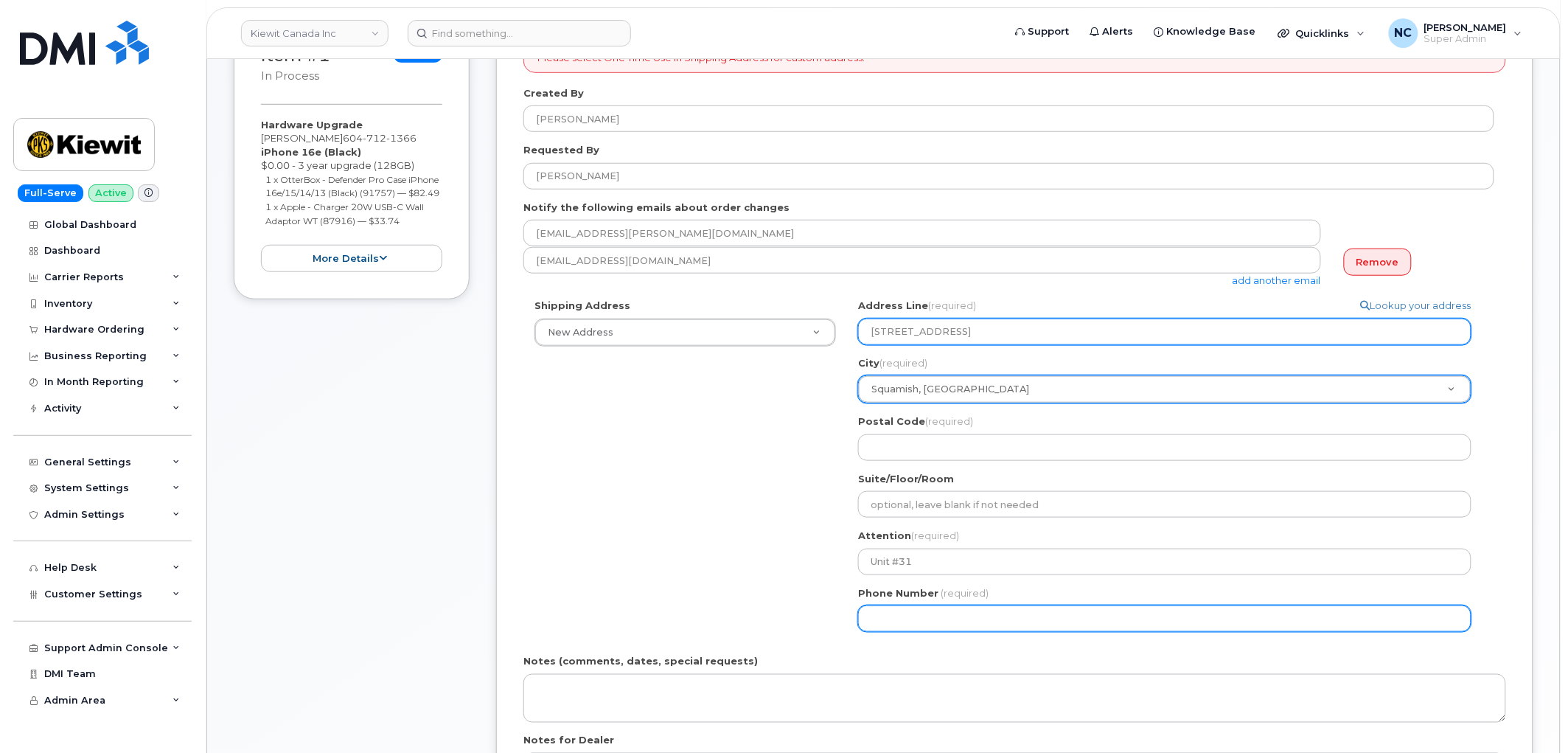
type input "1800 Mamquam Rd"
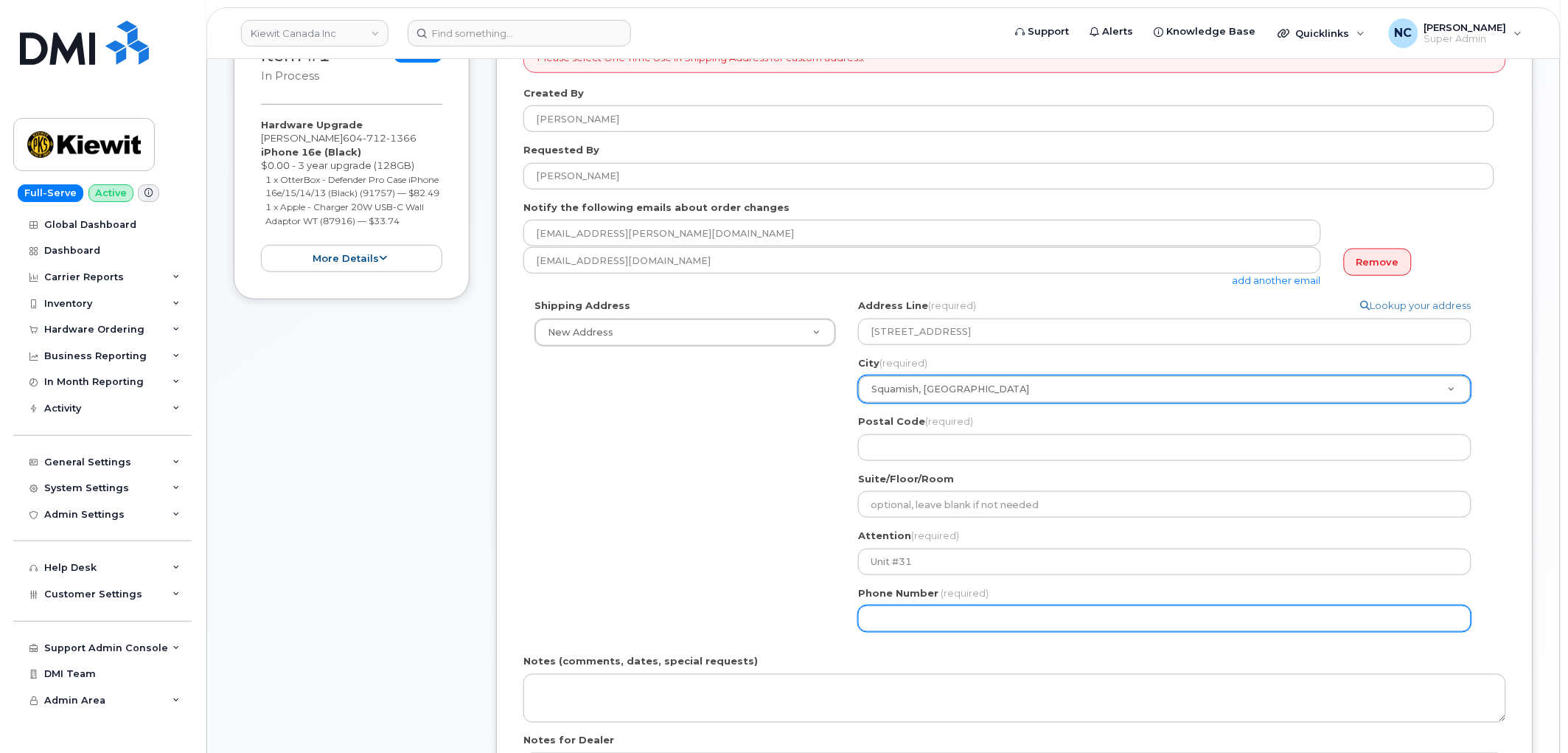
click at [946, 606] on input "Phone Number" at bounding box center [1164, 618] width 613 height 27
click at [919, 618] on input "Phone Number" at bounding box center [1164, 618] width 613 height 27
select select
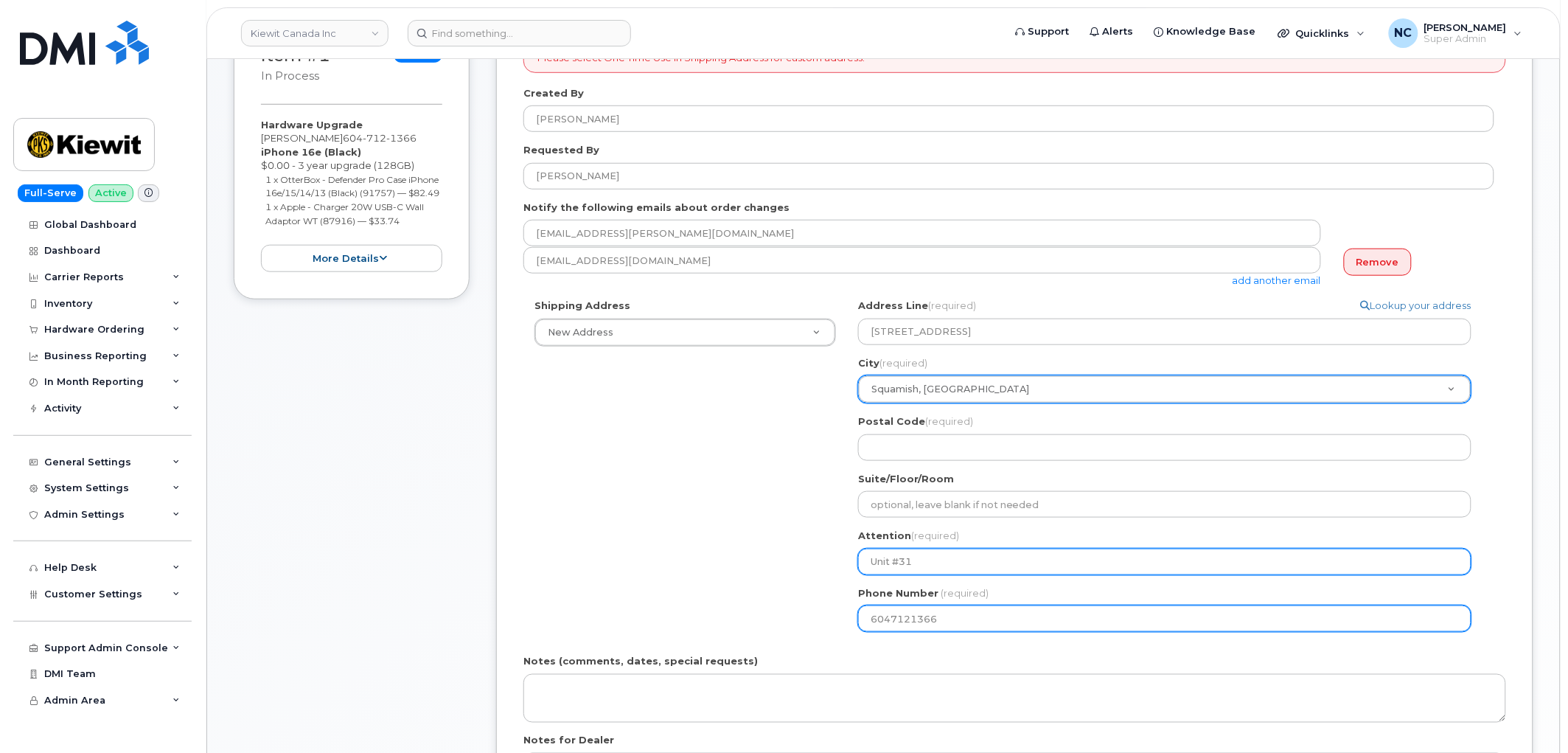
type input "6047121366"
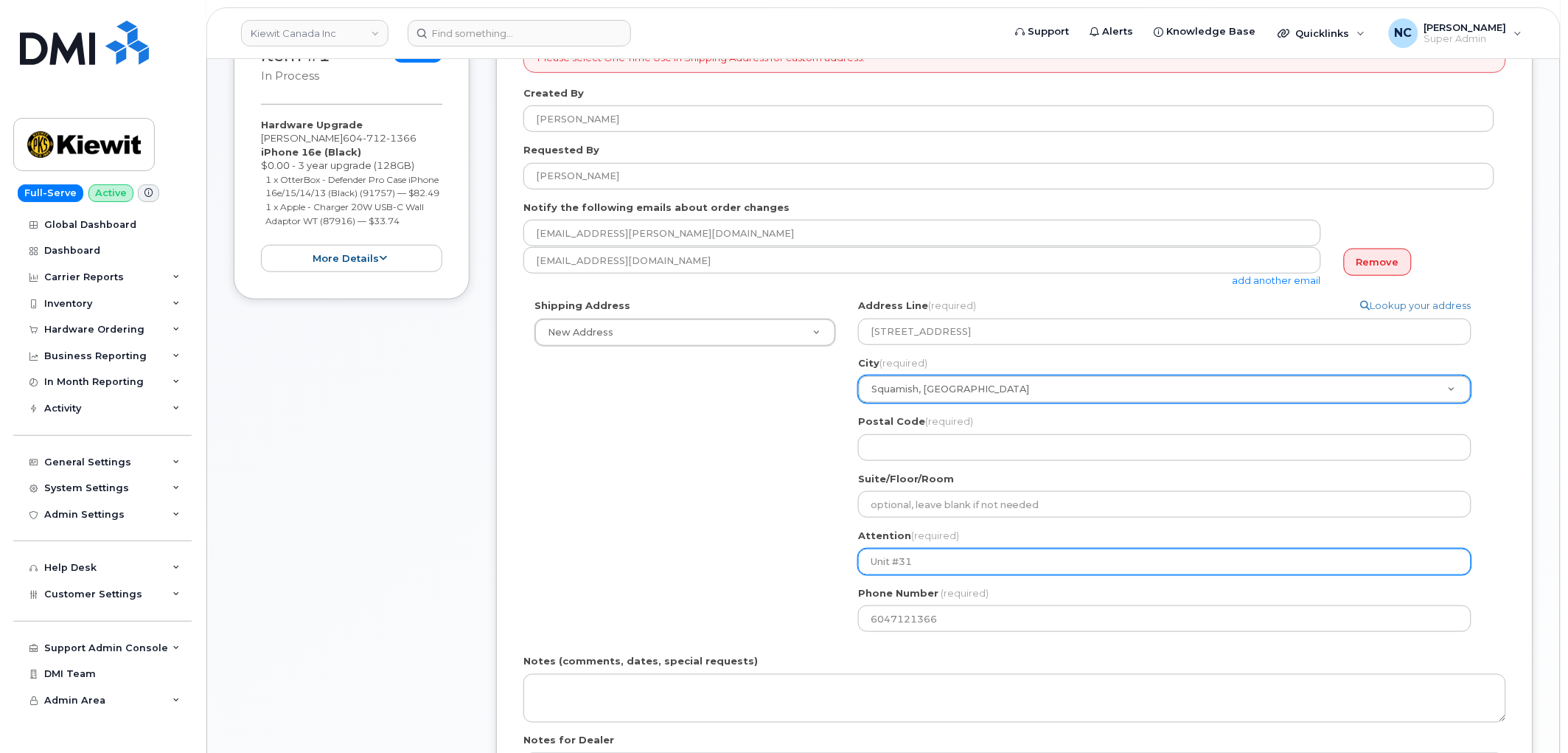
drag, startPoint x: 871, startPoint y: 555, endPoint x: 719, endPoint y: 529, distance: 154.2
click at [664, 534] on div "Shipping Address New Address New Address - 1-1425 North Service Rd E 14 Lower J…" at bounding box center [1008, 471] width 971 height 345
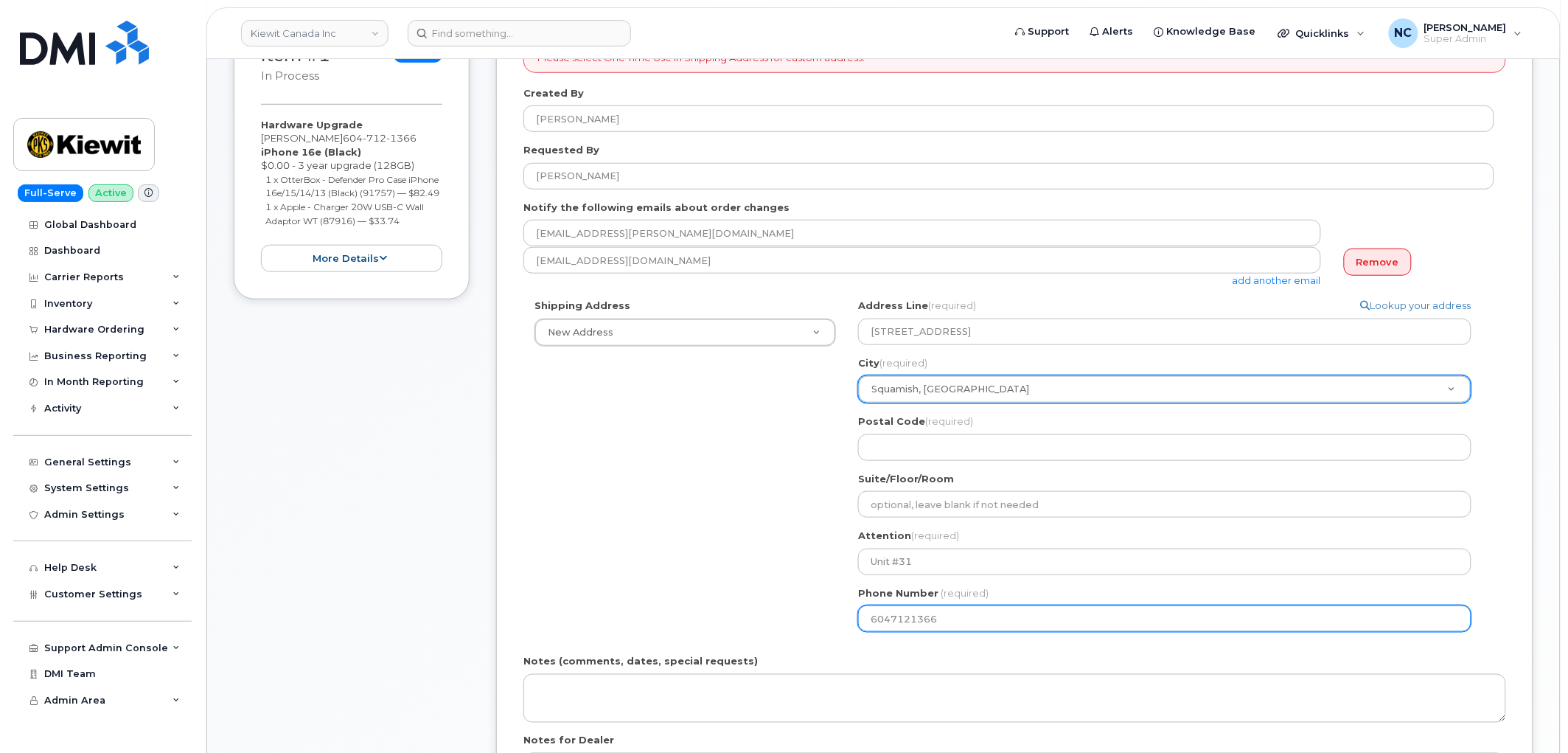
click at [625, 519] on div "Shipping Address New Address New Address - 1-1425 North Service Rd E 14 Lower J…" at bounding box center [1008, 471] width 971 height 345
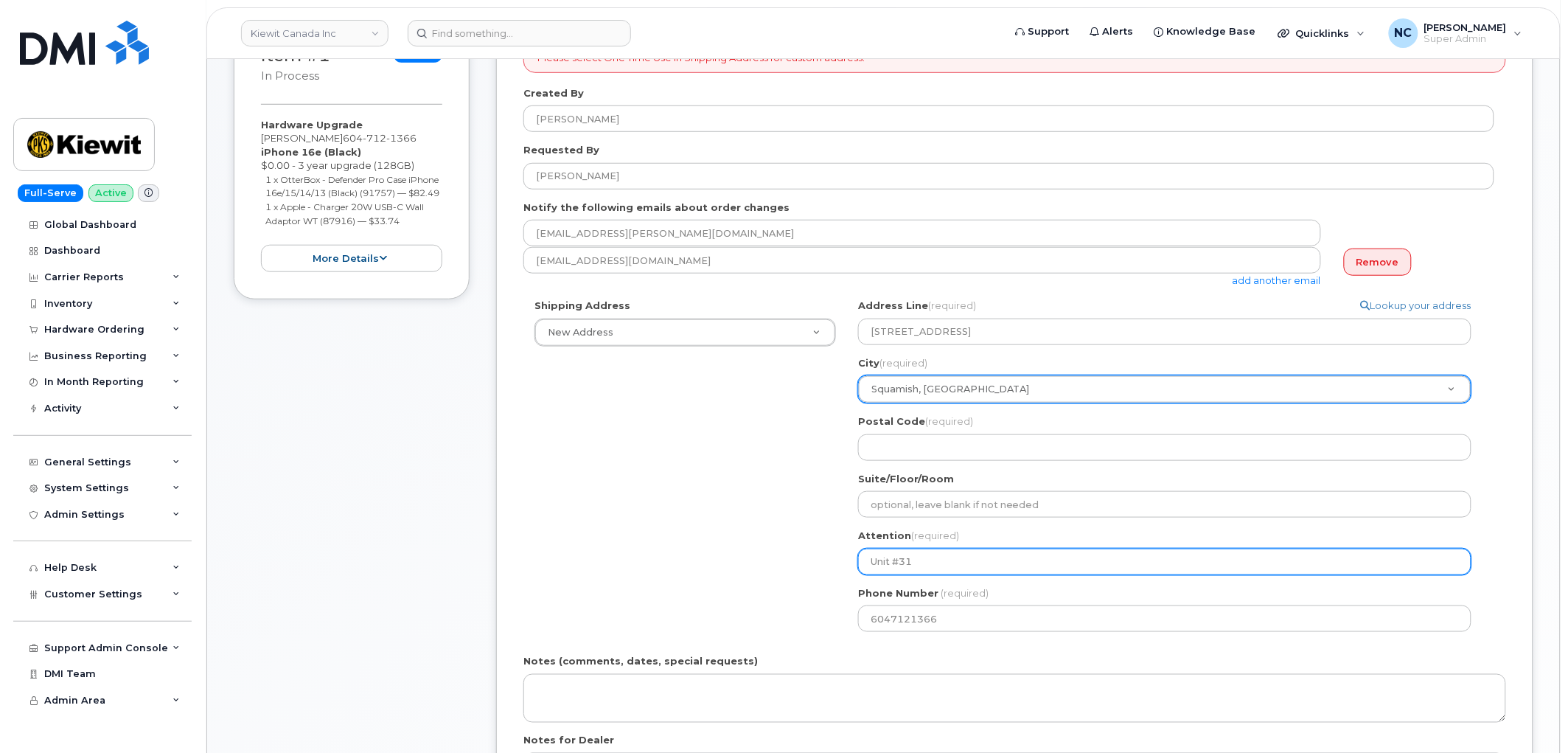
drag, startPoint x: 937, startPoint y: 566, endPoint x: 822, endPoint y: 558, distance: 115.3
click at [822, 558] on div "Shipping Address New Address New Address - 1-1425 North Service Rd E 14 Lower J…" at bounding box center [1008, 471] width 971 height 345
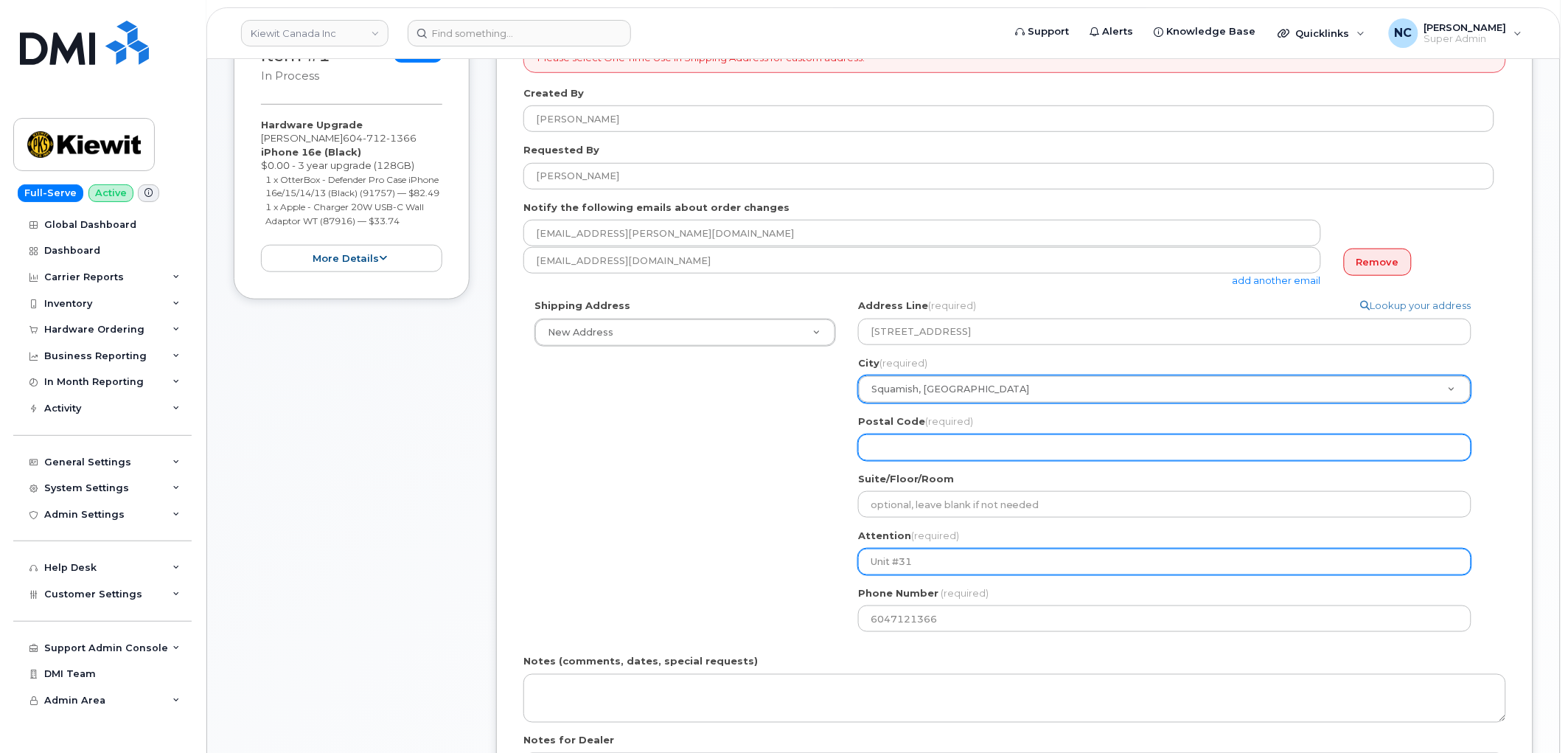
select select
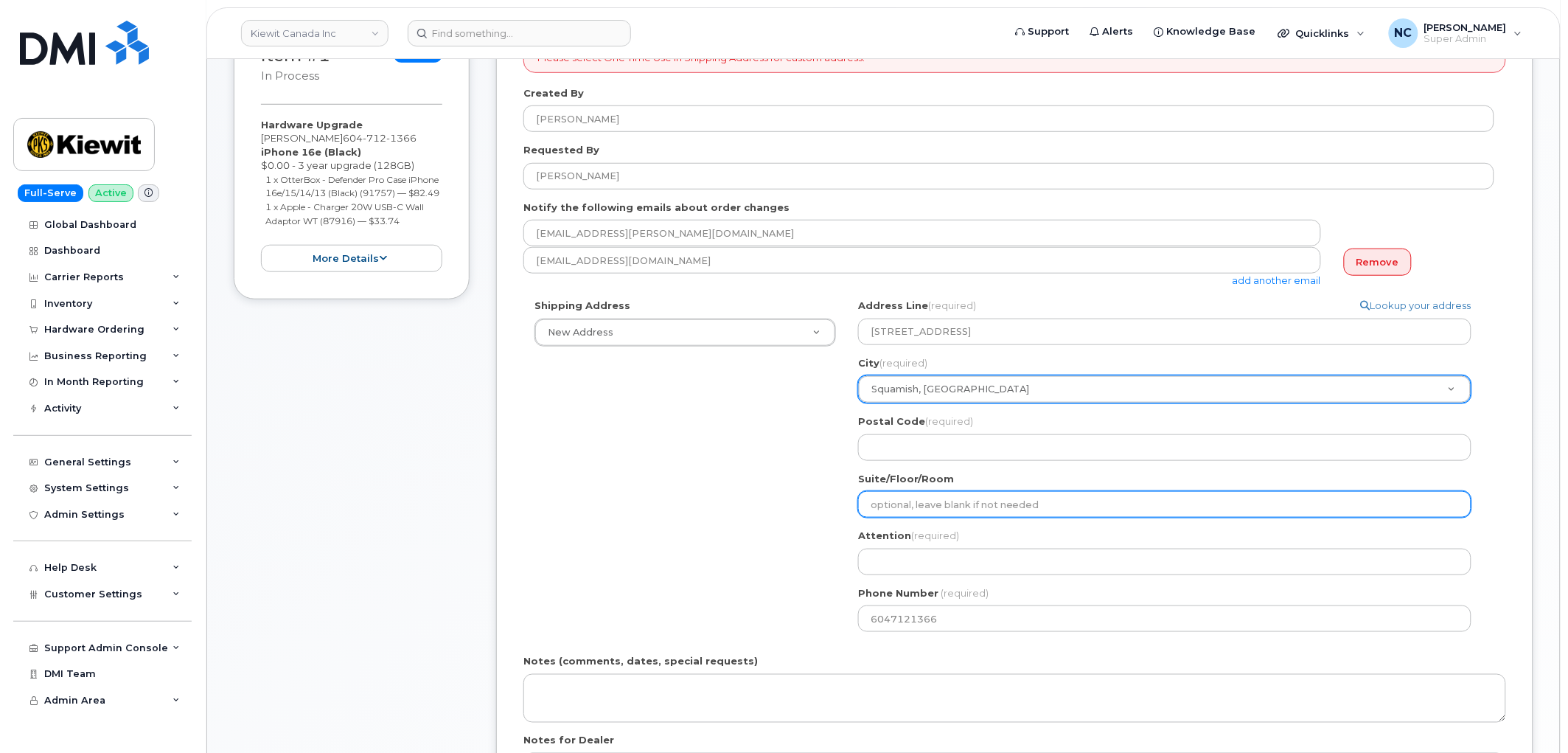
click at [961, 491] on input "Suite/Floor/Room" at bounding box center [1164, 504] width 613 height 27
paste input "Unit #31"
select select
type input "Unit #31"
click at [713, 557] on div "Shipping Address New Address New Address - 1-1425 North Service Rd E 14 Lower J…" at bounding box center [1008, 471] width 971 height 345
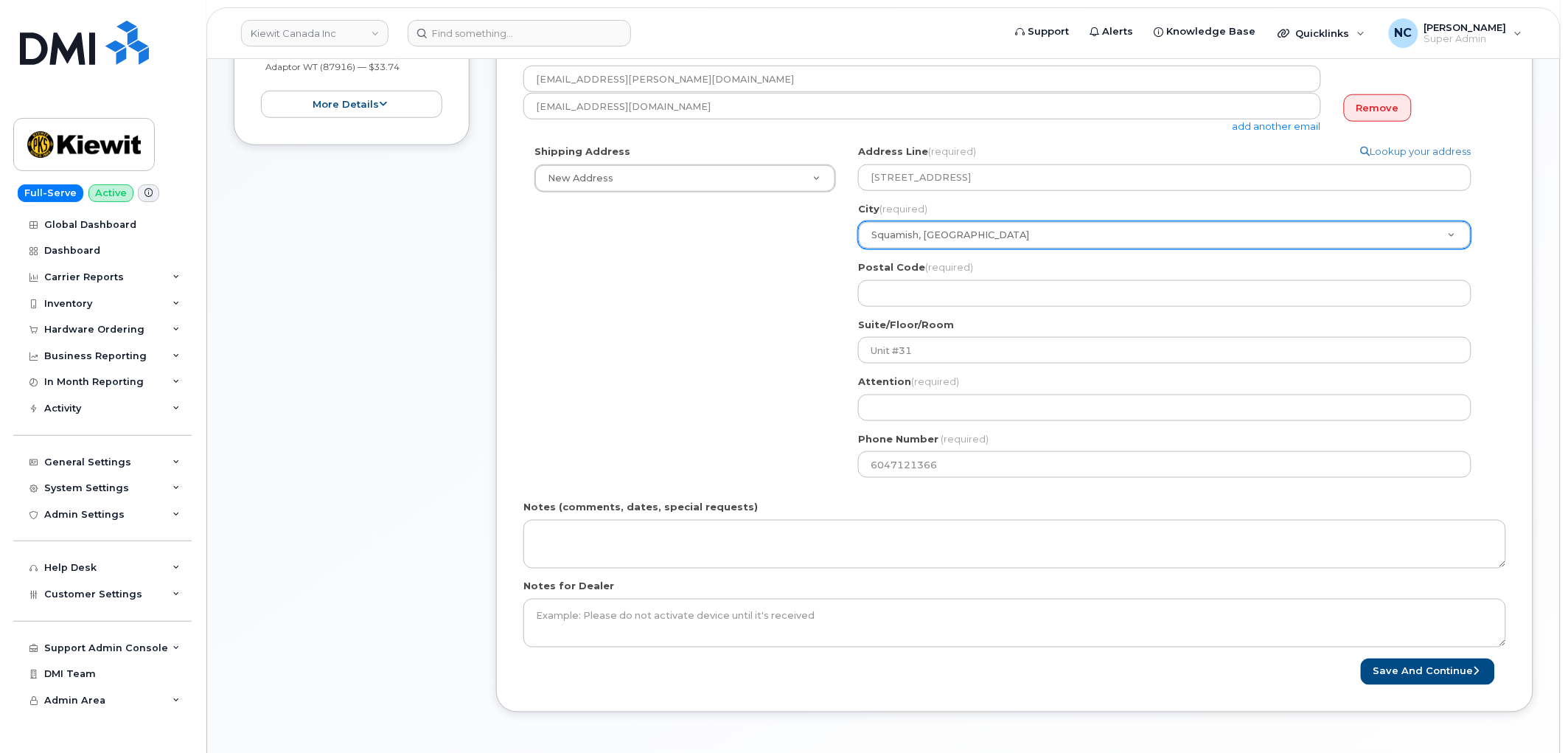
scroll to position [491, 0]
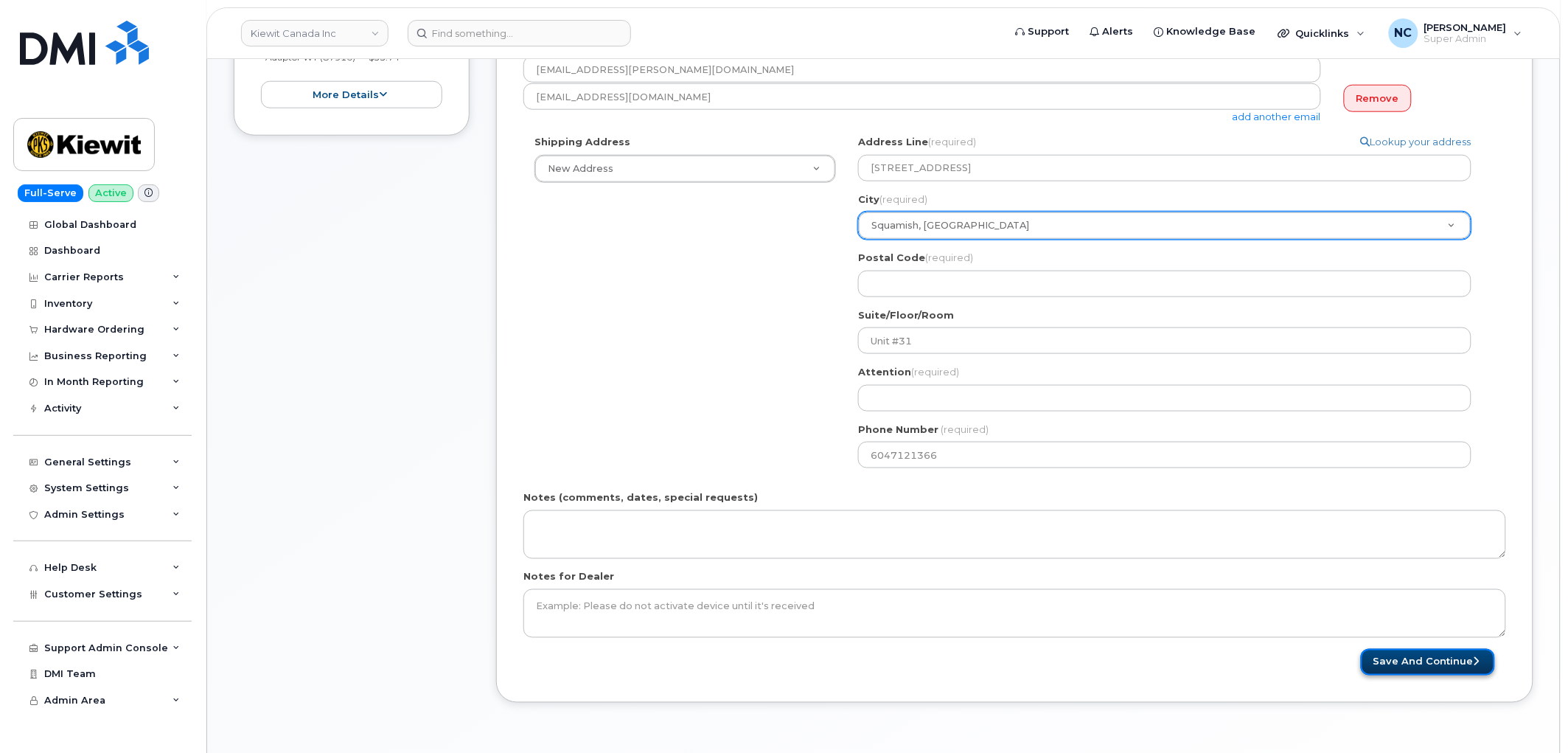
click at [1431, 661] on button "Save and Continue" at bounding box center [1427, 663] width 134 height 28
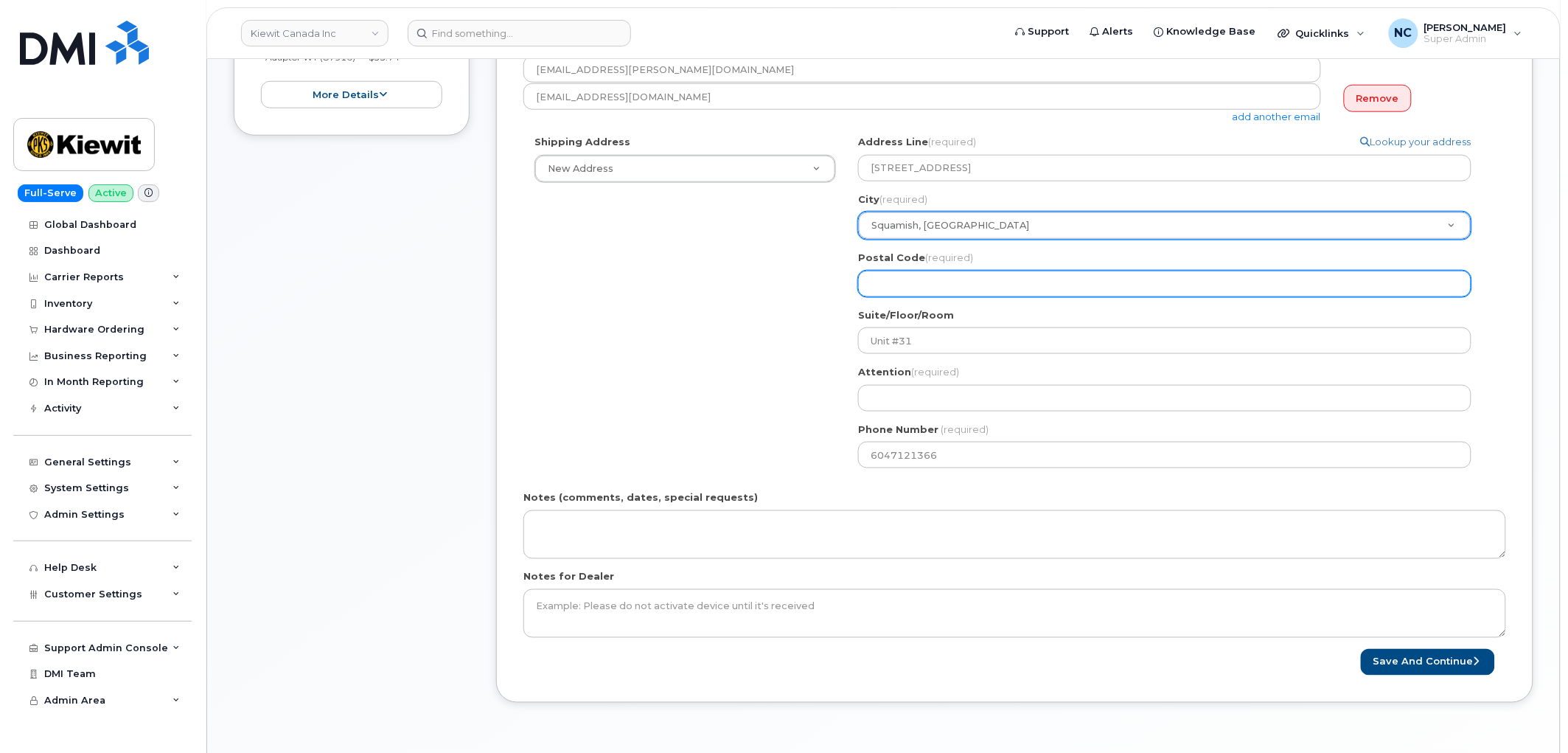
click at [987, 280] on input "Postal Code (required)" at bounding box center [1164, 283] width 613 height 27
click at [976, 289] on input "Postal Code (required)" at bounding box center [1164, 283] width 613 height 27
select select
type input "V"
select select
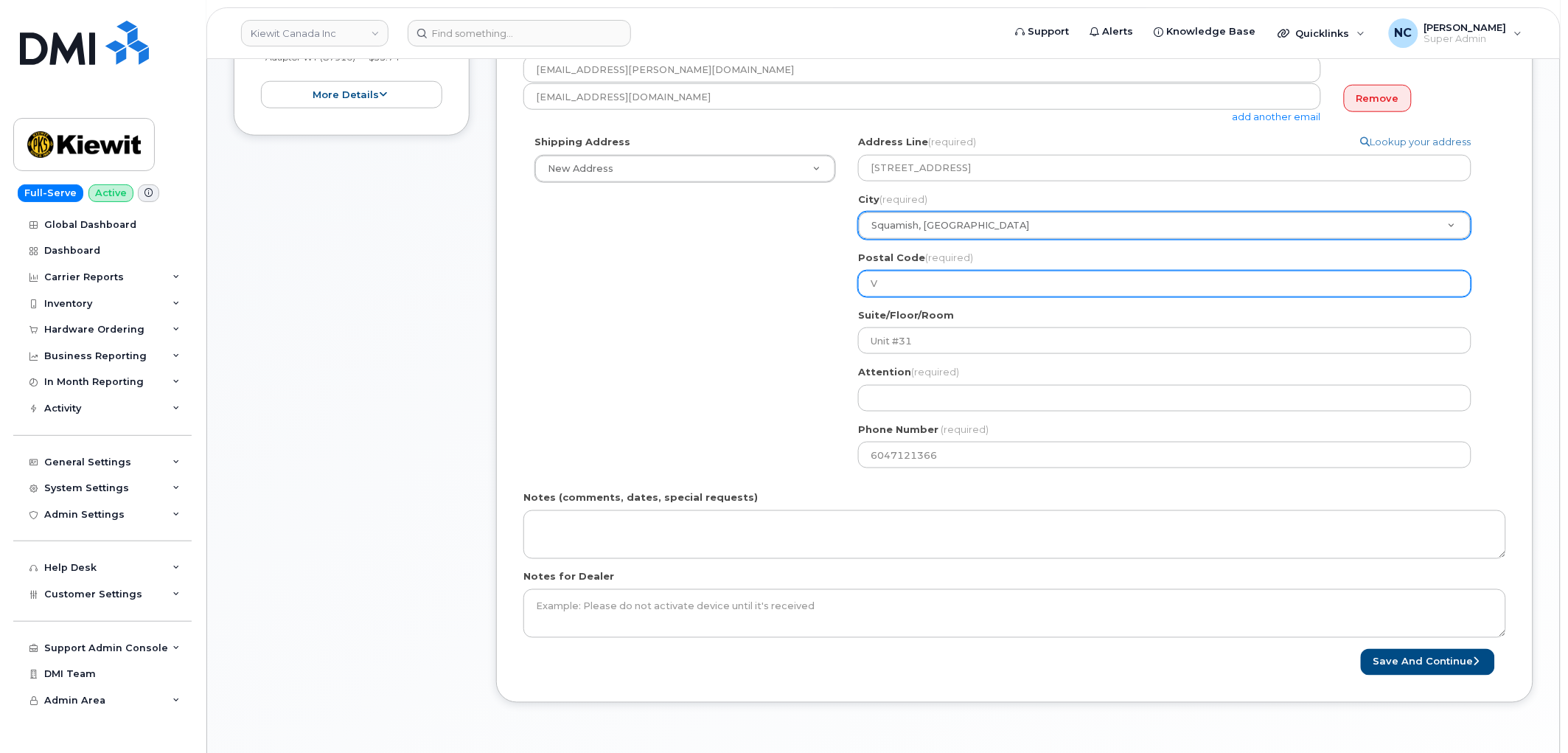
type input "V8"
select select
type input "V8B"
select select
type input "V8B0"
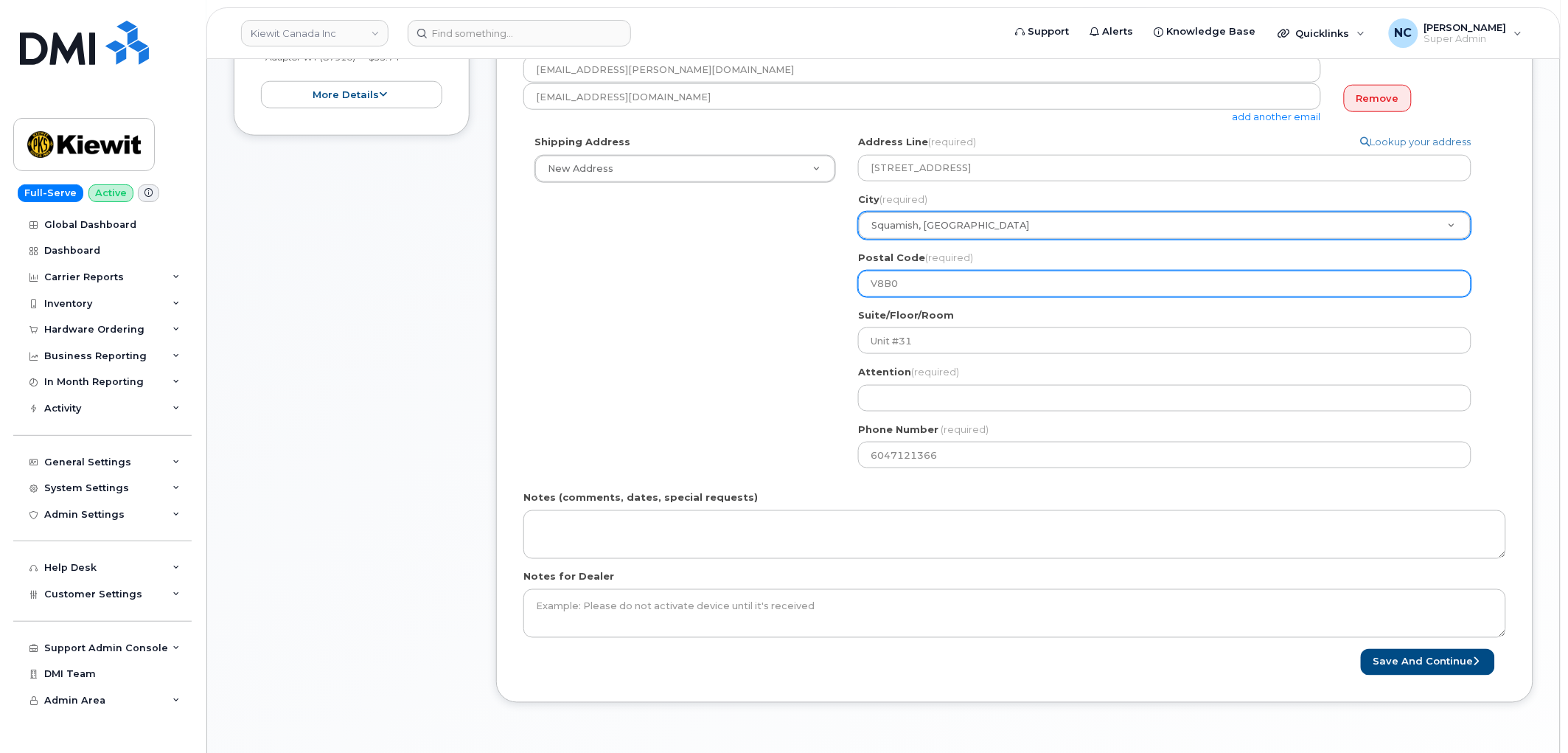
select select
type input "V8B0J"
select select
type input "V8B0J1"
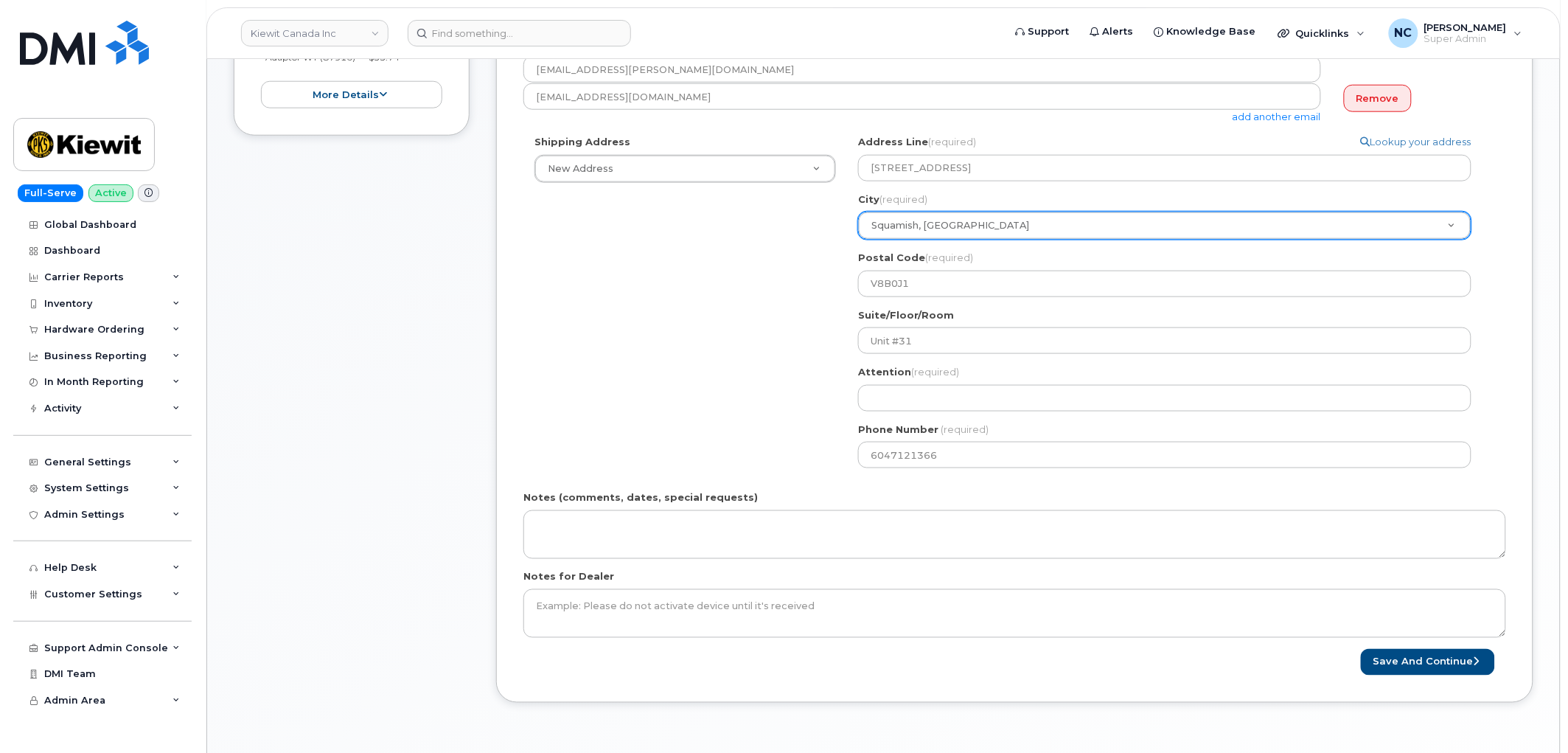
click at [632, 323] on div "Shipping Address New Address New Address - 1-1425 North Service Rd E 14 Lower J…" at bounding box center [1008, 307] width 971 height 345
click at [1444, 664] on button "Save and Continue" at bounding box center [1427, 663] width 134 height 28
click at [911, 395] on input "Attention (required)" at bounding box center [1164, 397] width 613 height 27
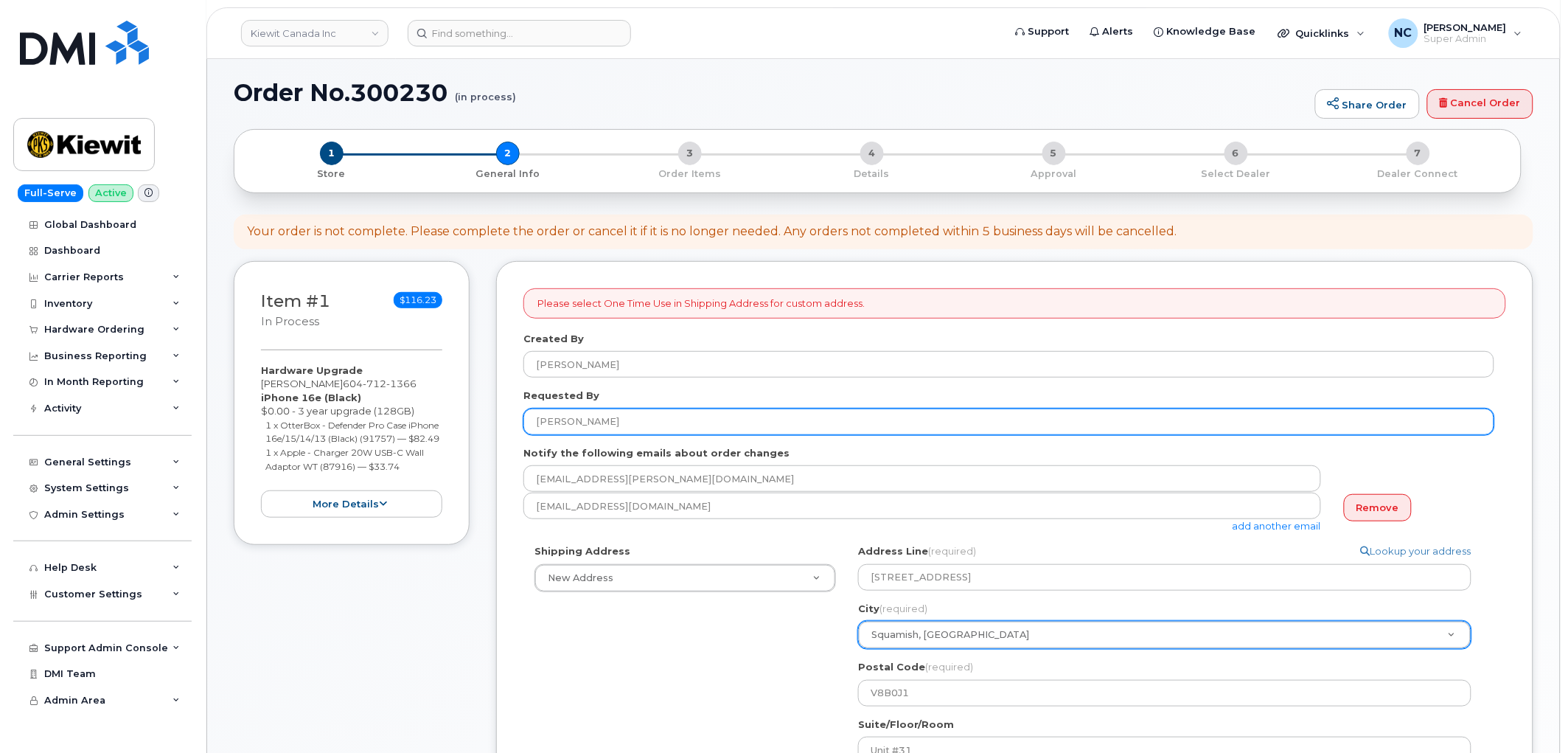
drag, startPoint x: 643, startPoint y: 423, endPoint x: 819, endPoint y: 454, distance: 178.7
click at [415, 406] on div "Item #1 in process $116.23 Hardware Upgrade Anders Melles 604 712 1366 iPhone 1…" at bounding box center [884, 697] width 1300 height 873
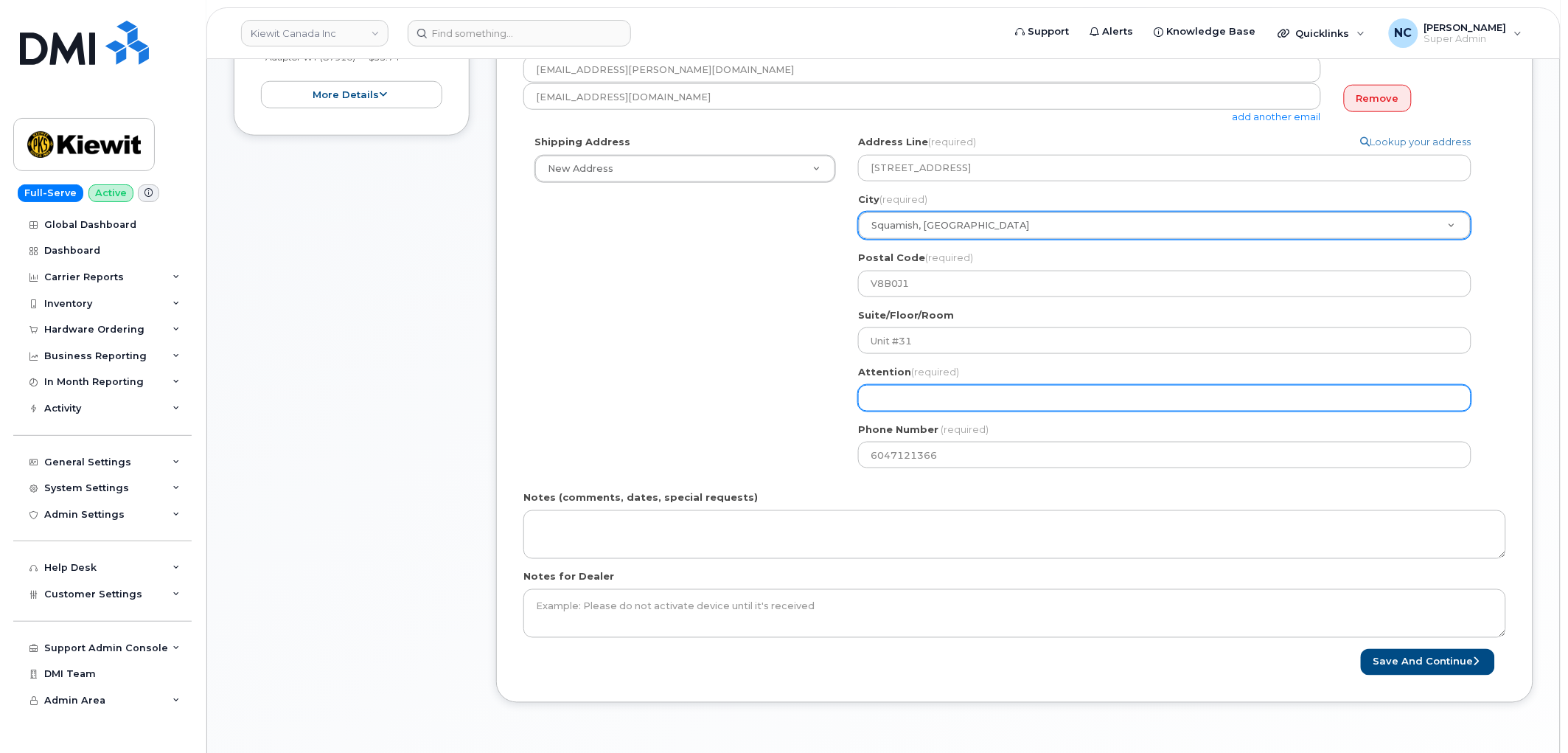
paste input "[PERSON_NAME]"
select select
click at [925, 407] on input "[PERSON_NAME]" at bounding box center [1164, 397] width 613 height 27
type input "[PERSON_NAME]"
click at [718, 393] on div "Shipping Address New Address New Address - 1-1425 North Service Rd E 14 Lower J…" at bounding box center [1008, 307] width 971 height 345
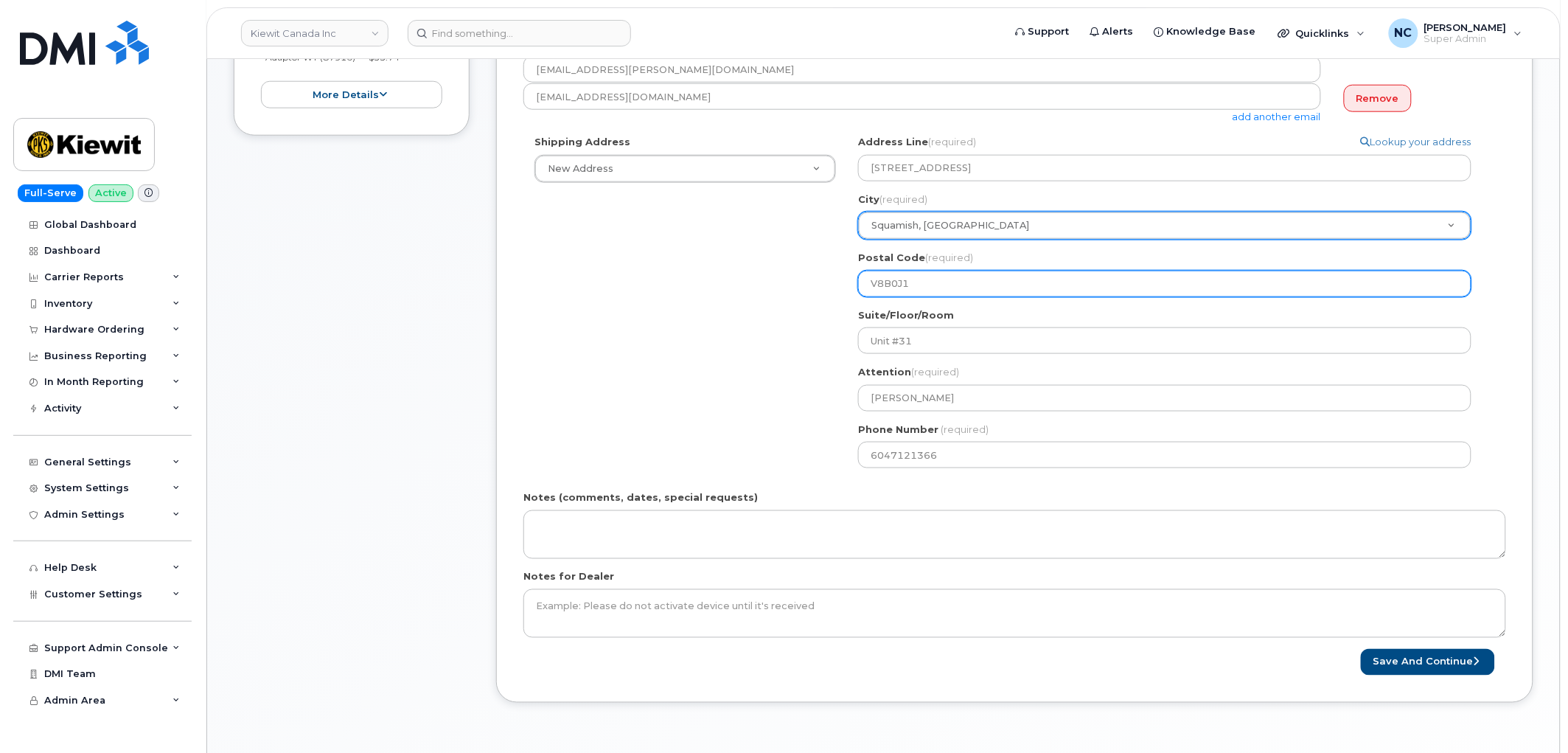
drag, startPoint x: 955, startPoint y: 289, endPoint x: 726, endPoint y: 236, distance: 235.1
click at [748, 240] on div "Shipping Address New Address New Address - 1-1425 North Service Rd E 14 Lower J…" at bounding box center [1008, 307] width 971 height 345
click at [982, 287] on input "V8B0J1" at bounding box center [1164, 283] width 613 height 27
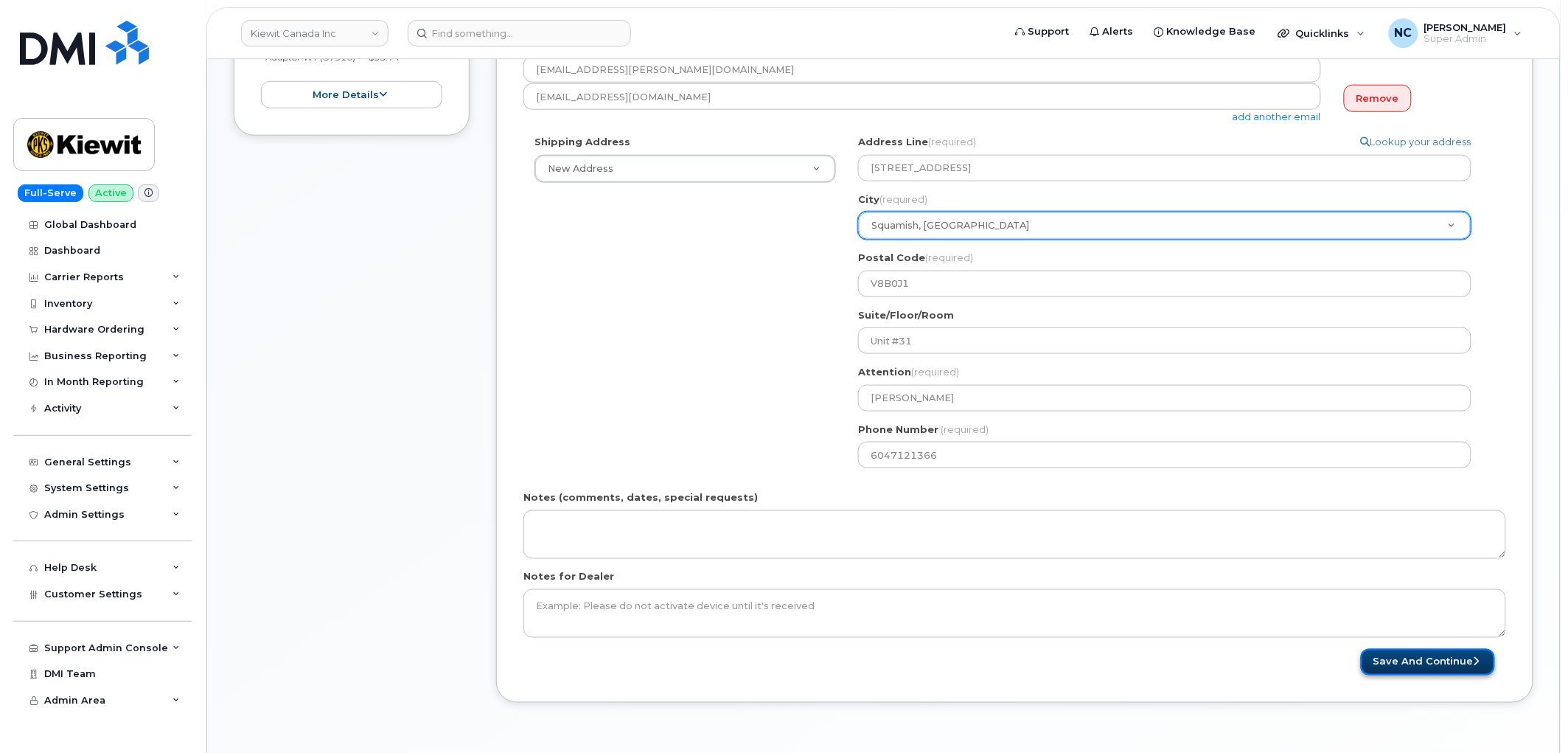
click at [1393, 658] on button "Save and Continue" at bounding box center [1427, 663] width 134 height 28
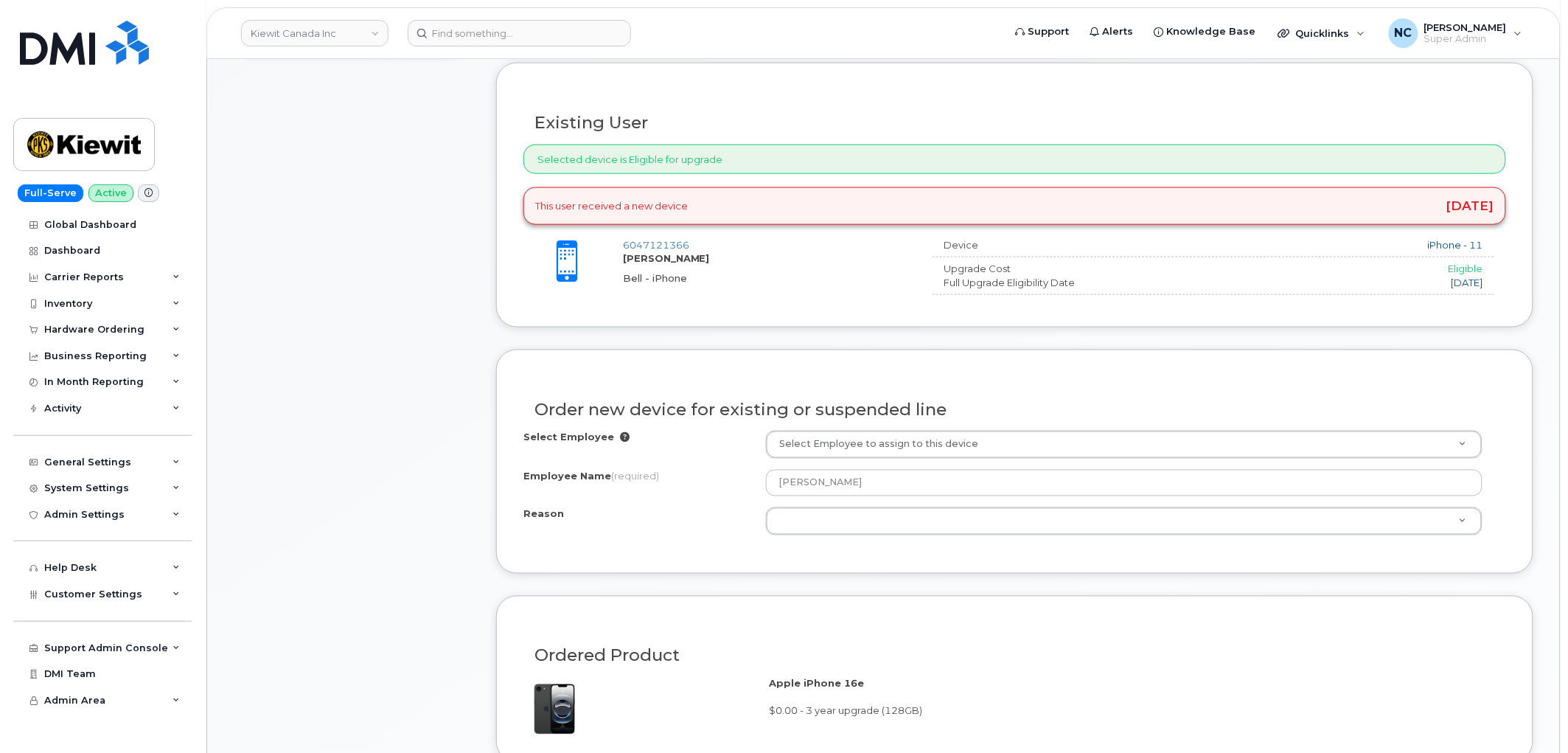
scroll to position [573, 0]
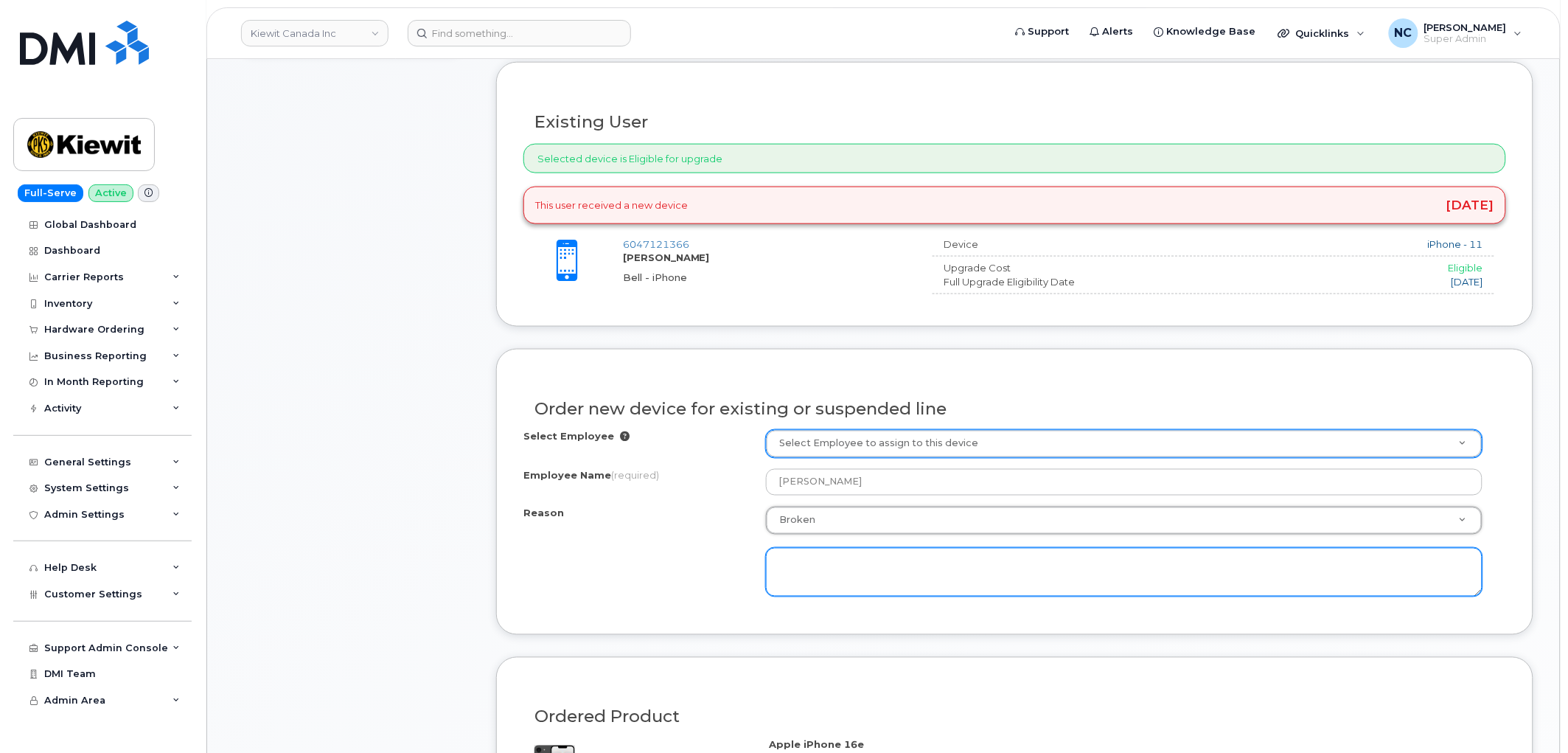
click at [857, 595] on textarea at bounding box center [1123, 572] width 716 height 49
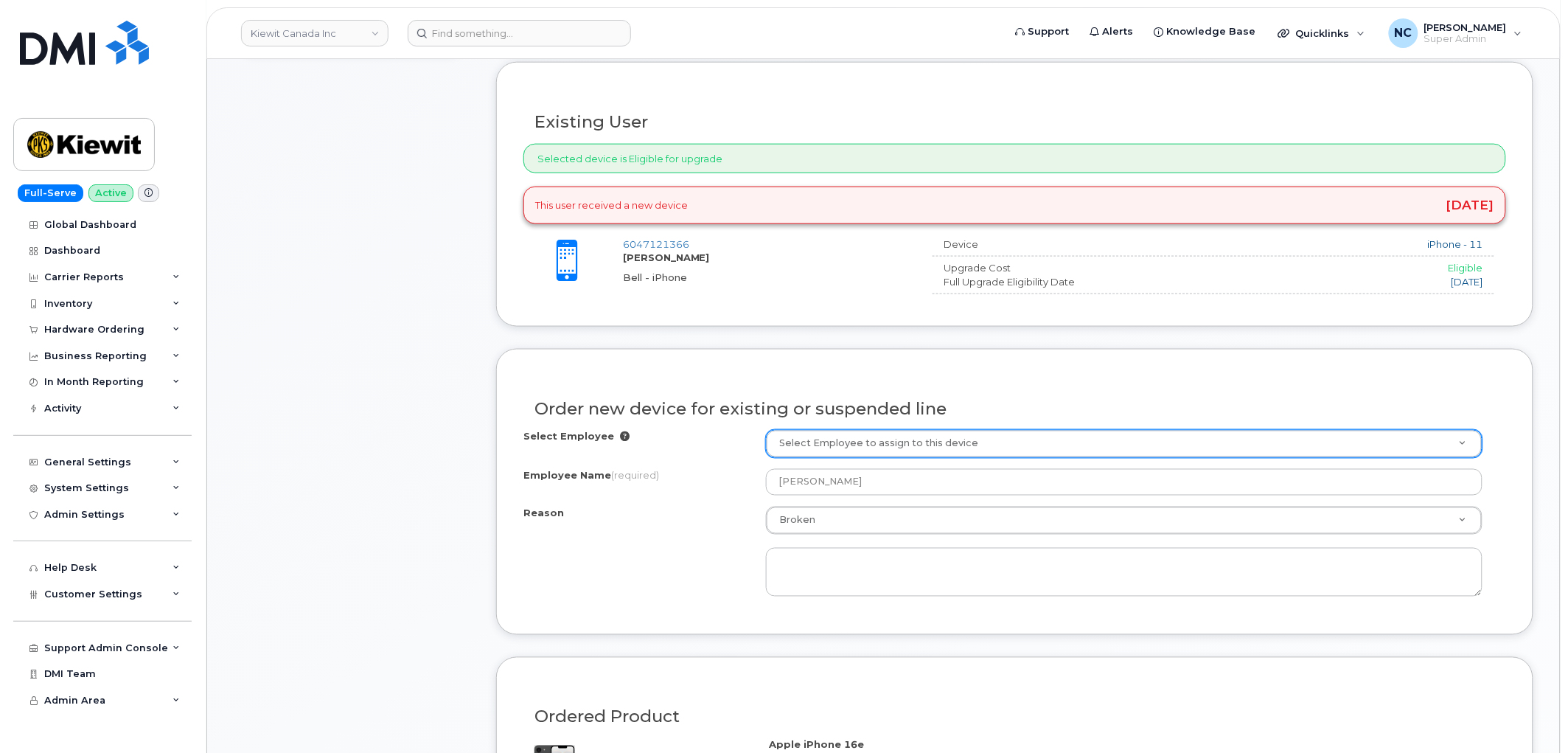
click at [863, 537] on div at bounding box center [1123, 565] width 716 height 62
click at [875, 535] on div at bounding box center [1123, 565] width 716 height 62
drag, startPoint x: 856, startPoint y: 507, endPoint x: 855, endPoint y: 522, distance: 15.0
click at [855, 520] on div "Select Employee Select Employee to assign to this device Employee Name (require…" at bounding box center [1014, 513] width 983 height 166
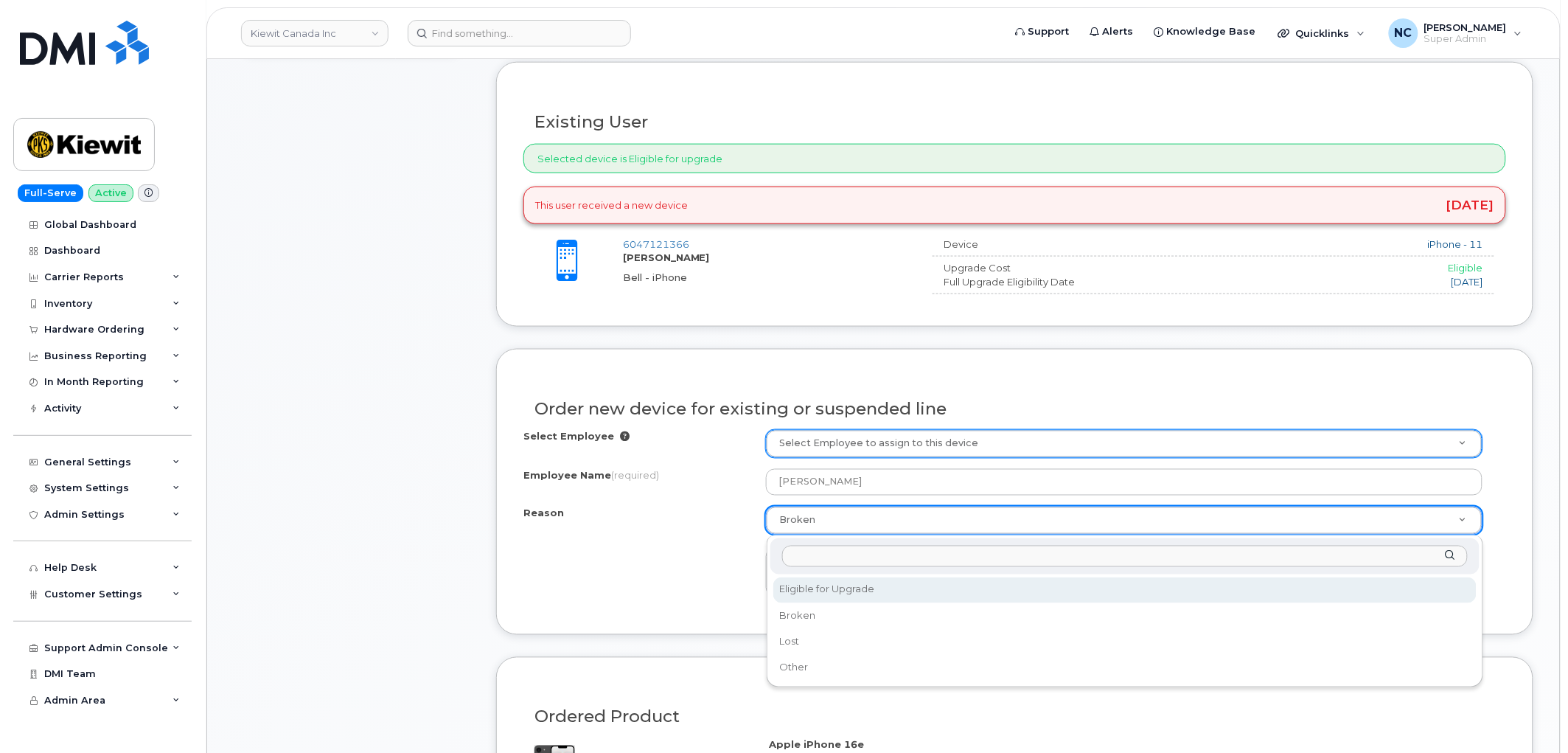
drag, startPoint x: 853, startPoint y: 595, endPoint x: 855, endPoint y: 587, distance: 8.2
select select "eligible_for_upgrade"
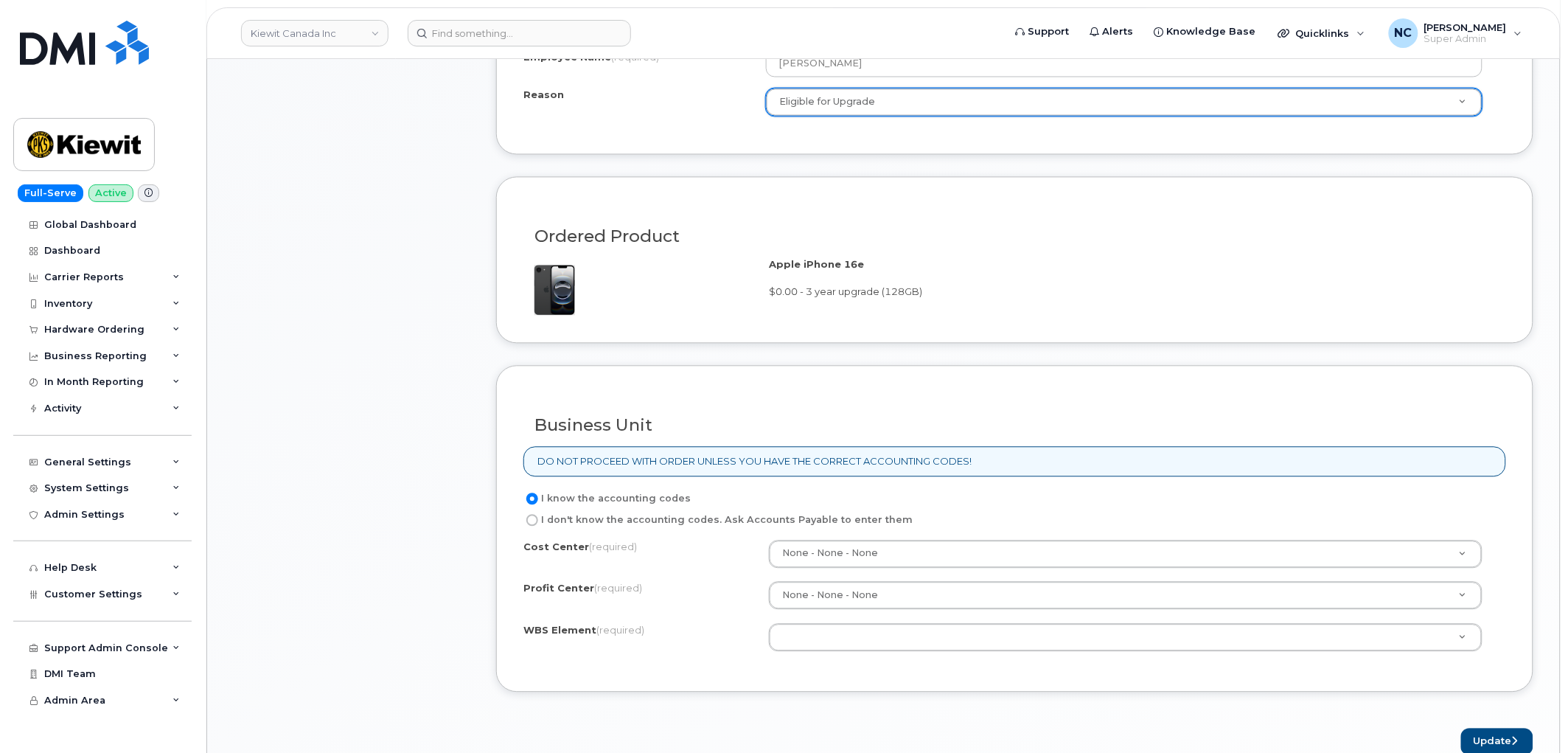
scroll to position [1146, 0]
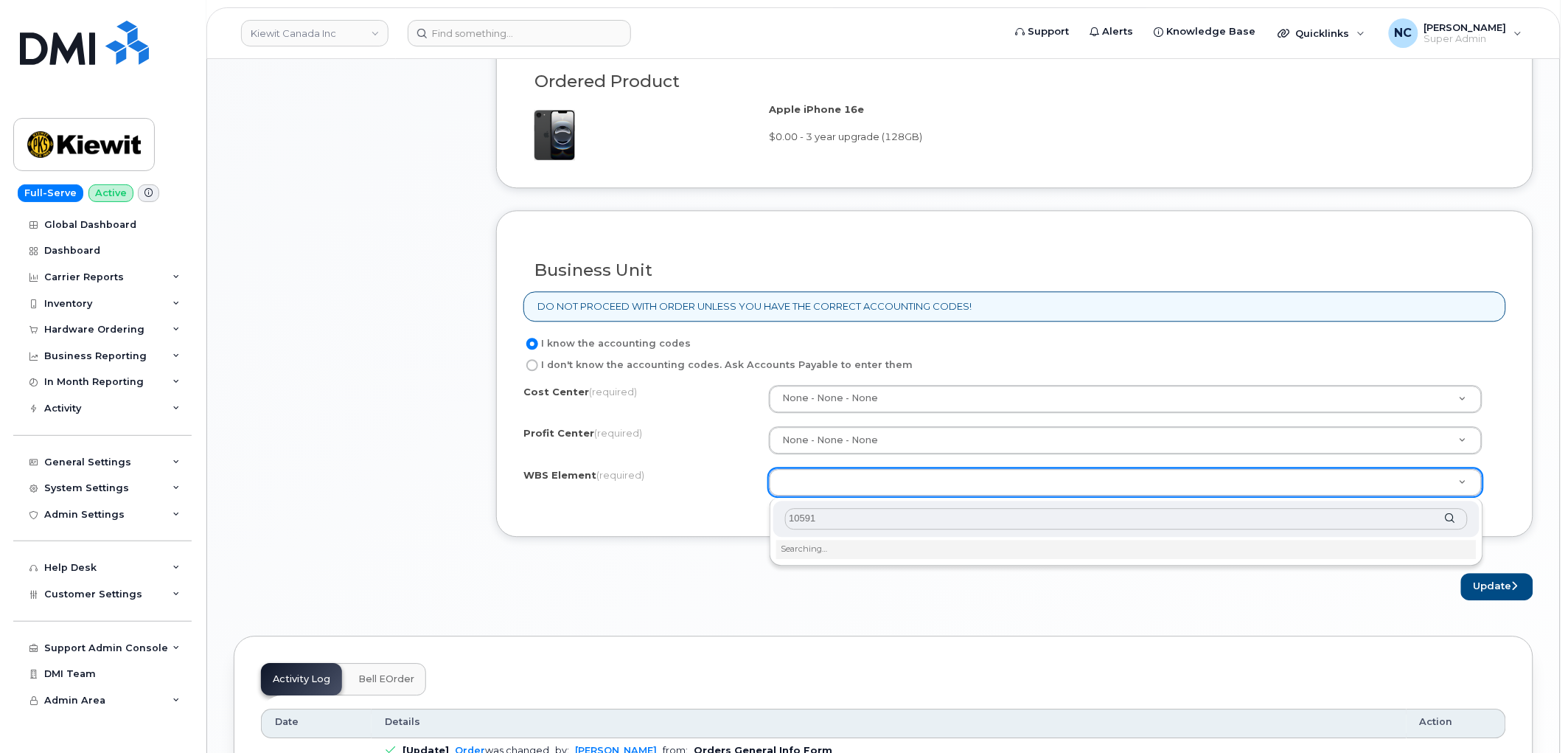
type input "105919"
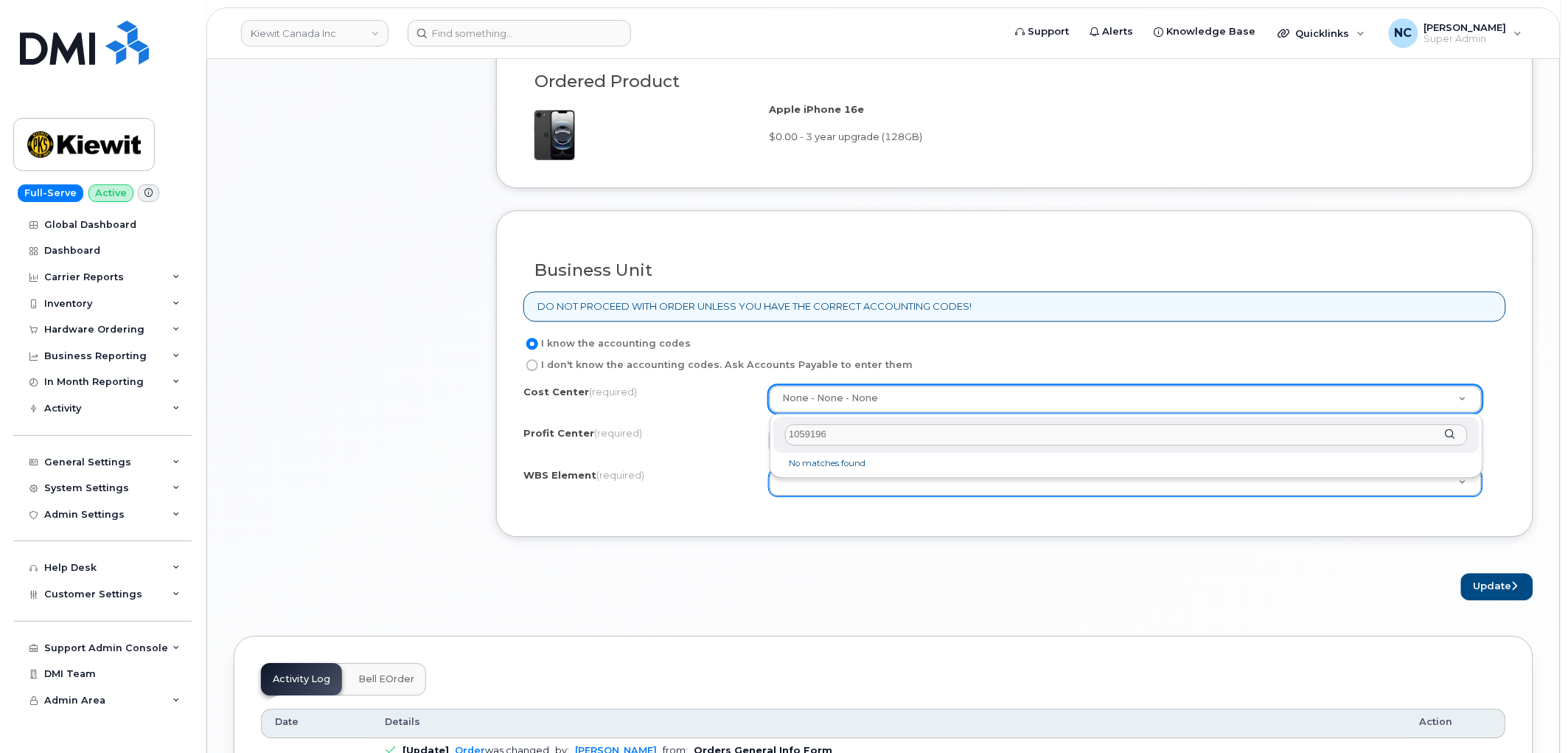
type input "105919"
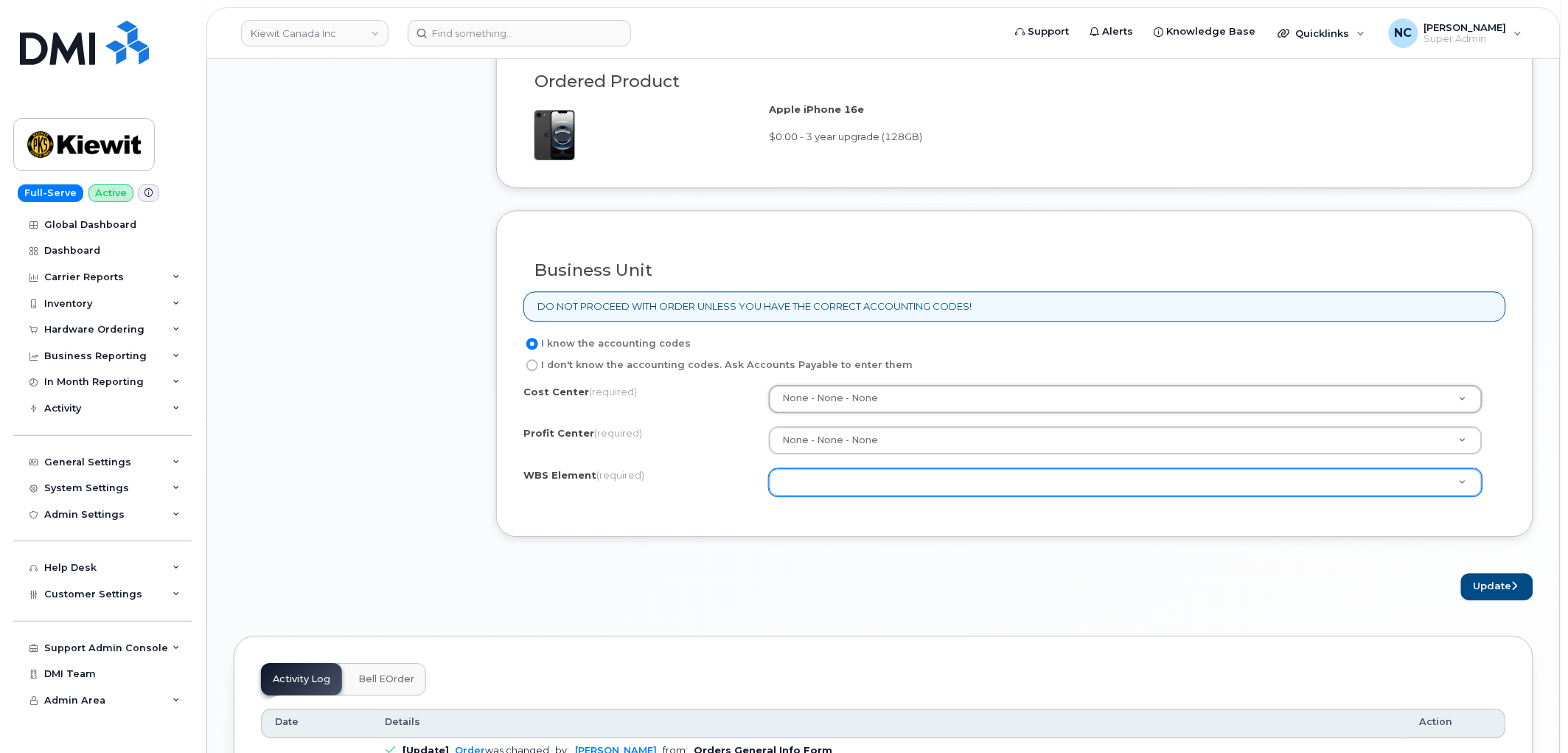
drag, startPoint x: 352, startPoint y: 326, endPoint x: 373, endPoint y: 318, distance: 22.5
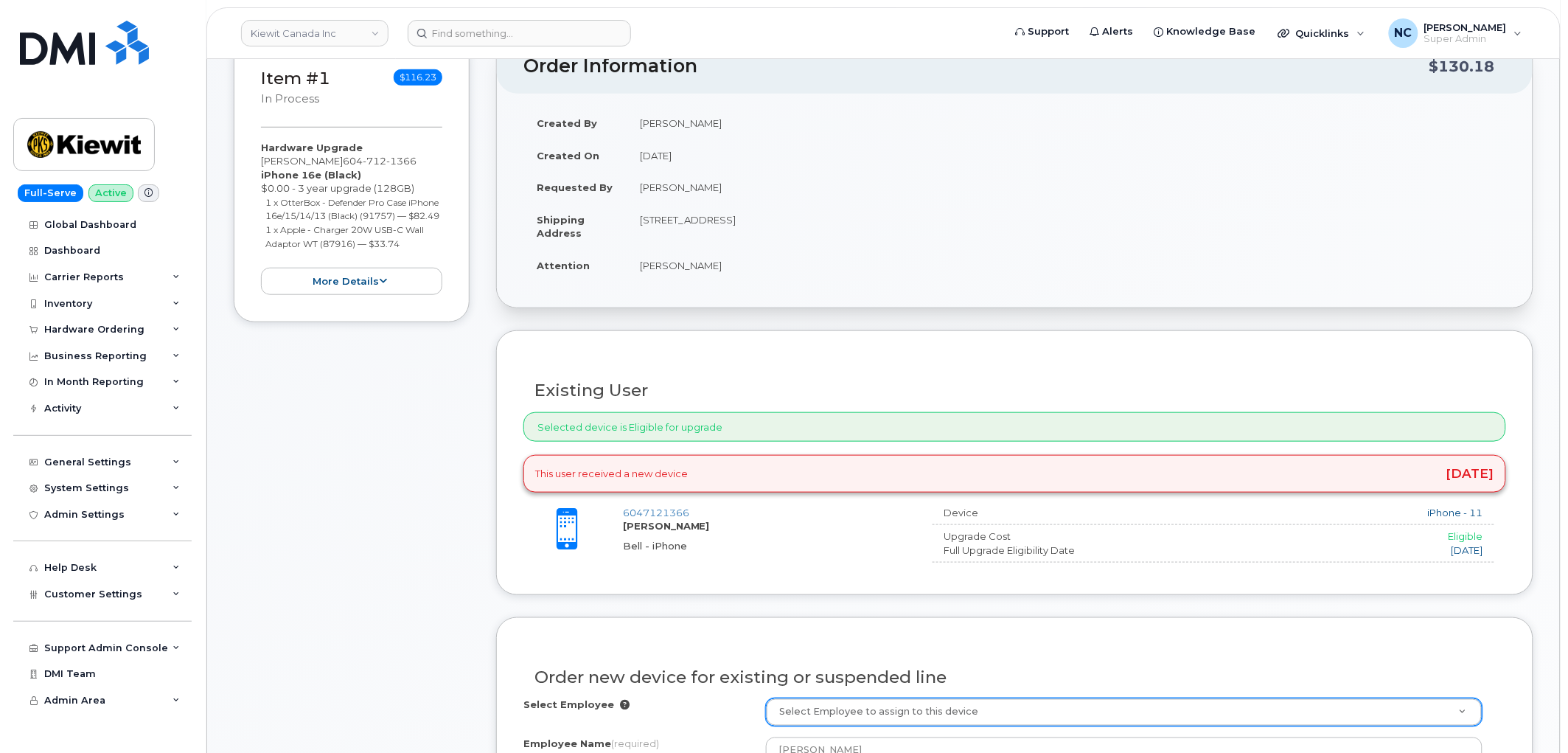
scroll to position [327, 0]
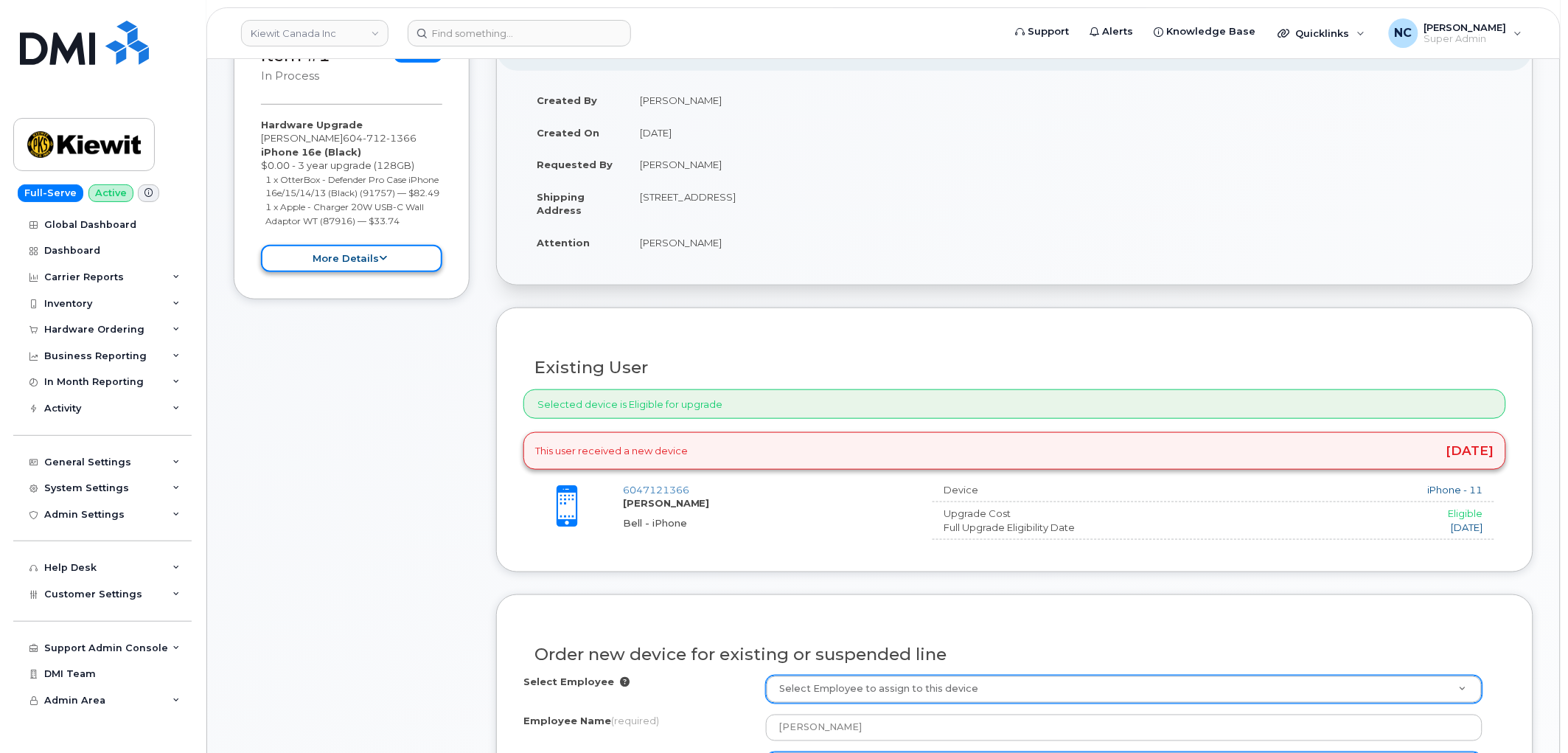
click at [385, 261] on button "more details" at bounding box center [351, 259] width 181 height 28
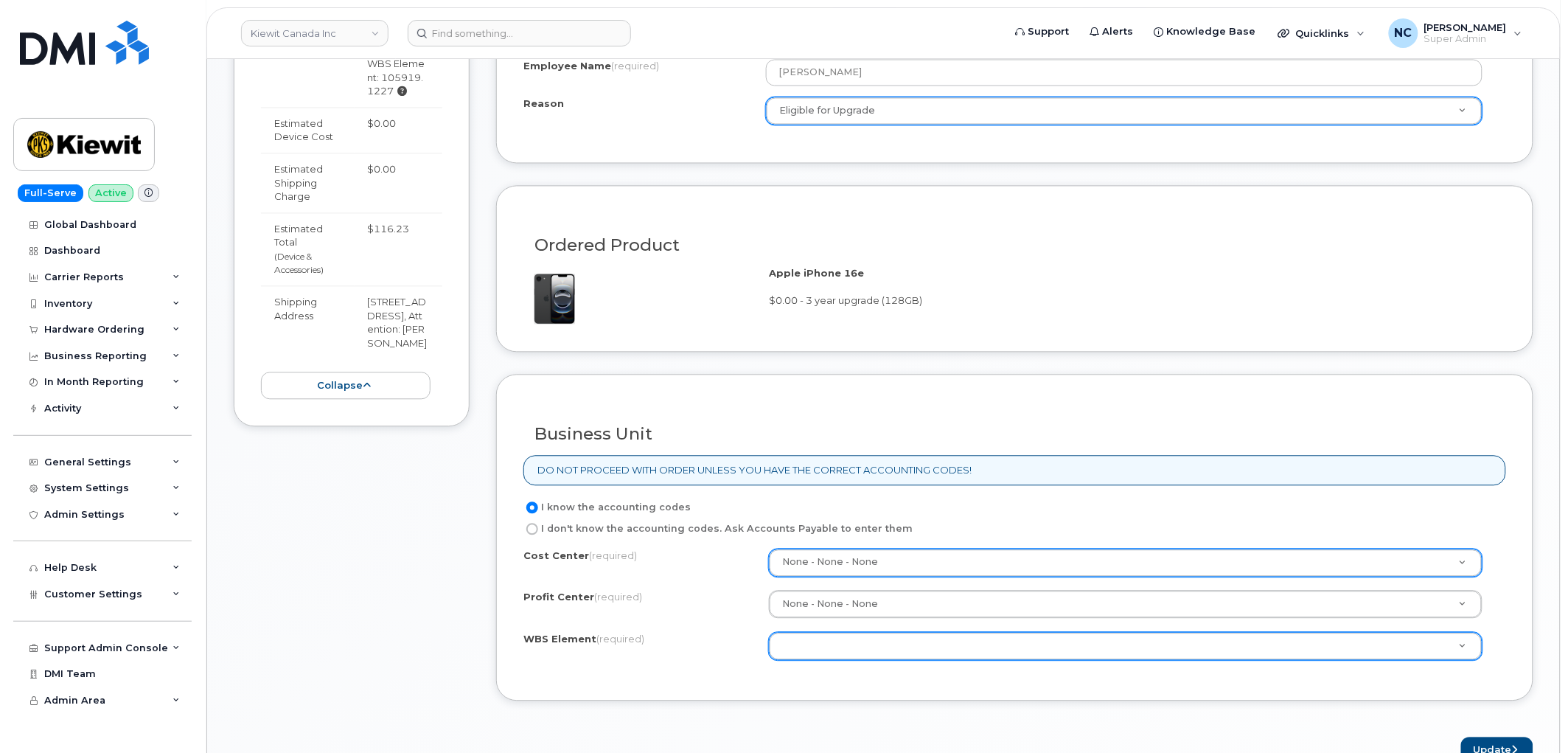
scroll to position [1229, 0]
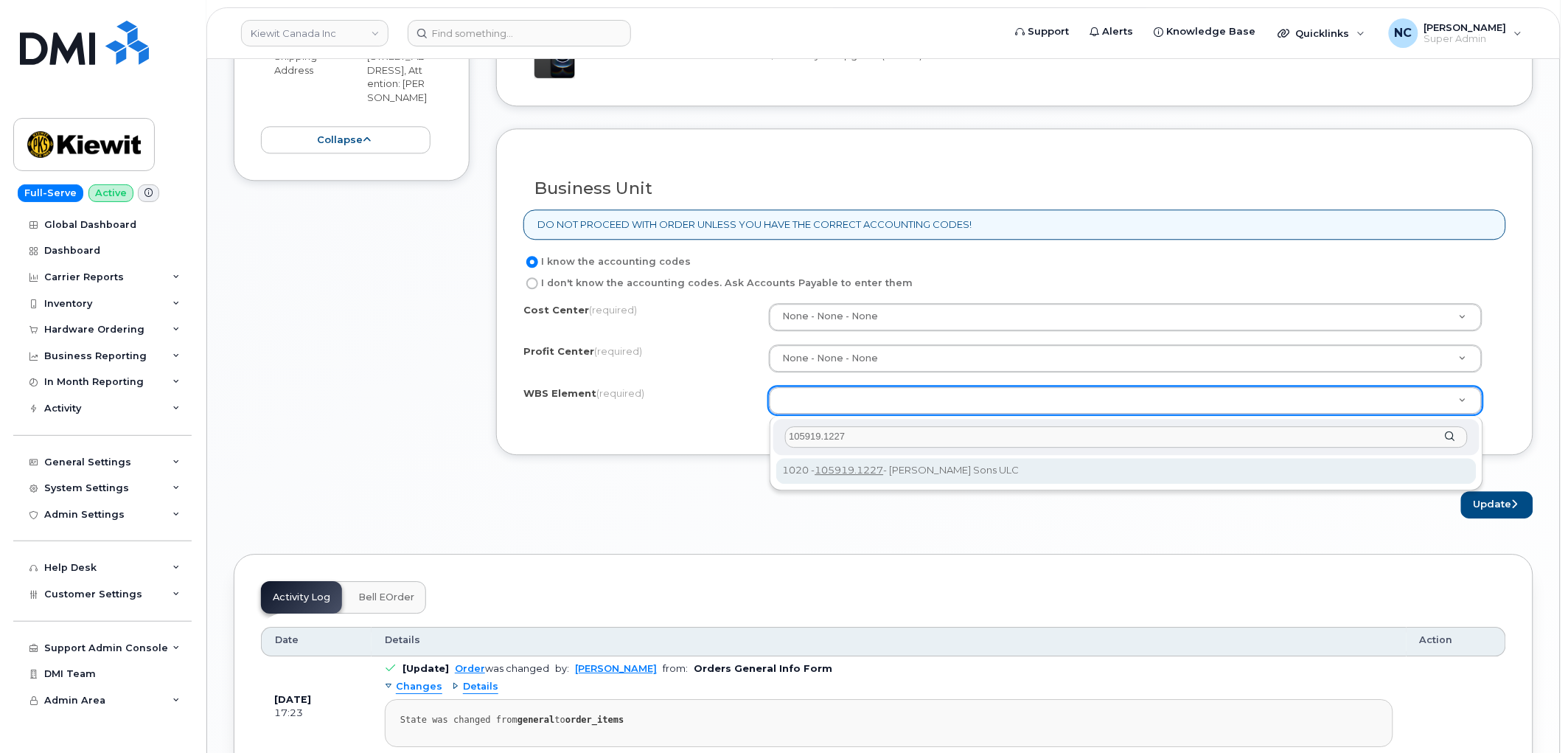
type input "105919.1227"
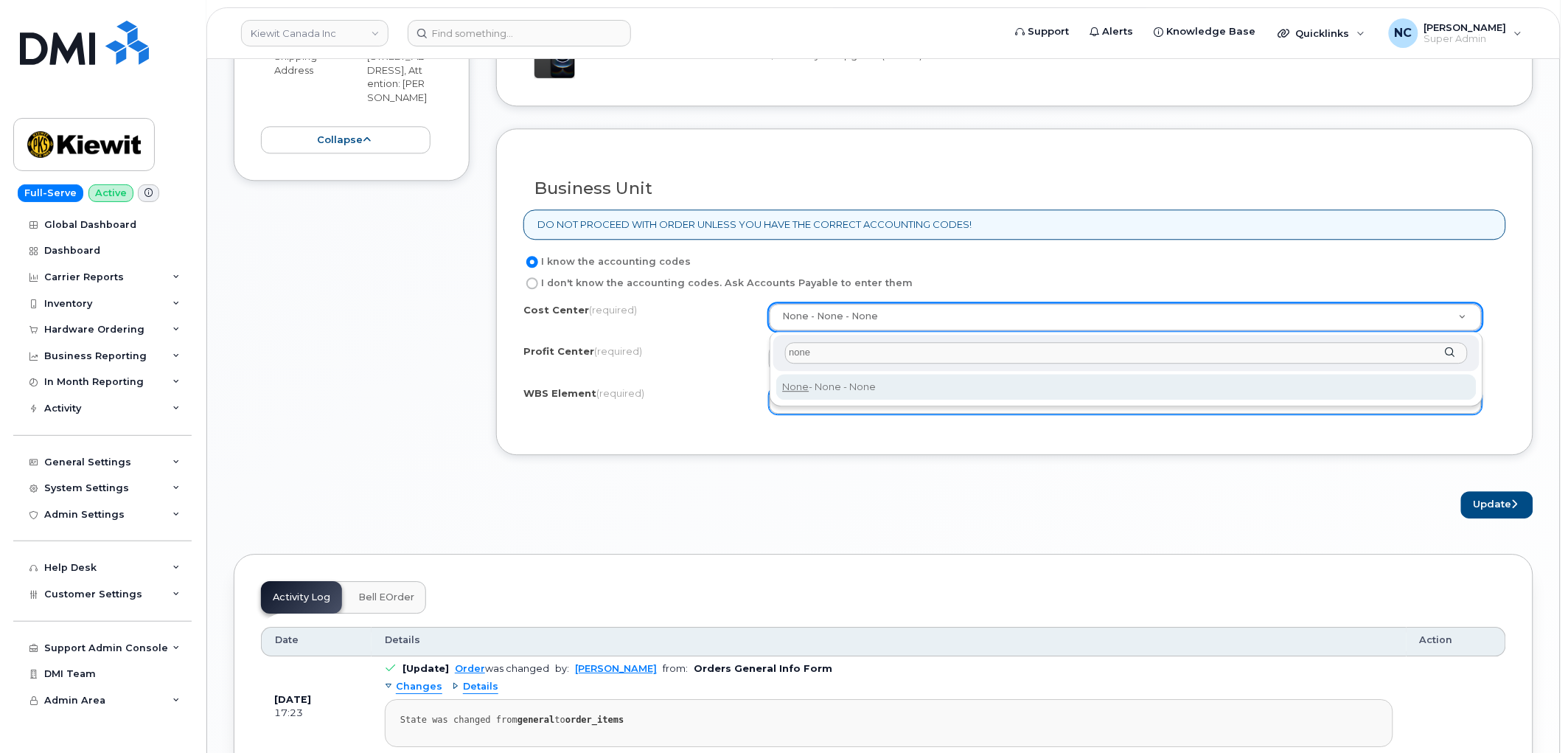
type input "none"
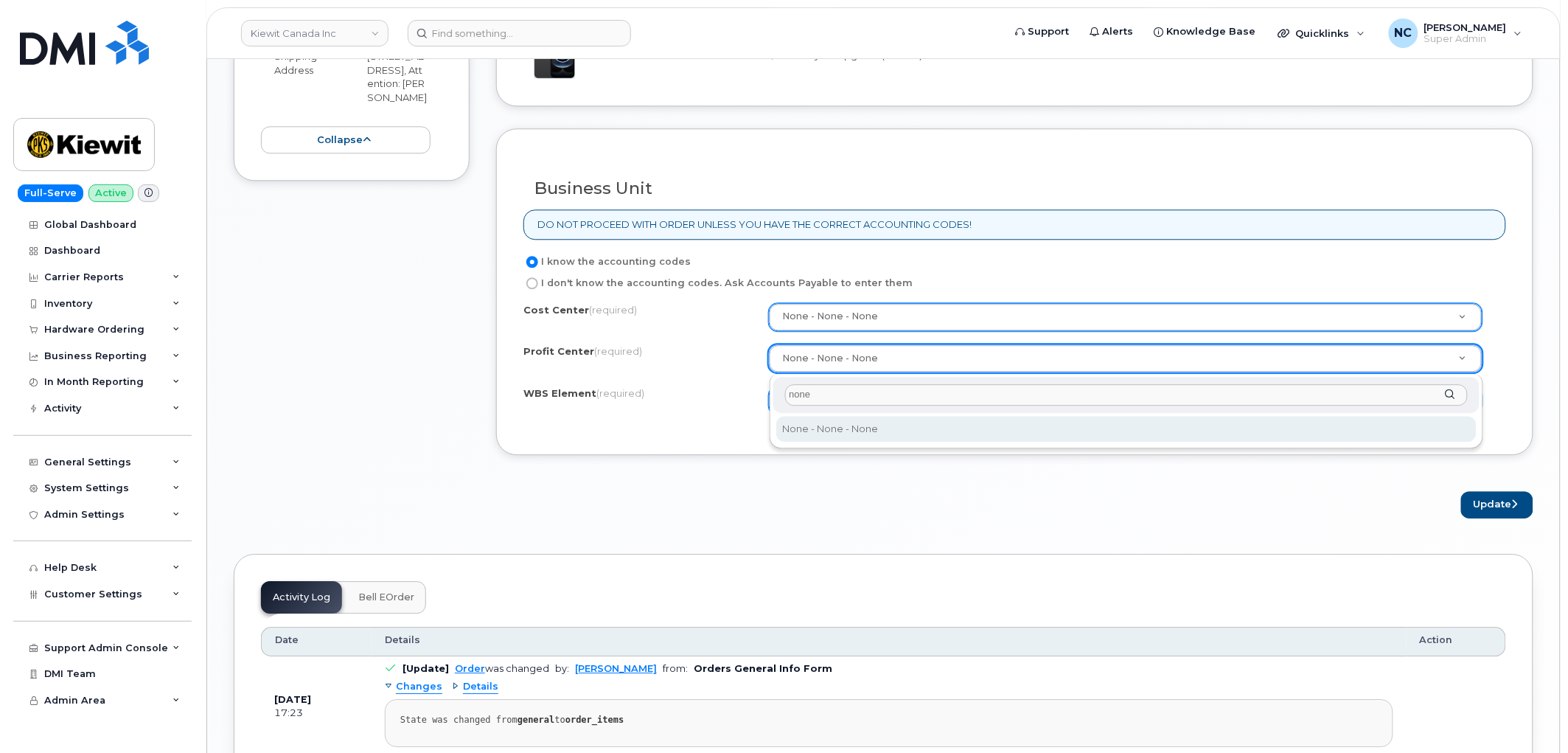
type input "none"
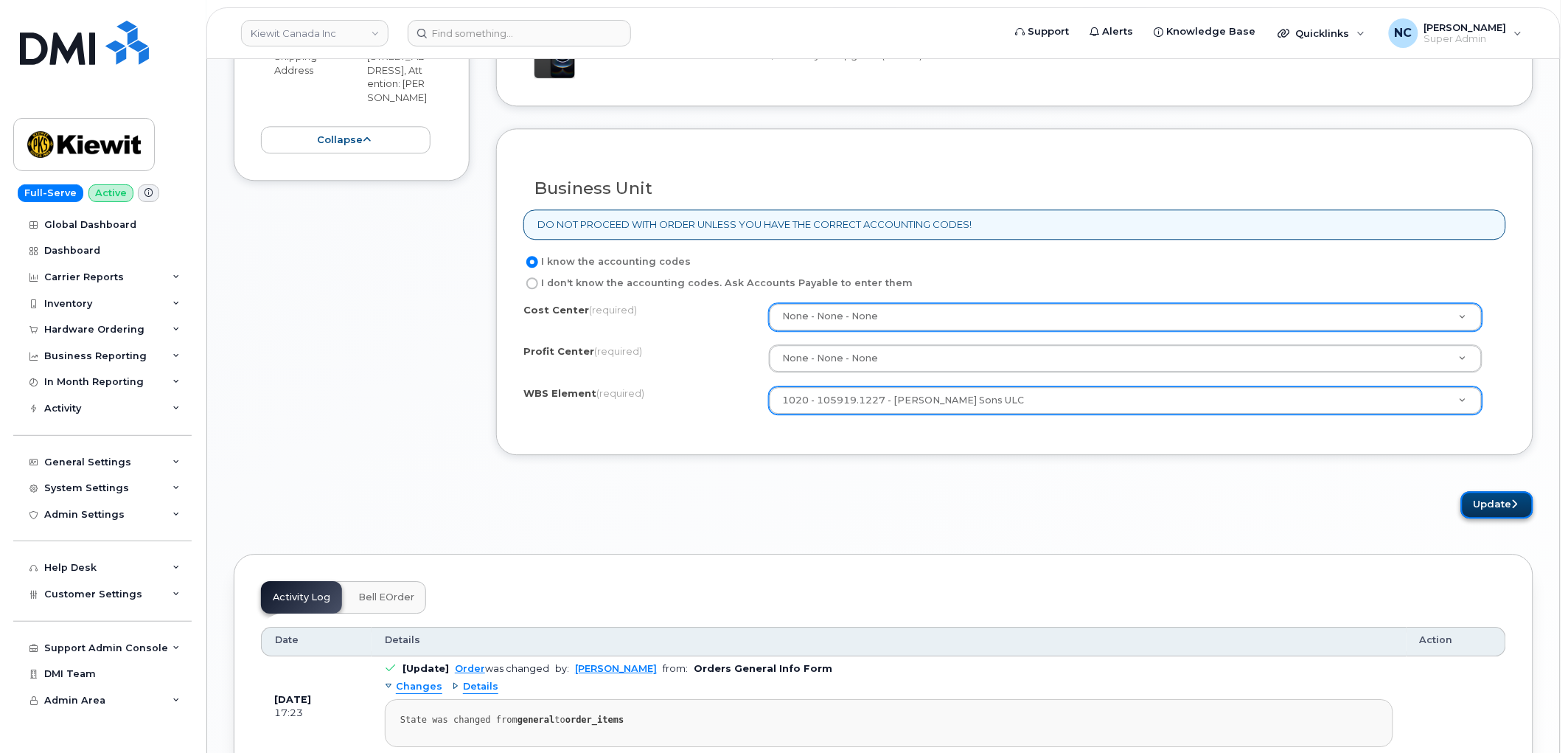
click at [1494, 508] on button "Update" at bounding box center [1497, 505] width 72 height 28
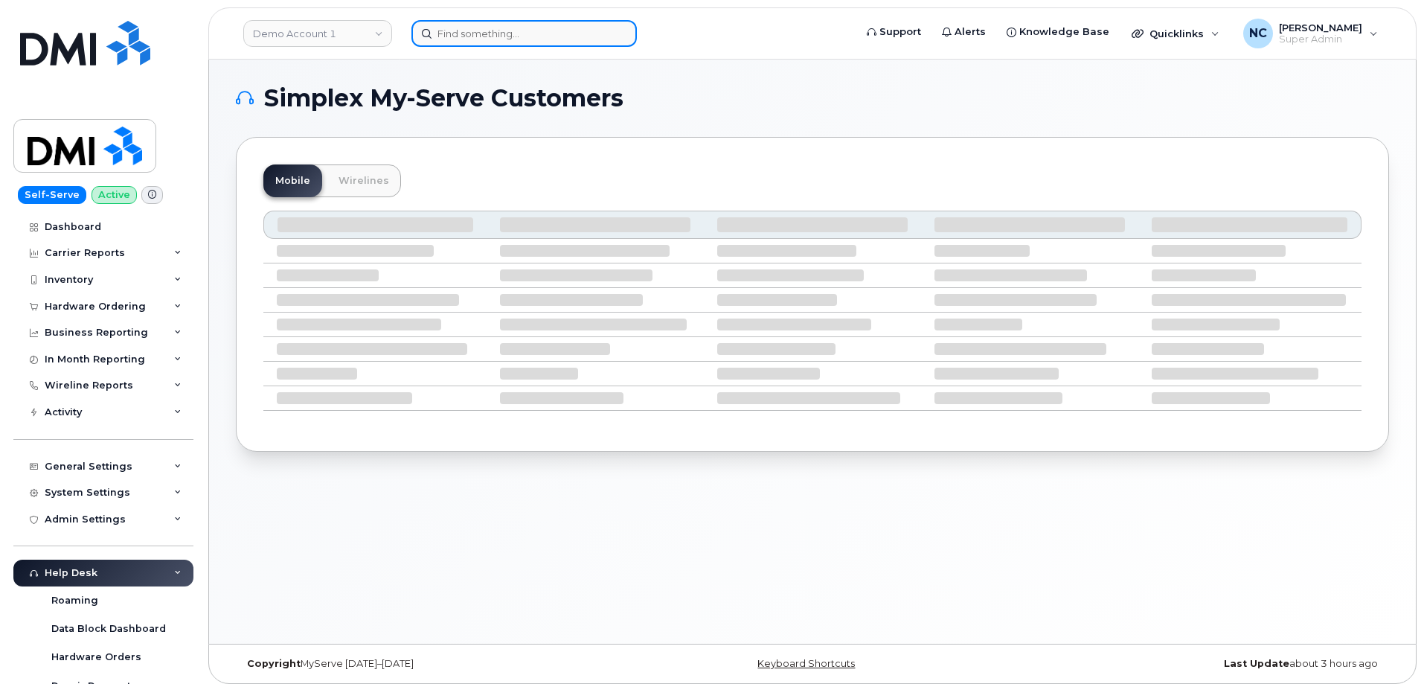
click at [507, 42] on input at bounding box center [523, 33] width 225 height 27
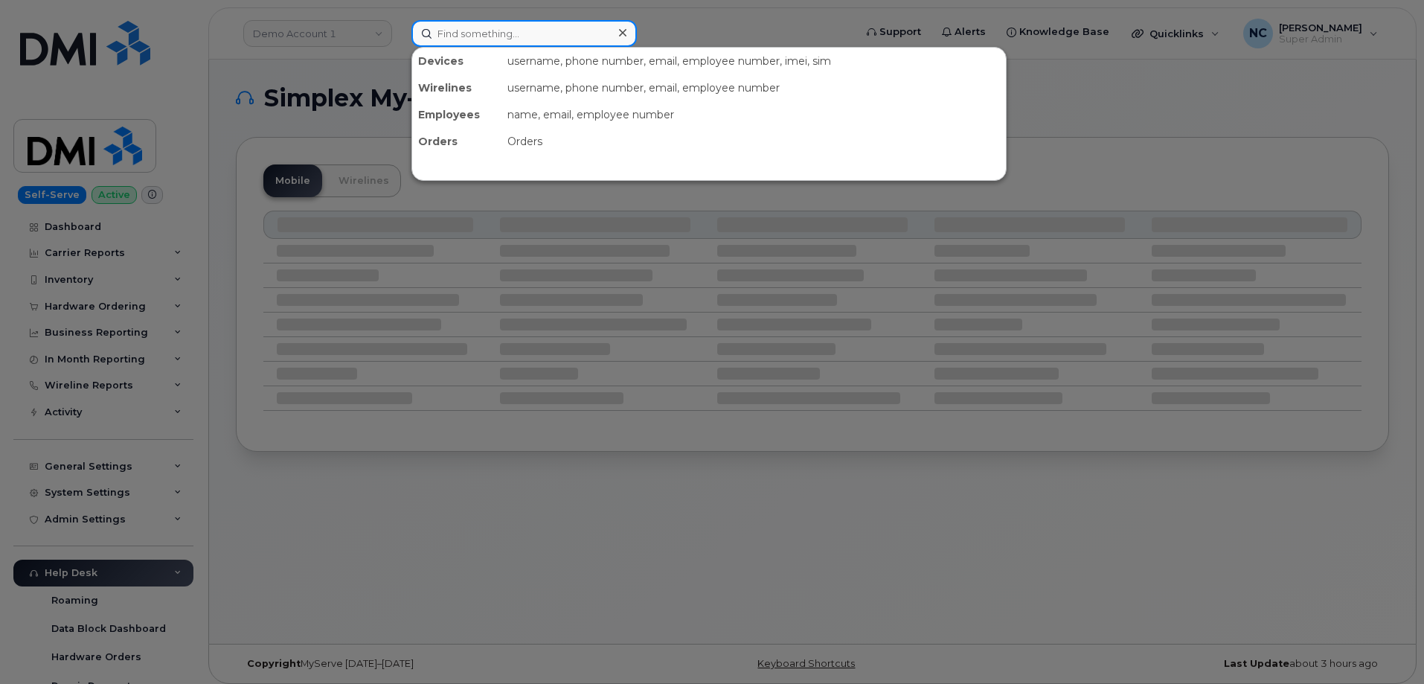
paste input "[PERSON_NAME]"
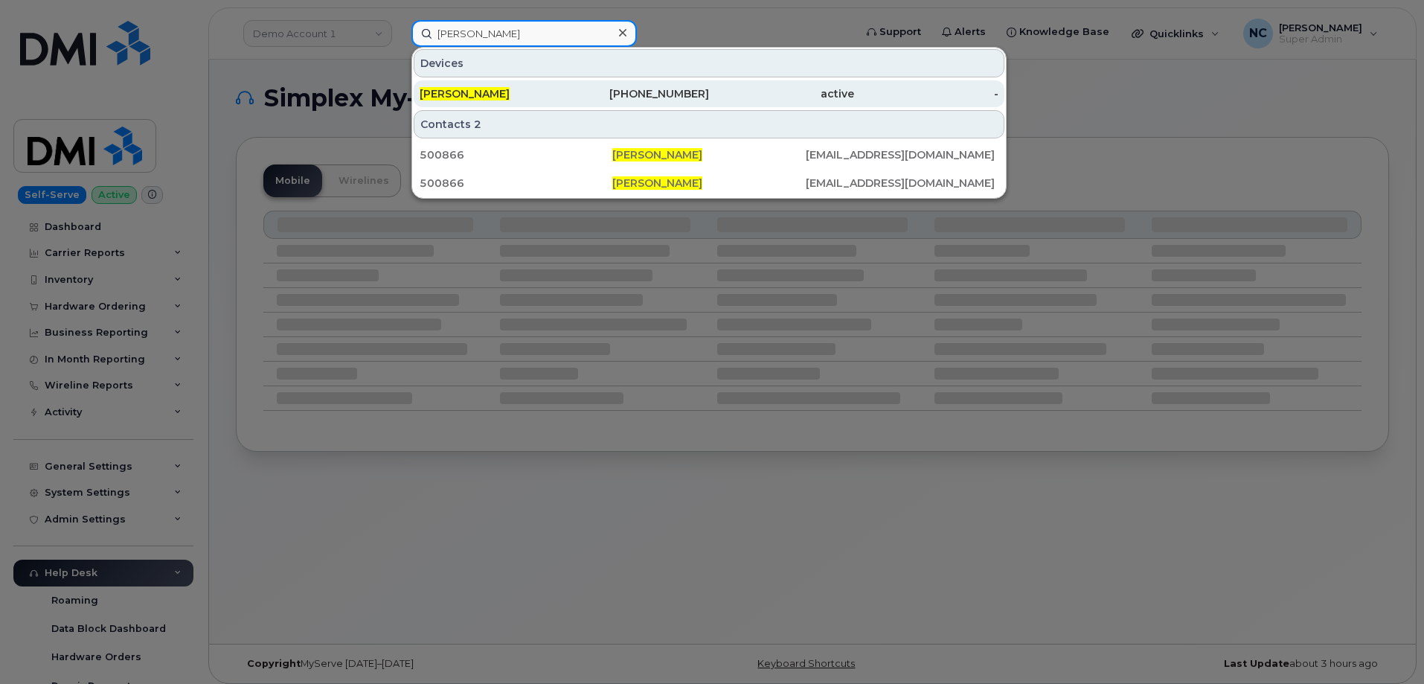
type input "[PERSON_NAME]"
click at [524, 92] on div "[PERSON_NAME]" at bounding box center [492, 93] width 145 height 15
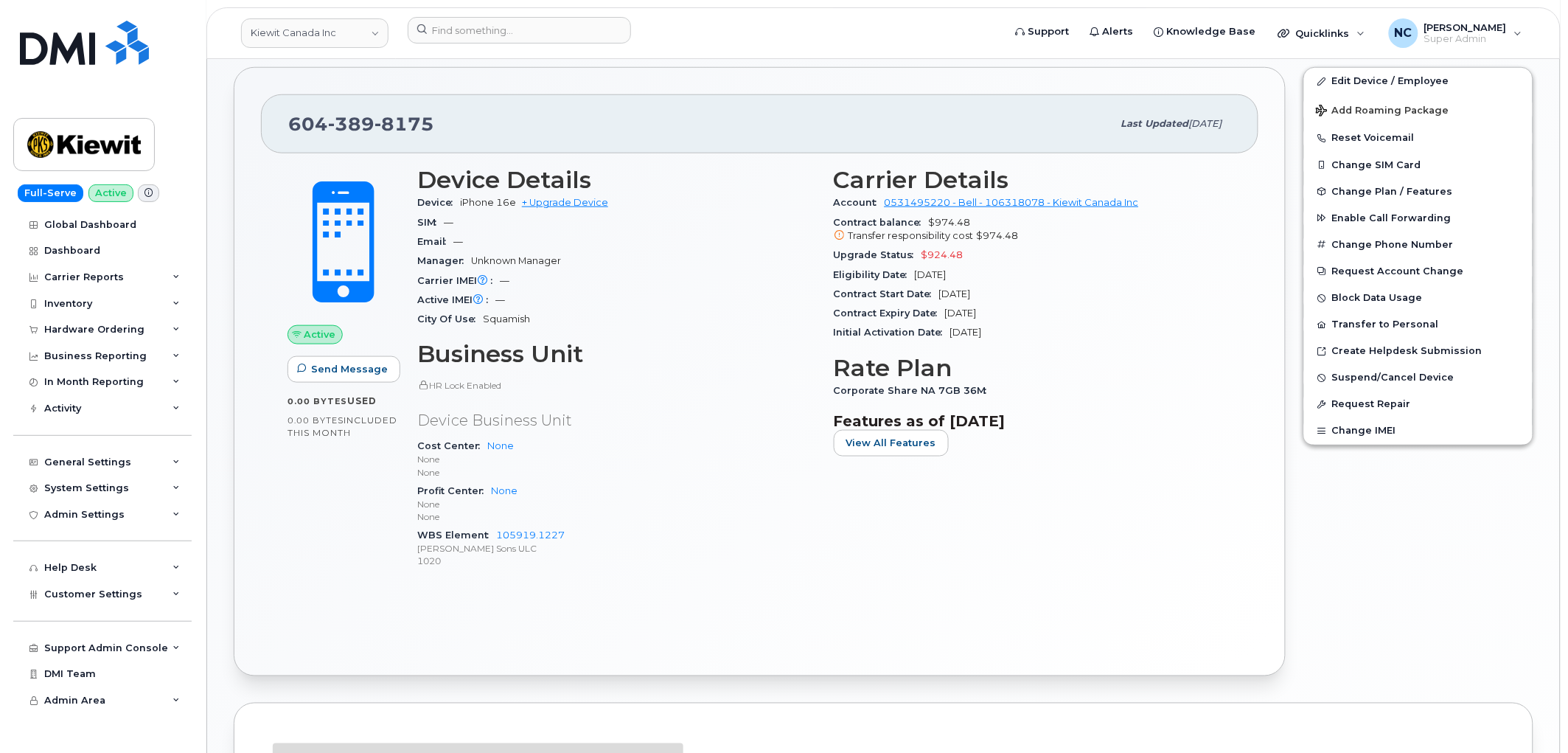
scroll to position [491, 0]
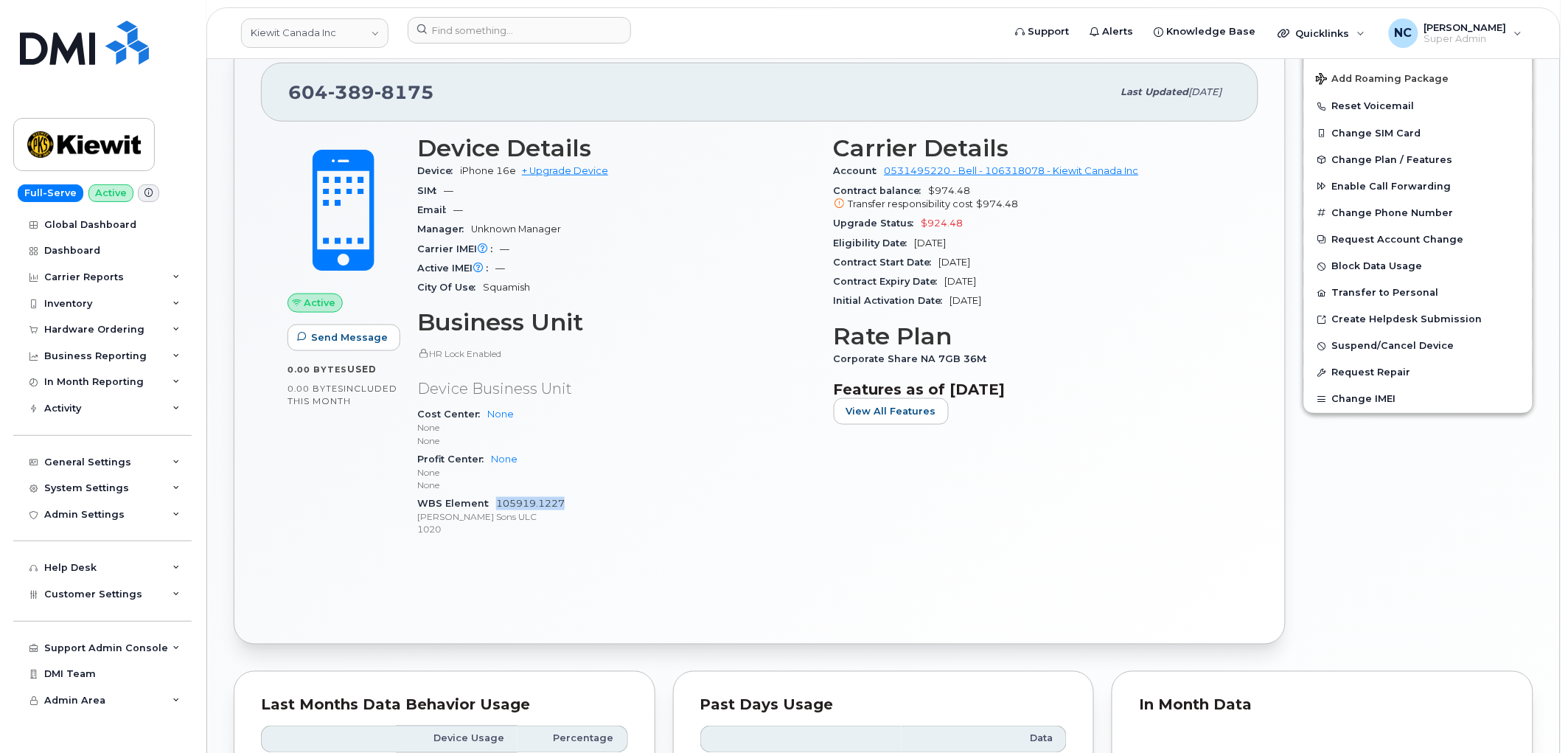
drag, startPoint x: 586, startPoint y: 501, endPoint x: 498, endPoint y: 505, distance: 88.1
click at [498, 505] on div "WBS Element 105919.1227 [PERSON_NAME] Sons ULC 1020" at bounding box center [616, 516] width 399 height 45
copy link "105919.1227"
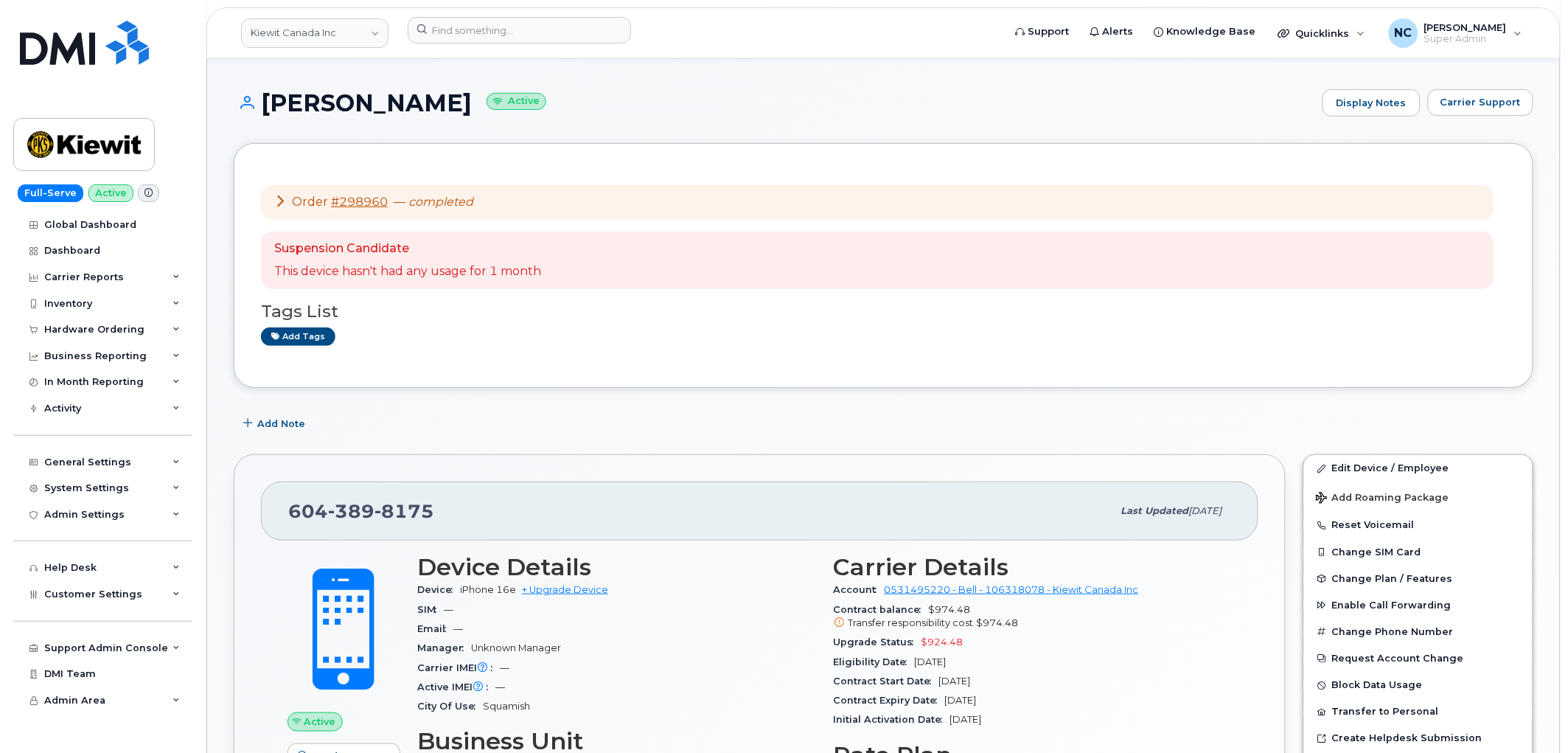
scroll to position [0, 0]
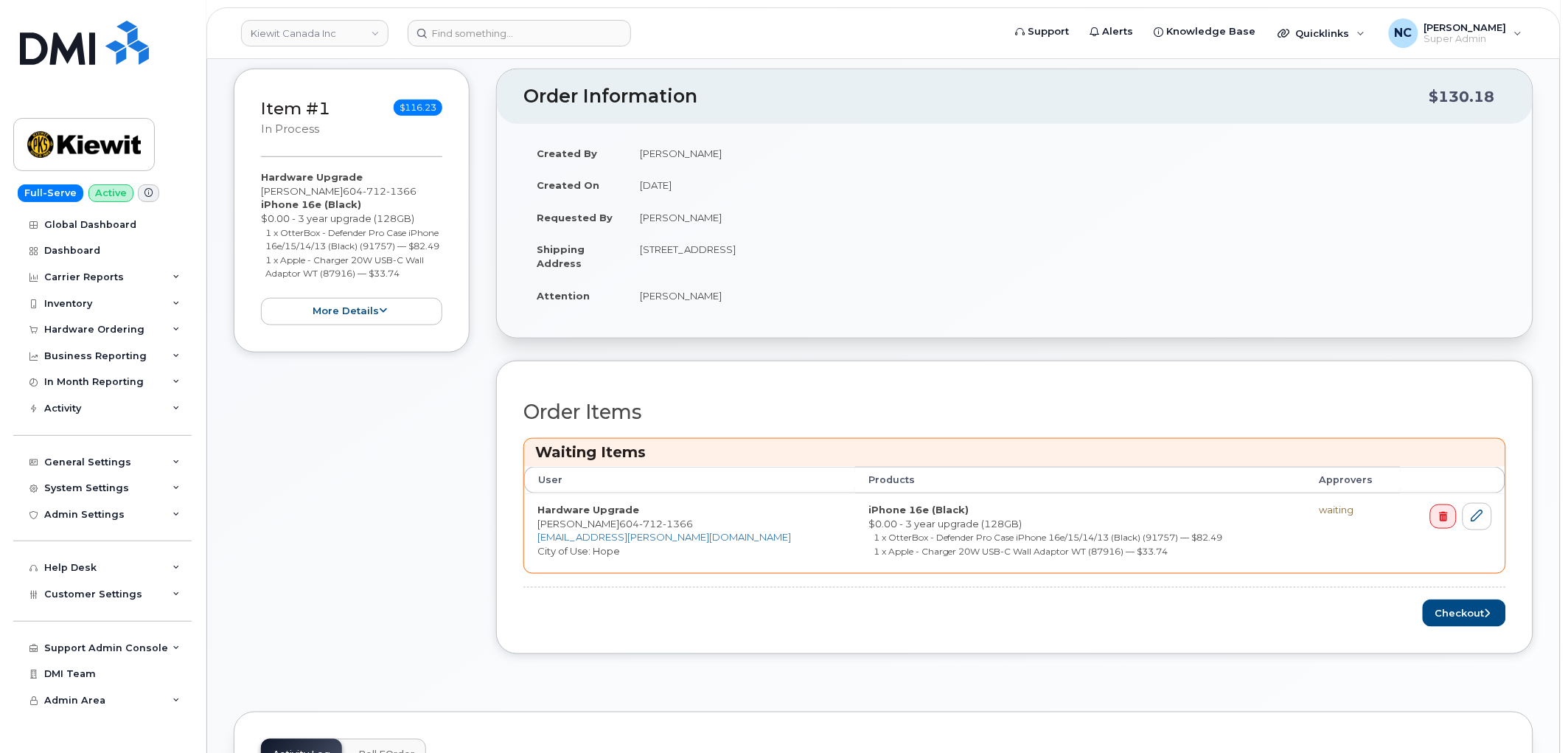
scroll to position [491, 0]
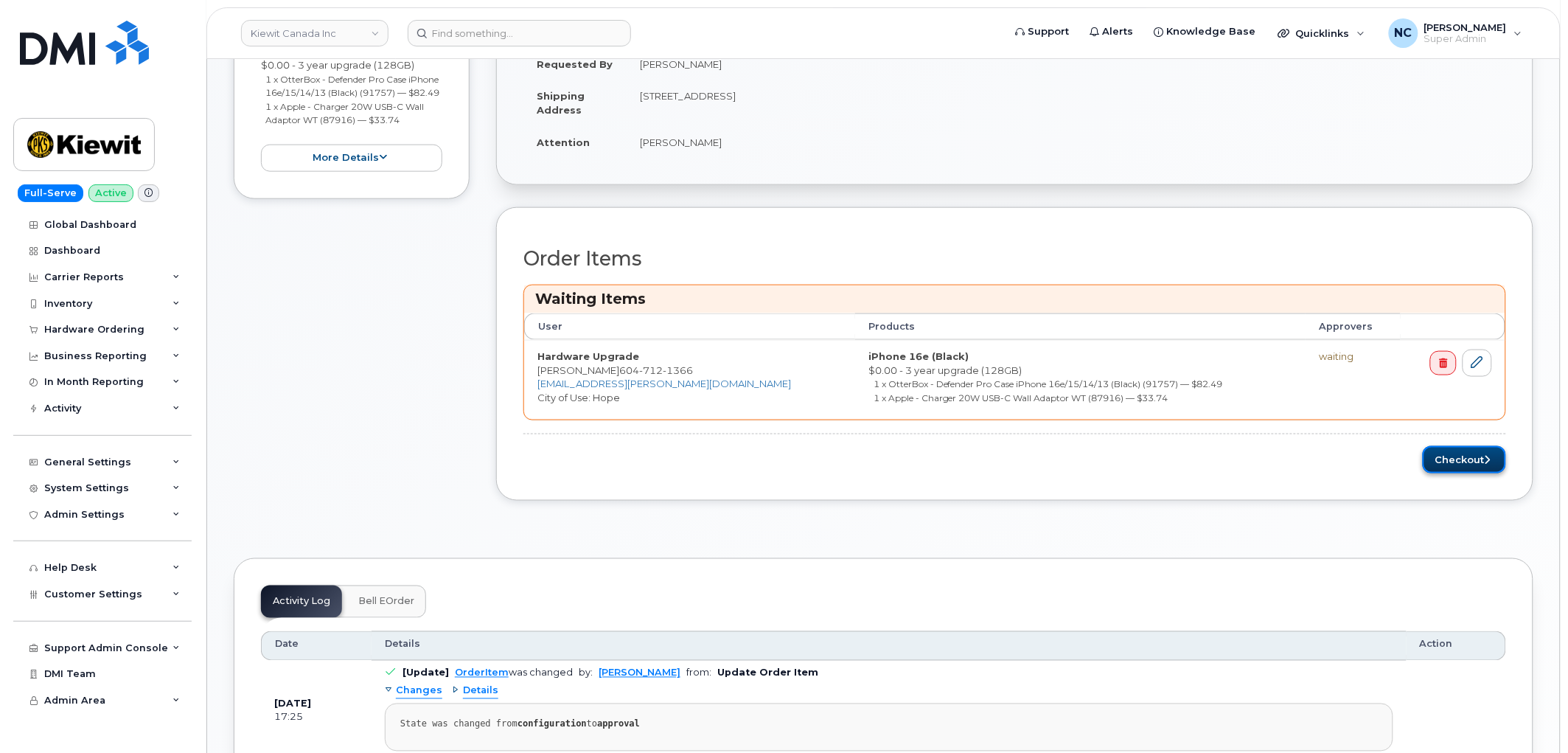
click at [1452, 458] on button "Checkout" at bounding box center [1464, 460] width 83 height 28
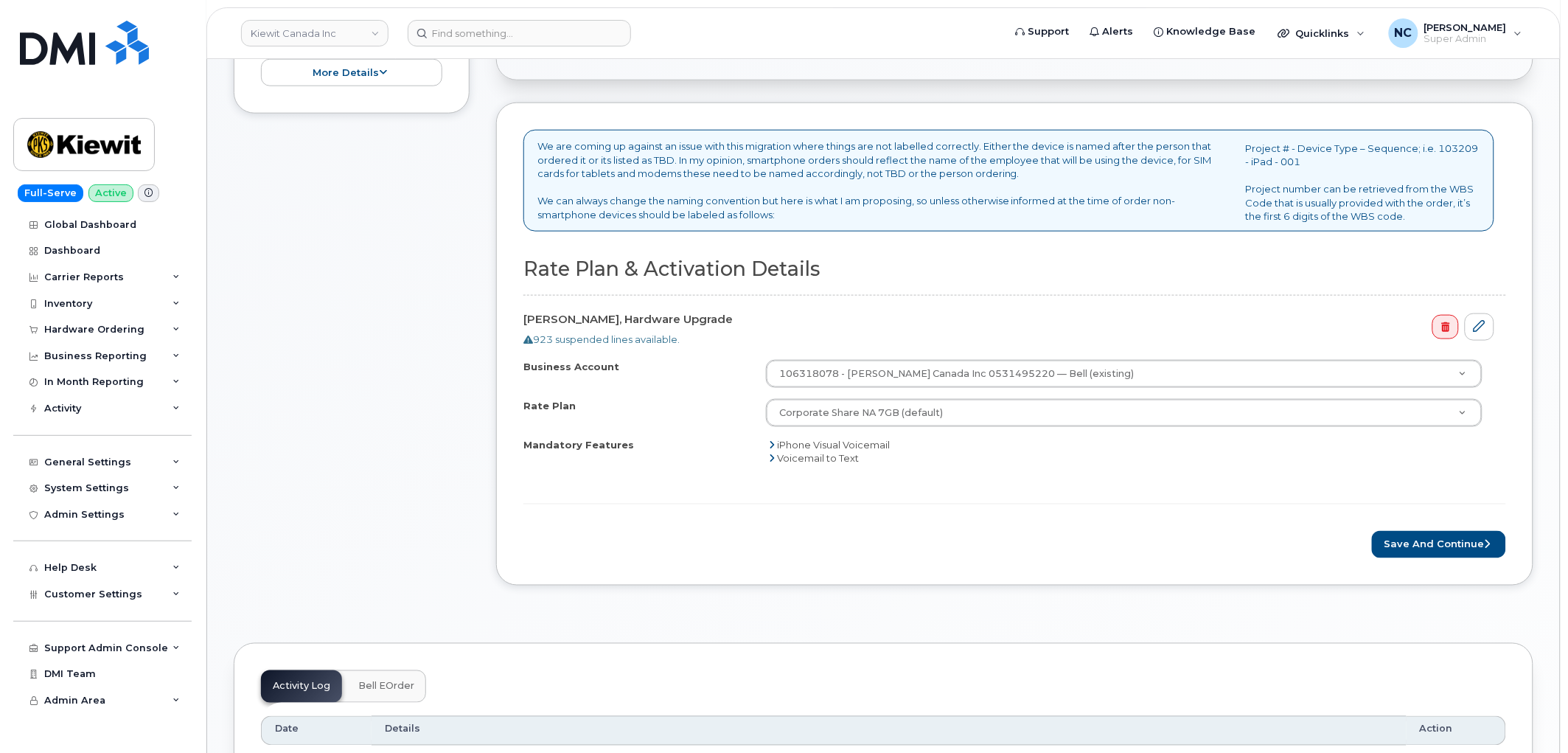
scroll to position [655, 0]
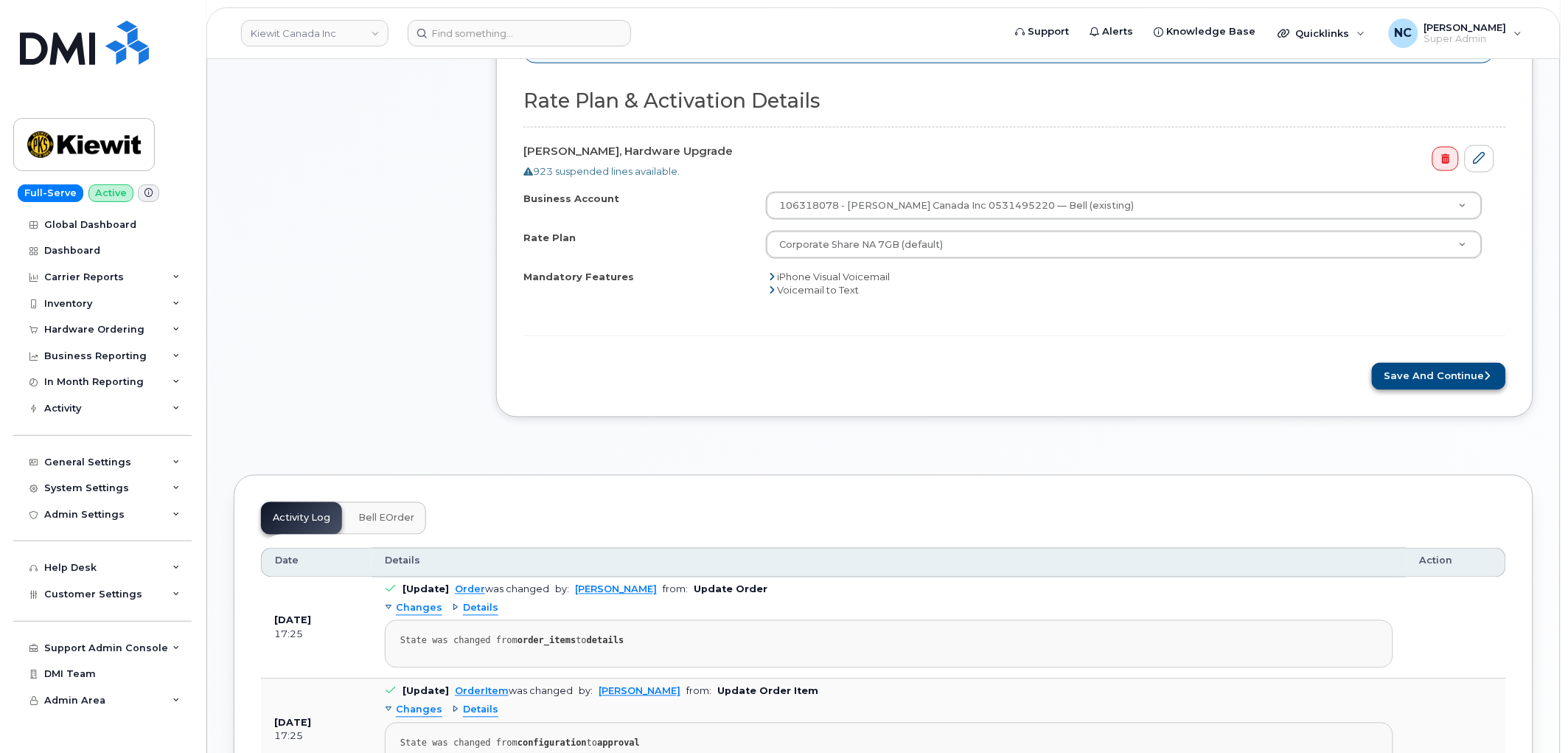
drag, startPoint x: 1433, startPoint y: 396, endPoint x: 1431, endPoint y: 386, distance: 10.2
click at [1433, 394] on div "We are coming up against an issue with this migration where things are not labe…" at bounding box center [1014, 175] width 1037 height 483
click at [1431, 376] on button "Save and Continue" at bounding box center [1438, 376] width 134 height 28
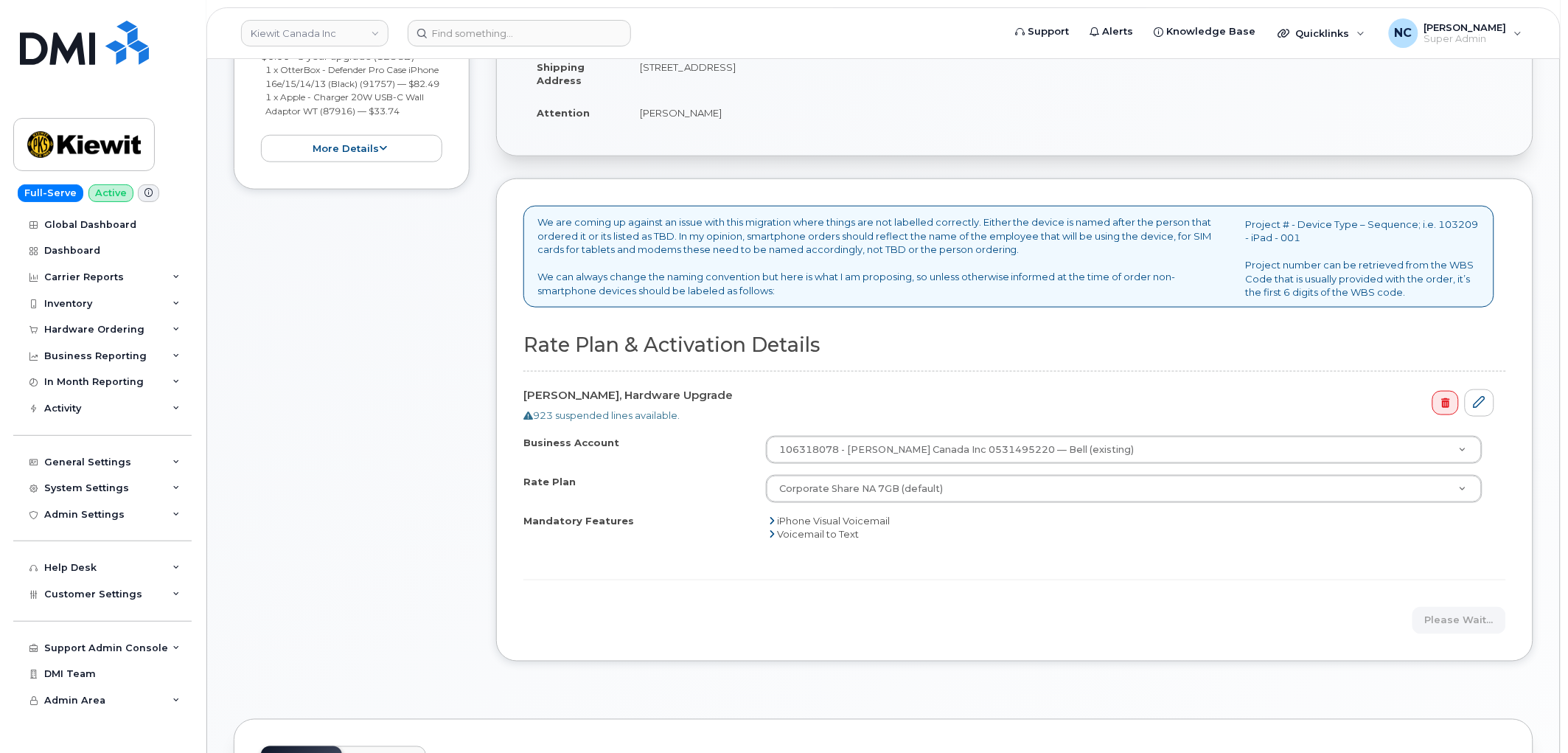
scroll to position [409, 0]
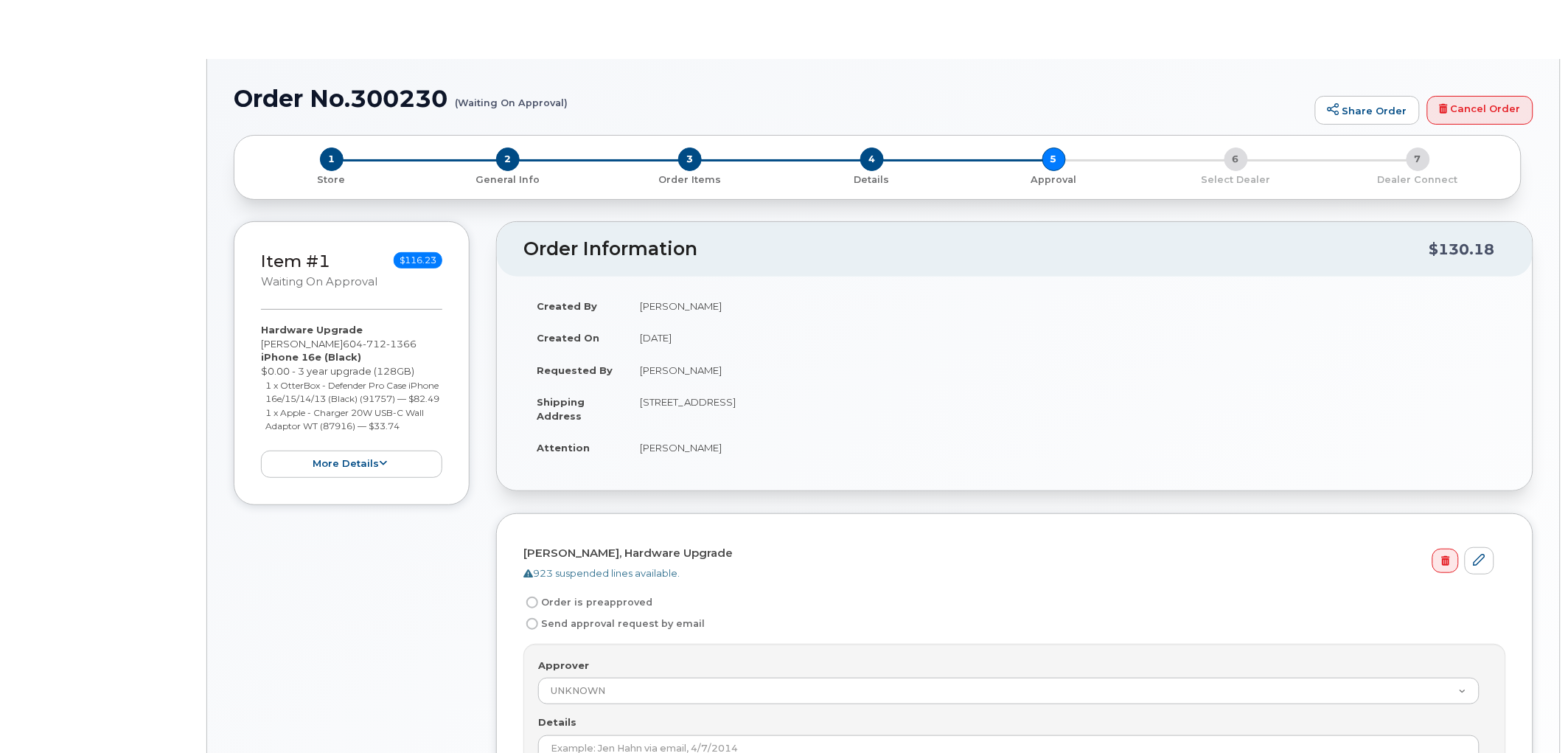
radio input "true"
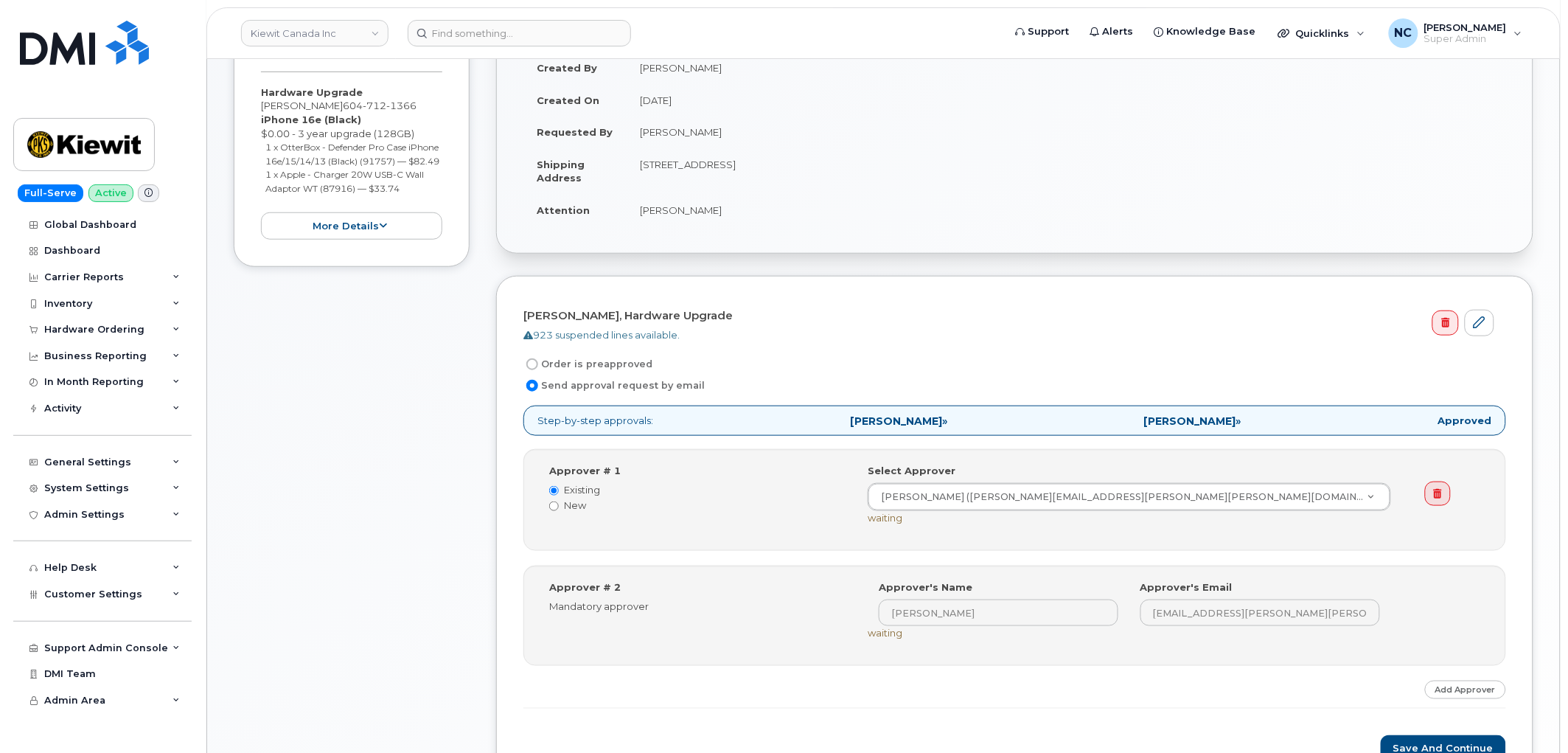
scroll to position [484, 0]
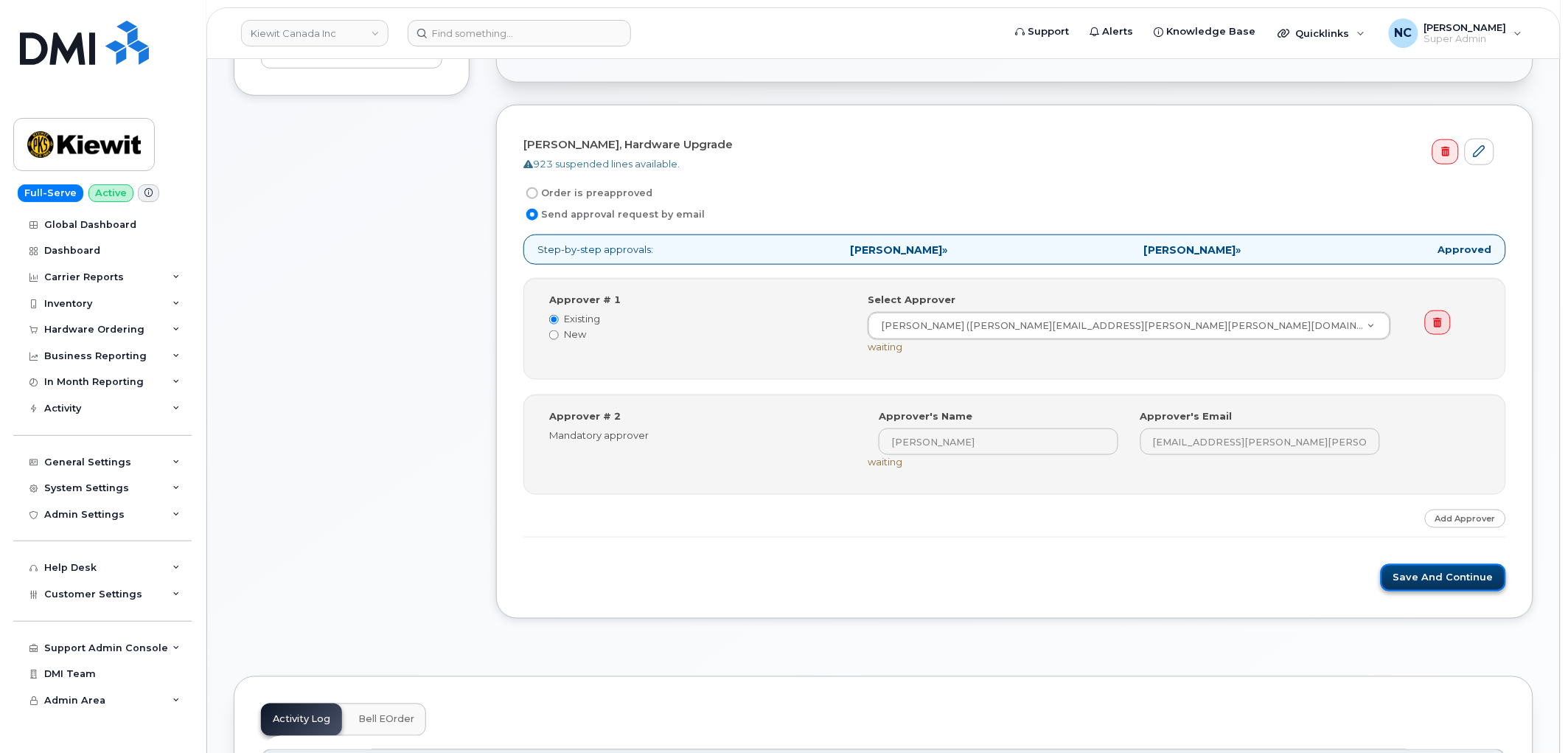
click at [1433, 576] on button "Save and Continue" at bounding box center [1443, 578] width 125 height 28
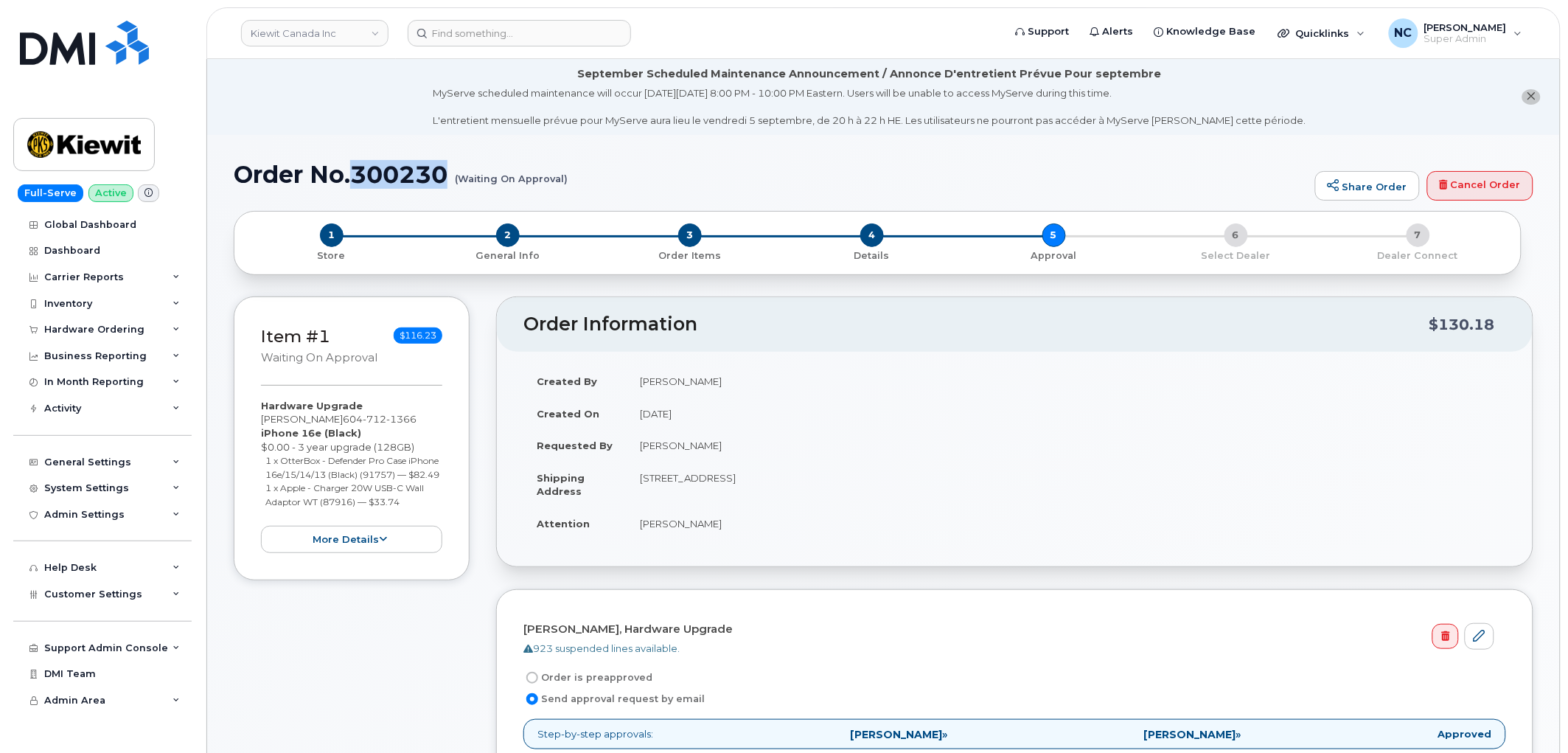
drag, startPoint x: 452, startPoint y: 183, endPoint x: 350, endPoint y: 171, distance: 102.7
click at [350, 171] on h1 "Order No.300230 (Waiting On Approval)" at bounding box center [771, 174] width 1074 height 26
copy h1 "300230"
